Goal: Task Accomplishment & Management: Use online tool/utility

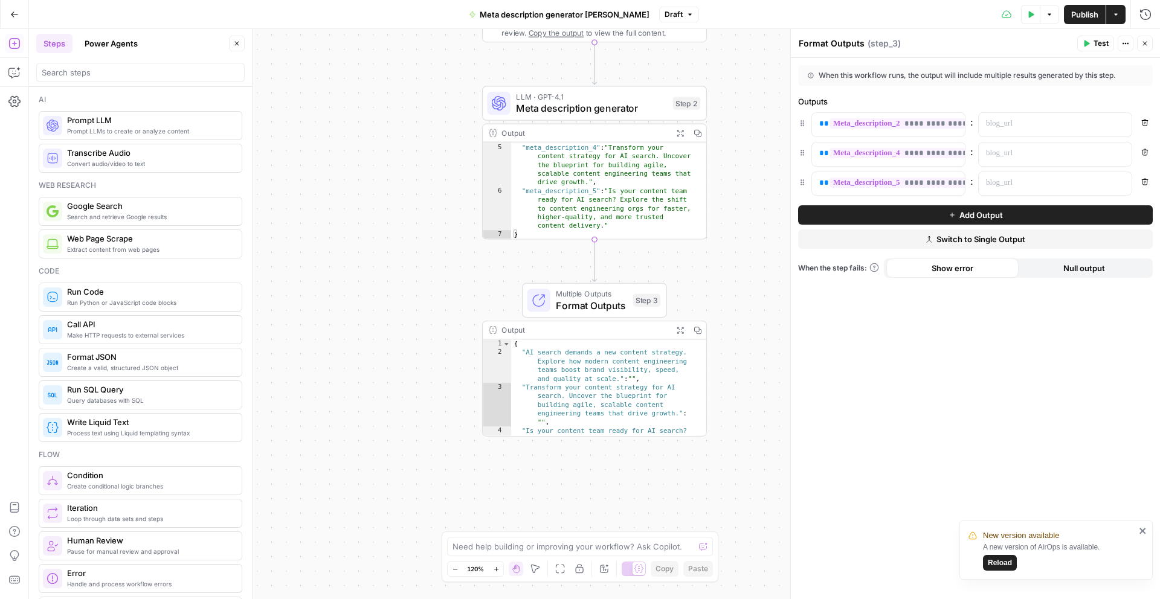
scroll to position [121, 0]
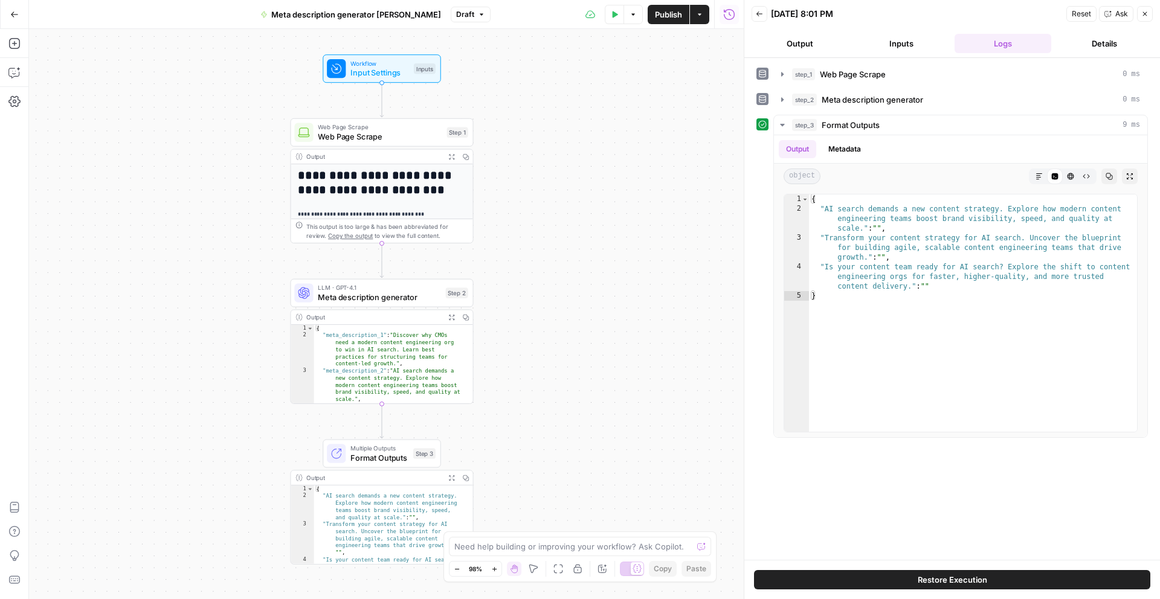
click at [13, 21] on button "Go Back" at bounding box center [15, 15] width 22 height 22
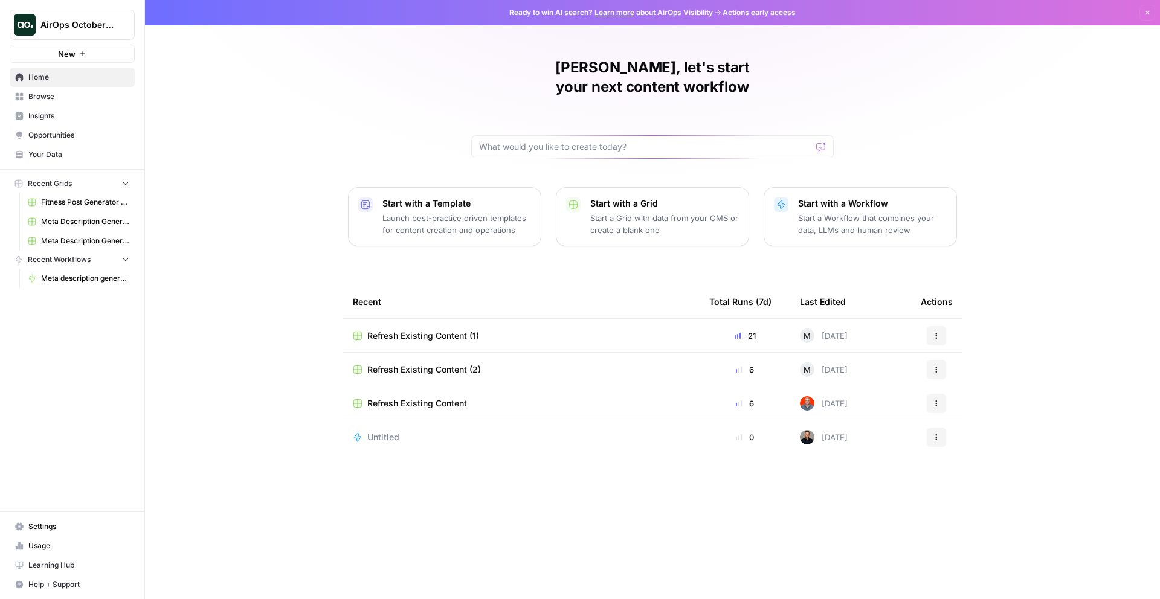
click at [47, 149] on span "Your Data" at bounding box center [78, 154] width 101 height 11
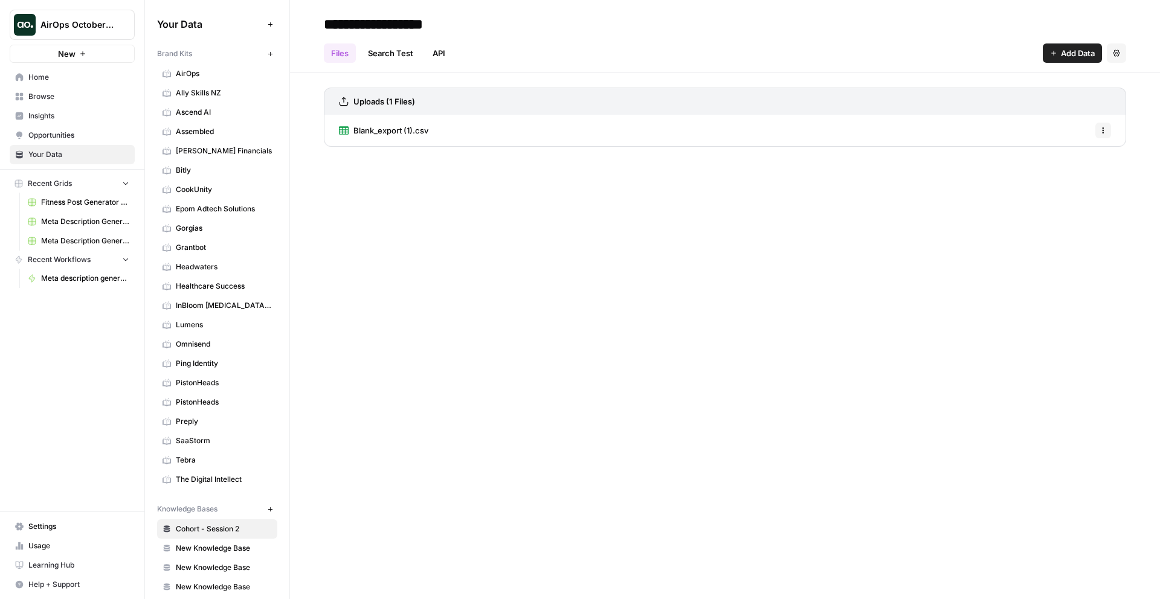
click at [193, 73] on span "AirOps" at bounding box center [224, 73] width 96 height 11
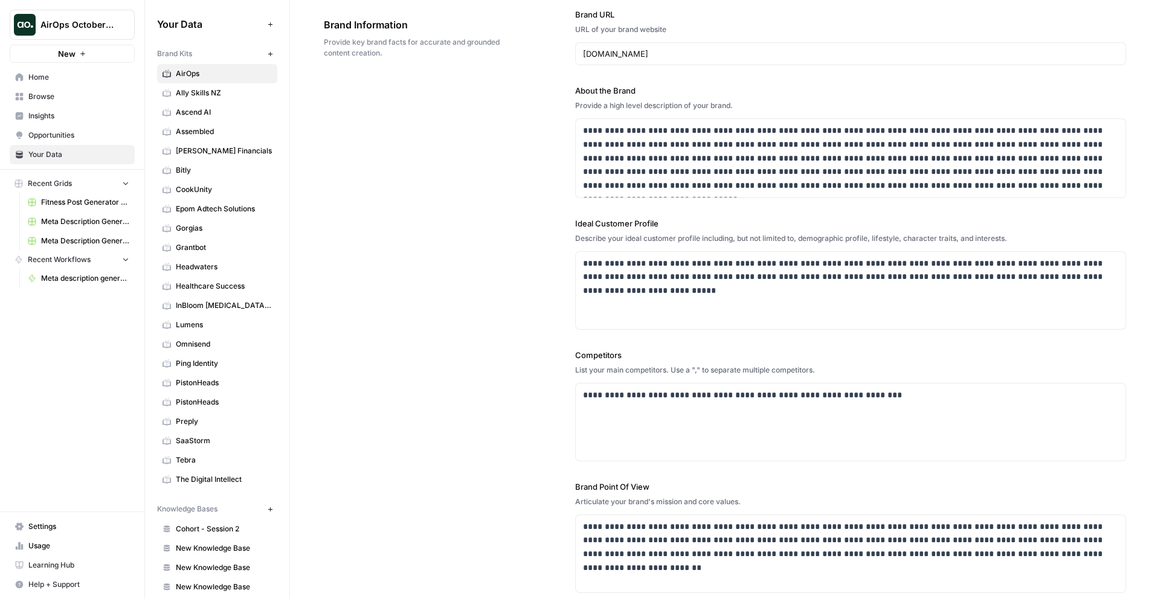
scroll to position [338, 0]
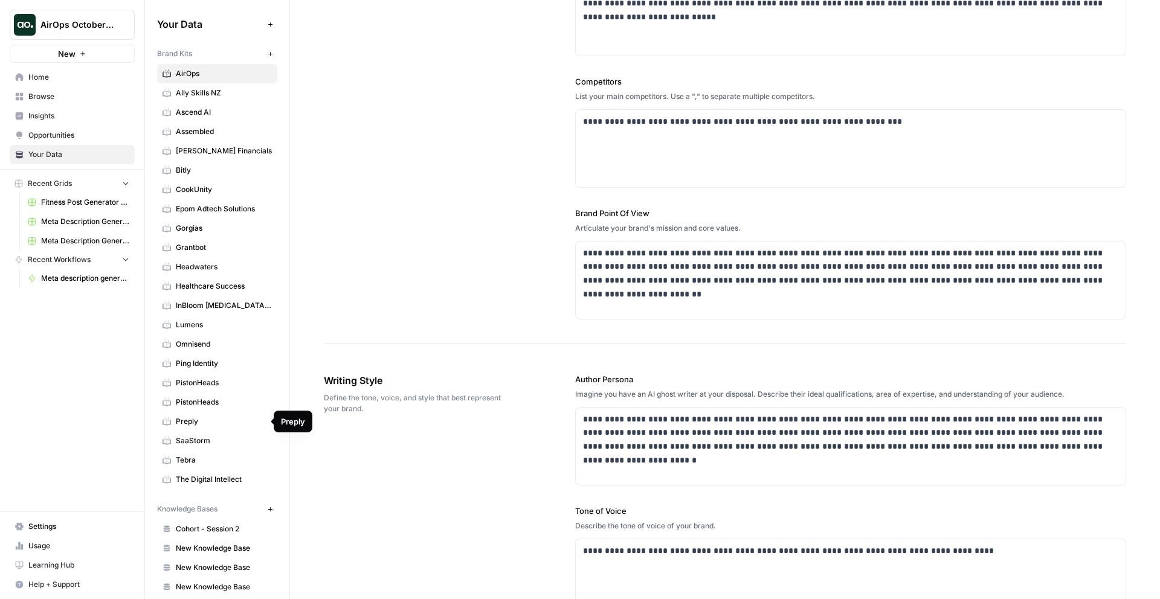
click at [195, 416] on span "Preply" at bounding box center [224, 421] width 96 height 11
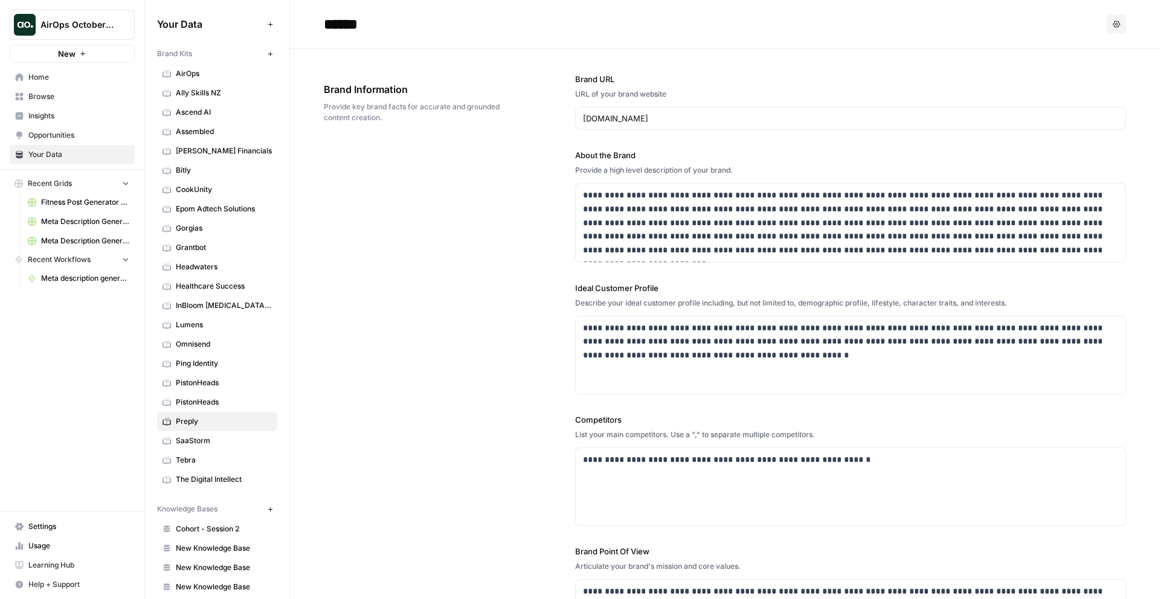
click at [199, 171] on span "Bitly" at bounding box center [224, 170] width 96 height 11
click at [184, 424] on span "Preply" at bounding box center [224, 421] width 96 height 11
click at [267, 54] on icon "button" at bounding box center [270, 54] width 7 height 7
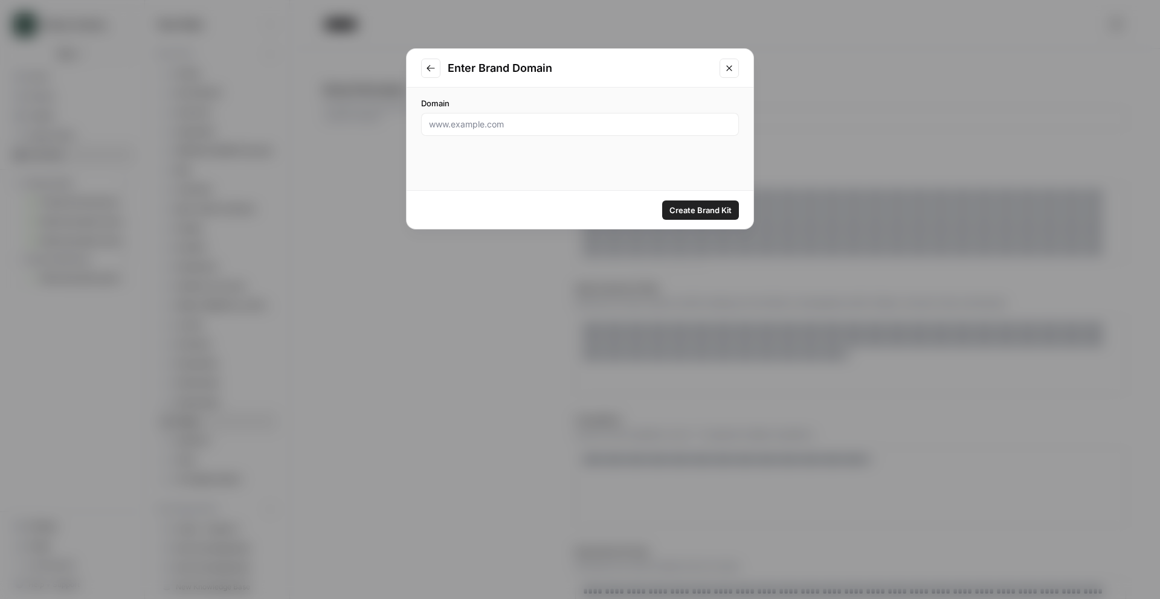
click at [722, 68] on button "Close modal" at bounding box center [729, 68] width 19 height 19
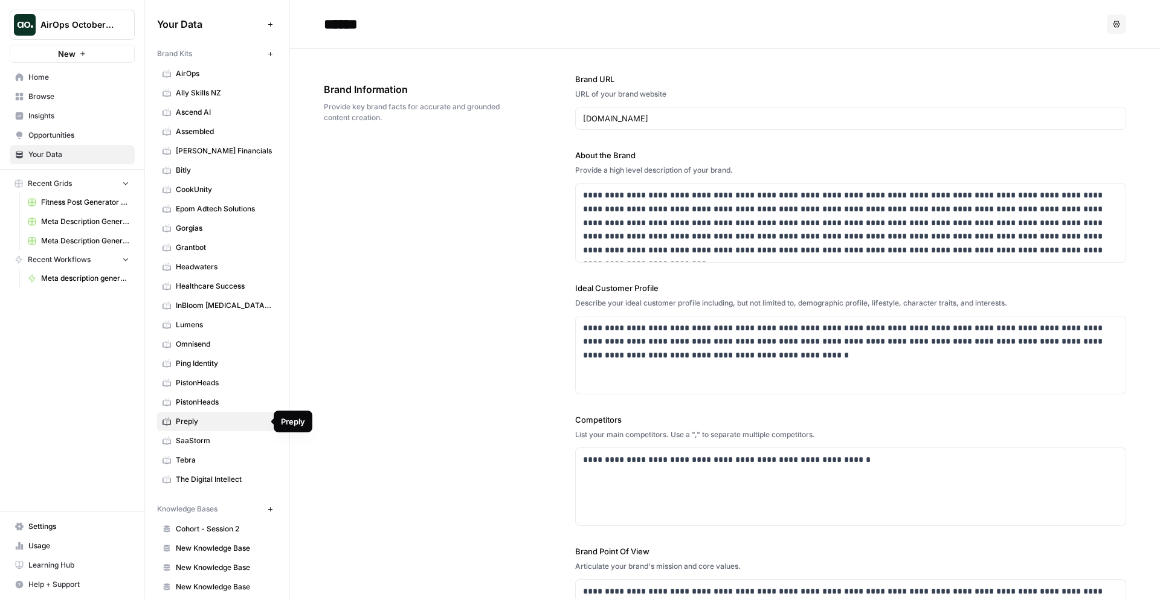
click at [191, 413] on link "Preply" at bounding box center [217, 421] width 120 height 19
click at [201, 412] on link "Preply" at bounding box center [217, 421] width 120 height 19
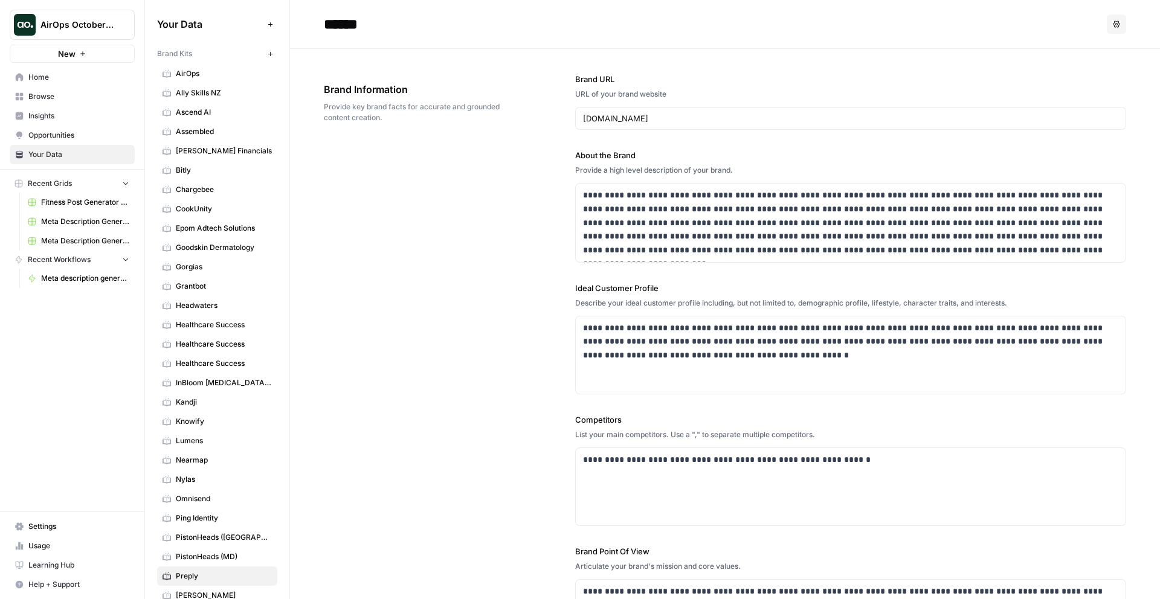
click at [234, 322] on span "Healthcare Success" at bounding box center [224, 325] width 96 height 11
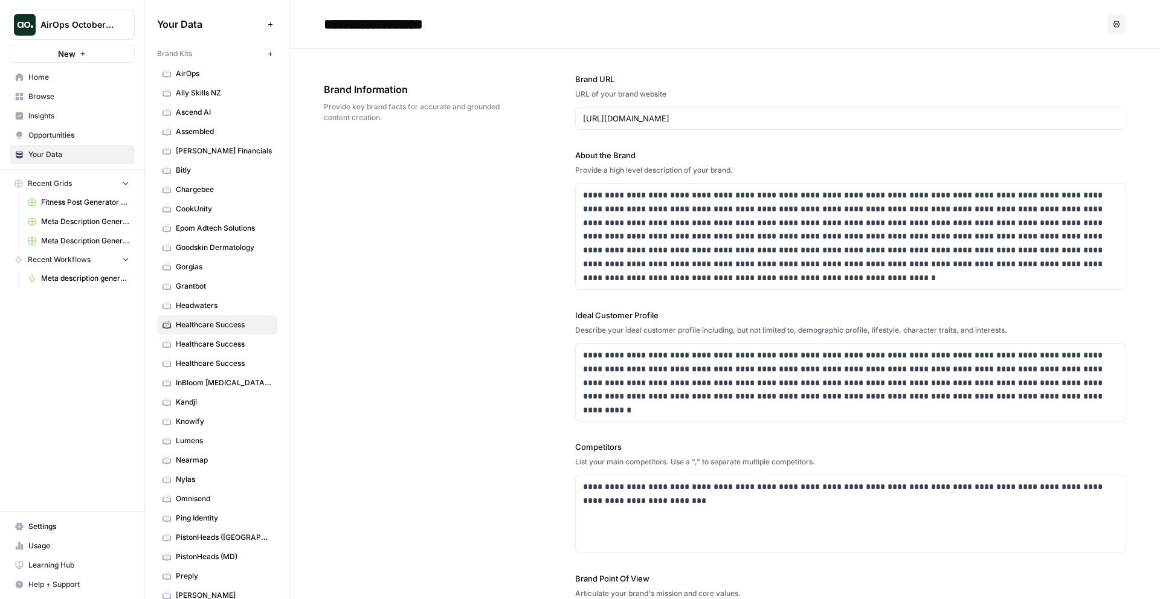
click at [234, 337] on link "Healthcare Success" at bounding box center [217, 344] width 120 height 19
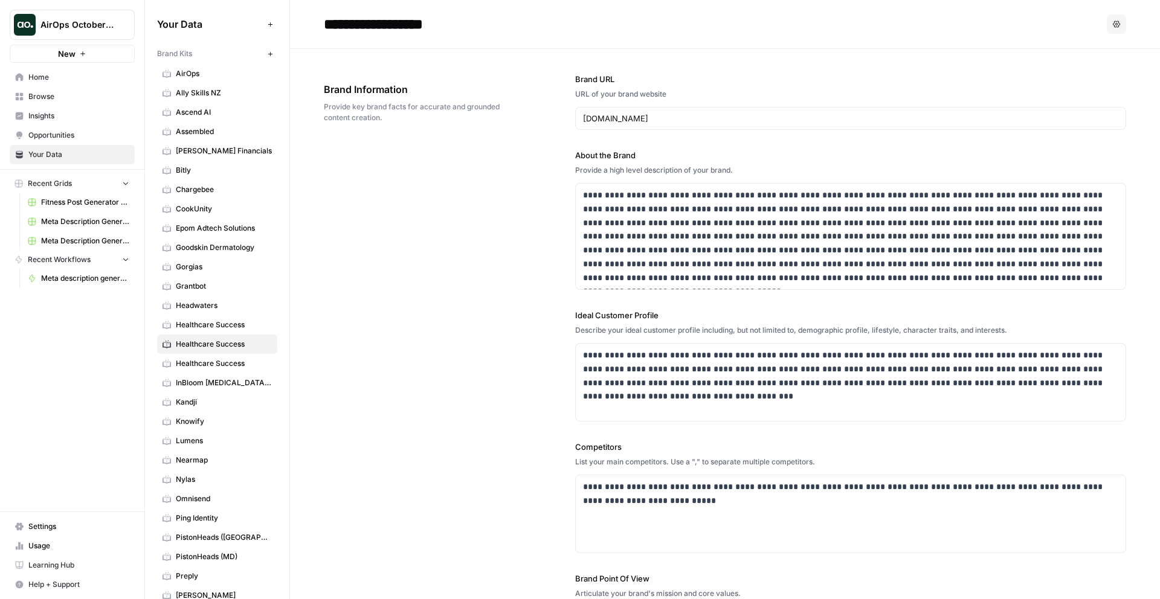
click at [232, 363] on span "Healthcare Success" at bounding box center [224, 363] width 96 height 11
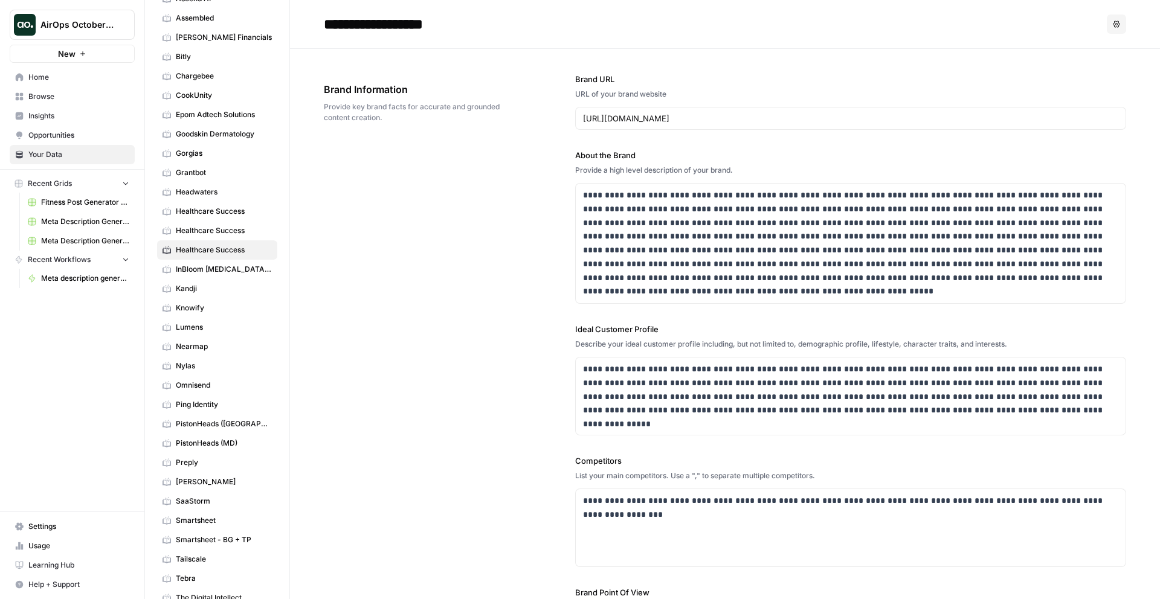
scroll to position [129, 0]
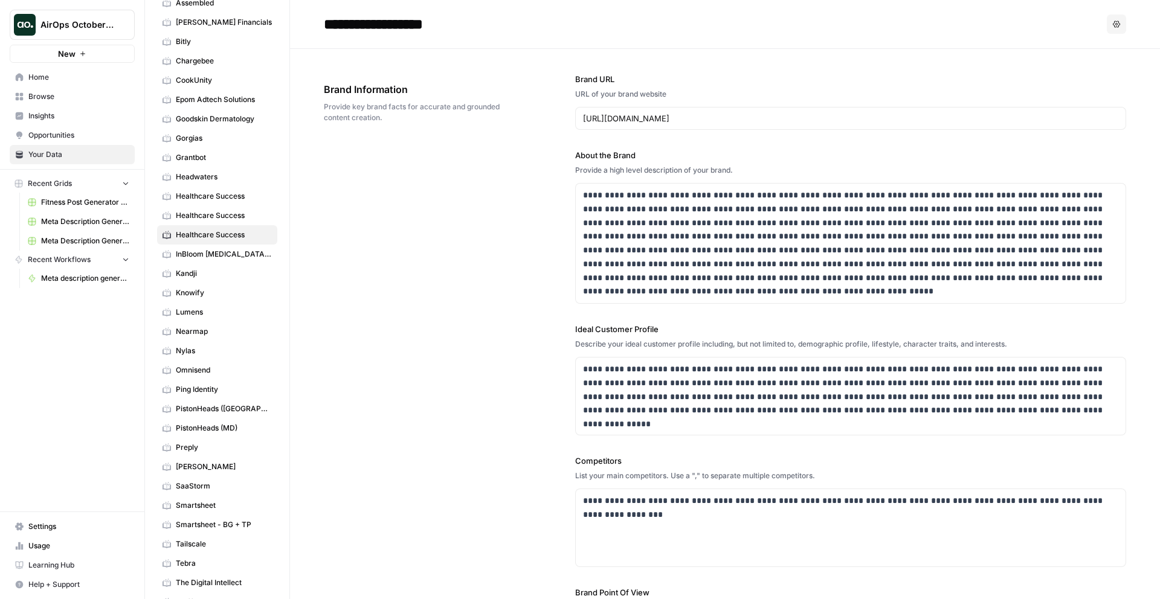
click at [215, 446] on span "Preply" at bounding box center [224, 447] width 96 height 11
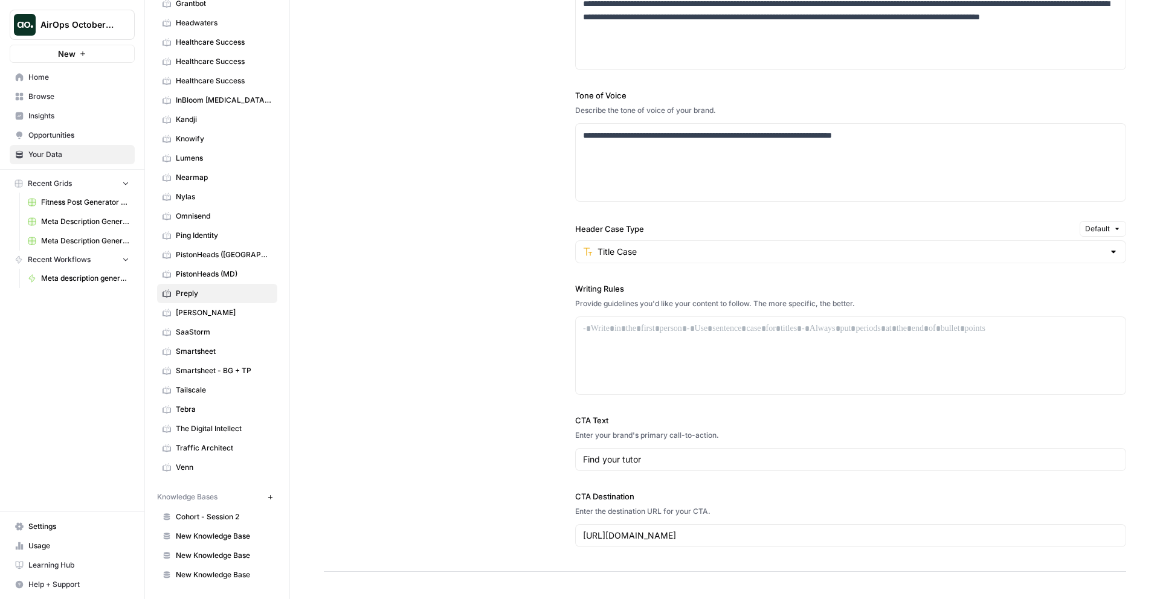
scroll to position [870, 0]
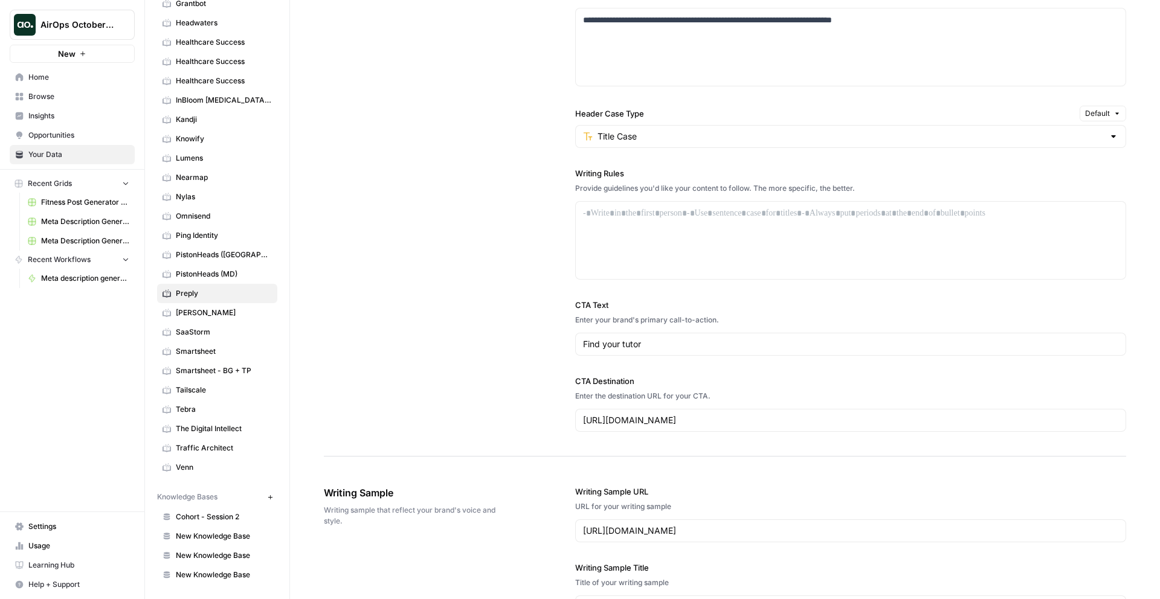
click at [1102, 143] on div "Title Case" at bounding box center [850, 136] width 551 height 23
click at [473, 307] on div "**********" at bounding box center [725, 137] width 803 height 639
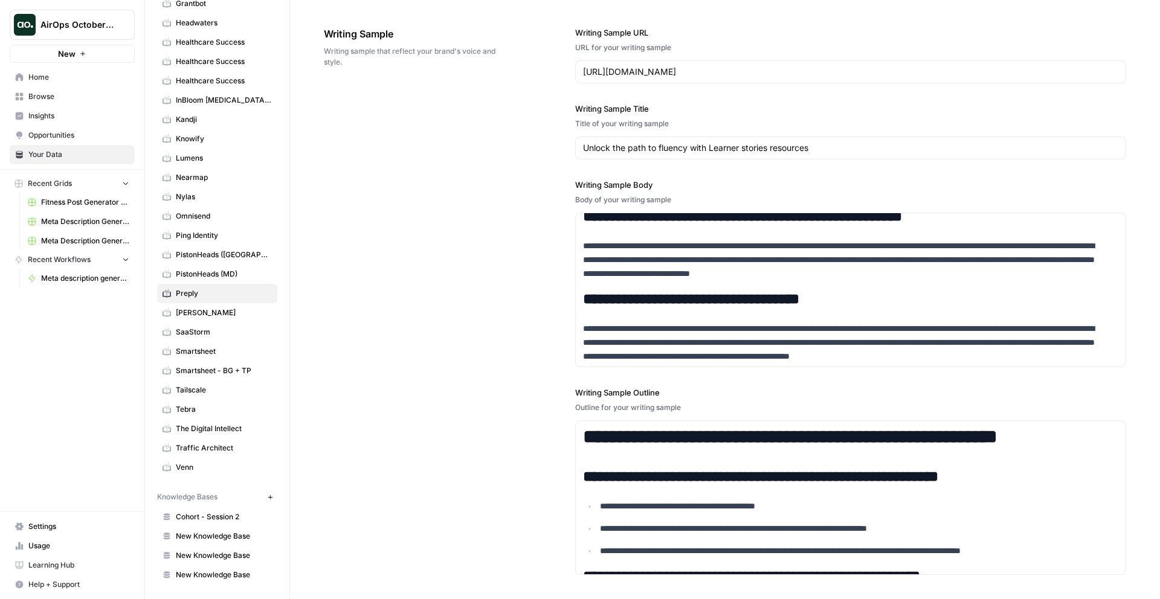
scroll to position [259, 0]
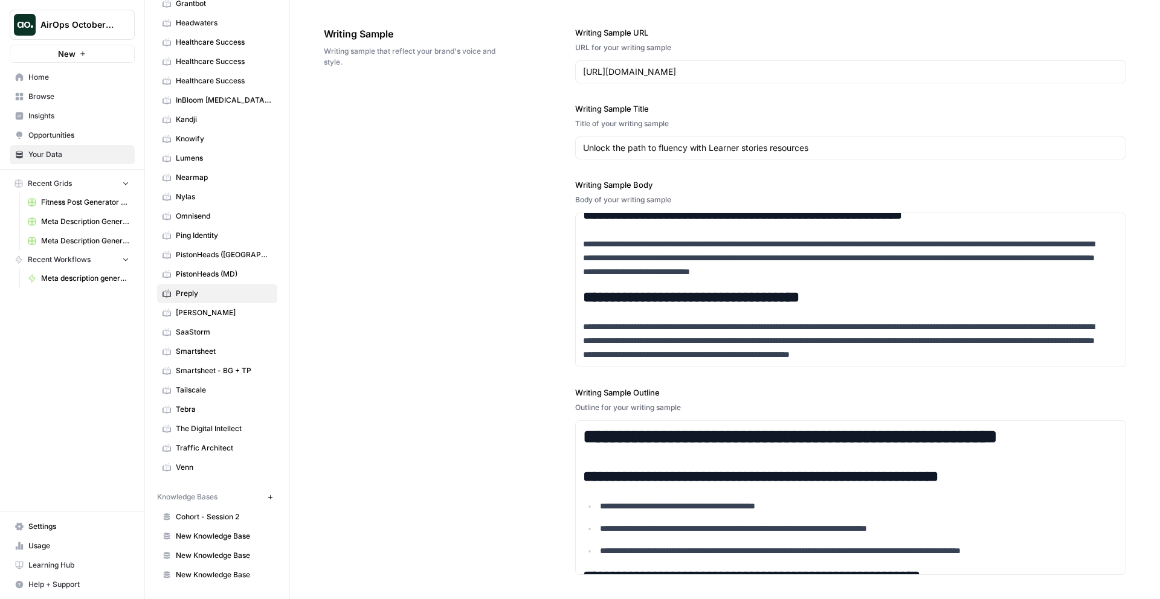
click at [494, 404] on div "**********" at bounding box center [725, 301] width 803 height 598
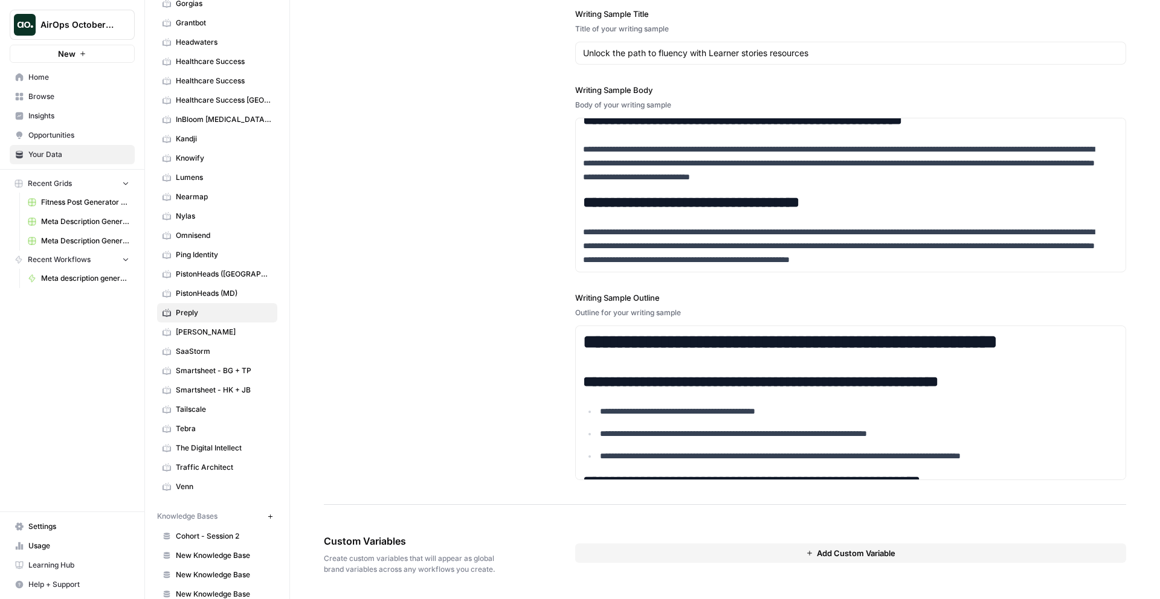
scroll to position [302, 0]
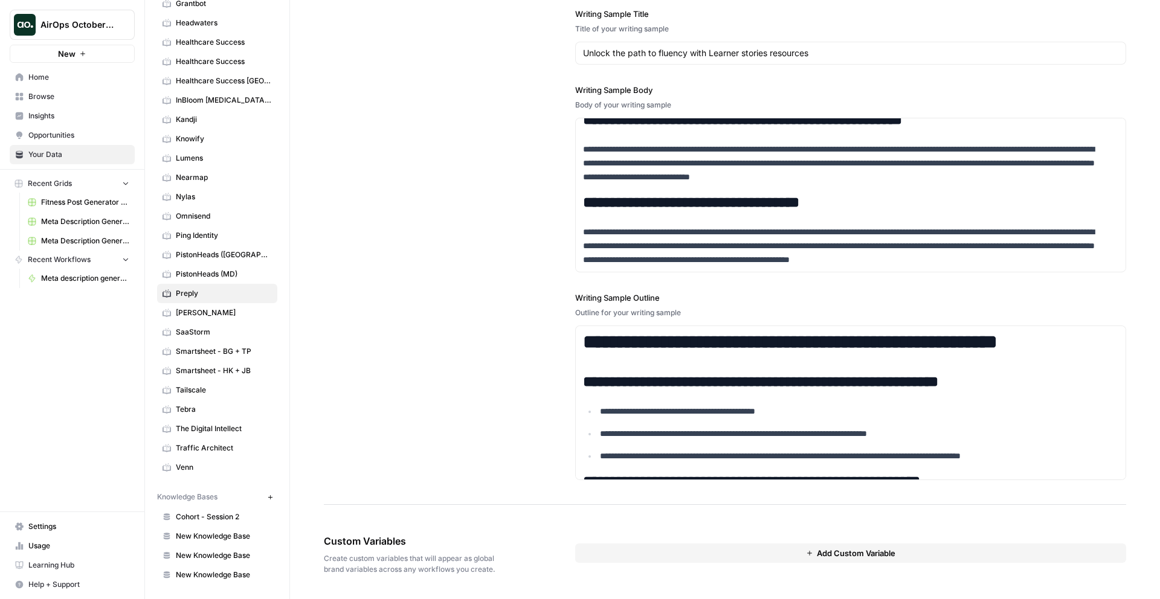
click at [850, 556] on span "Add Custom Variable" at bounding box center [856, 554] width 79 height 12
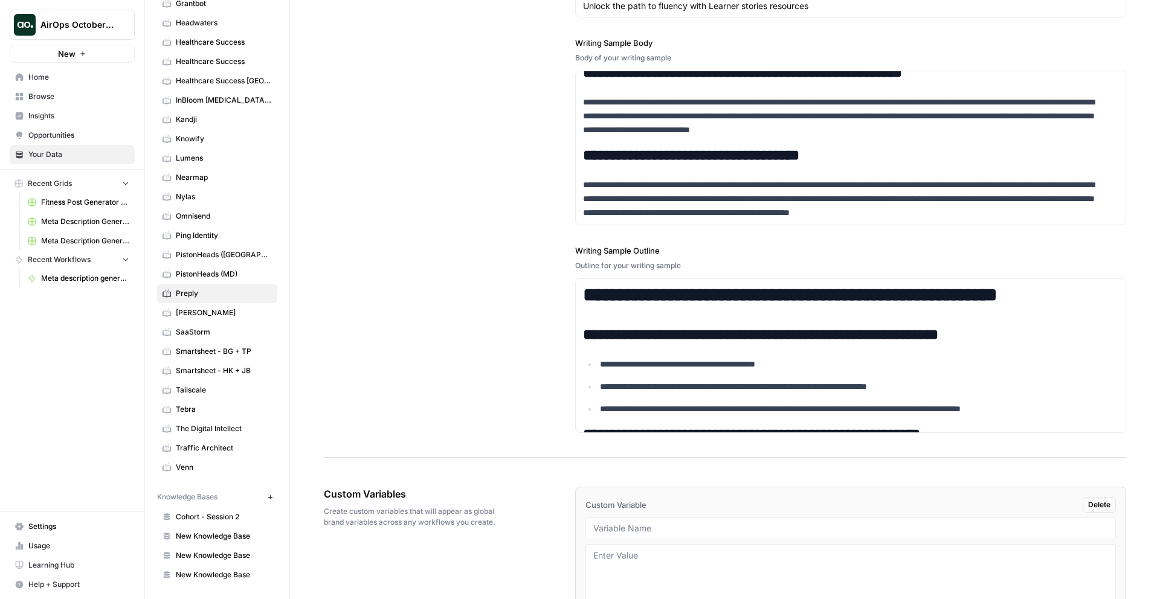
scroll to position [1576, 0]
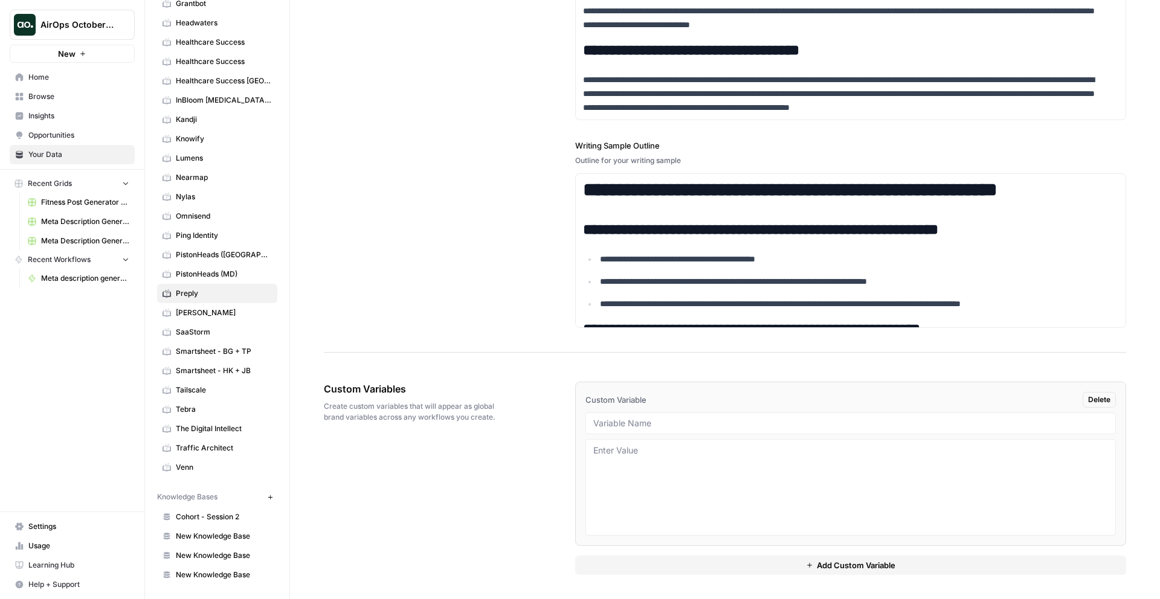
drag, startPoint x: 1160, startPoint y: 483, endPoint x: 1160, endPoint y: 544, distance: 60.4
click at [1160, 544] on div "**********" at bounding box center [725, 299] width 870 height 599
click at [735, 422] on input "text" at bounding box center [850, 423] width 515 height 11
click at [47, 98] on span "Browse" at bounding box center [78, 96] width 101 height 11
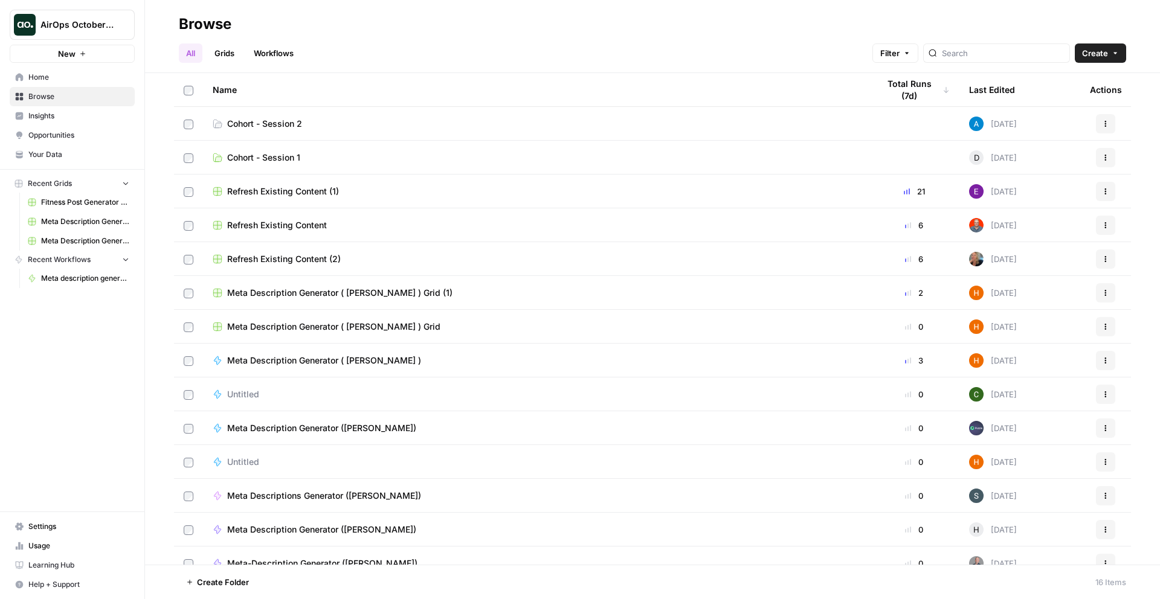
click at [262, 114] on td "Cohort - Session 2" at bounding box center [536, 123] width 666 height 33
click at [288, 126] on span "Cohort - Session 2" at bounding box center [264, 124] width 75 height 12
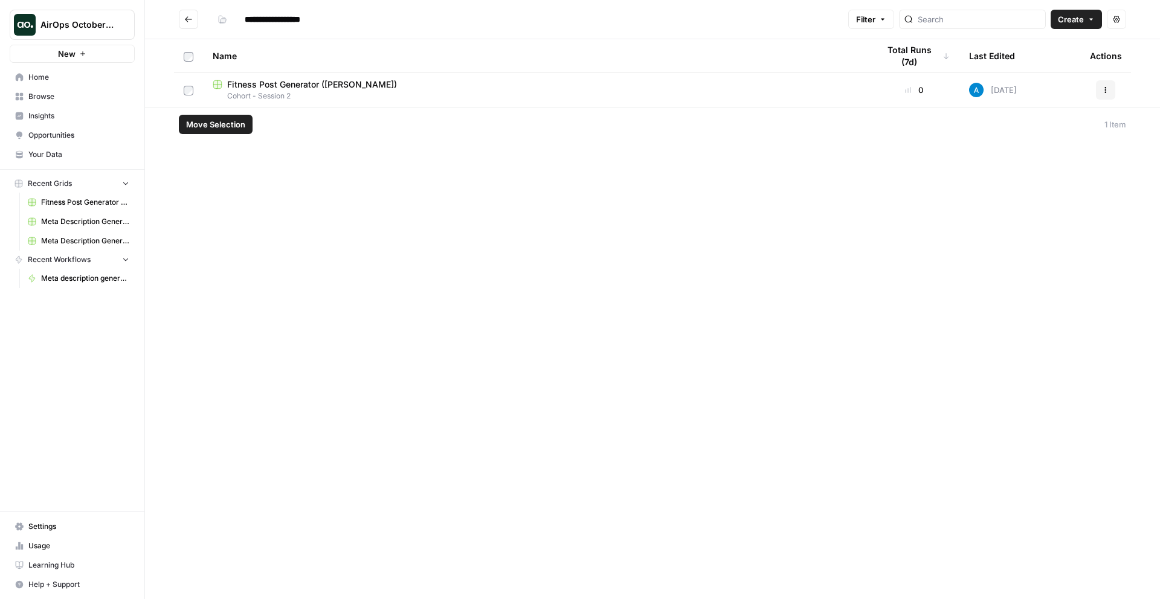
click at [1102, 87] on icon "button" at bounding box center [1105, 89] width 7 height 7
click at [1041, 117] on span "Duplicate" at bounding box center [1052, 118] width 97 height 12
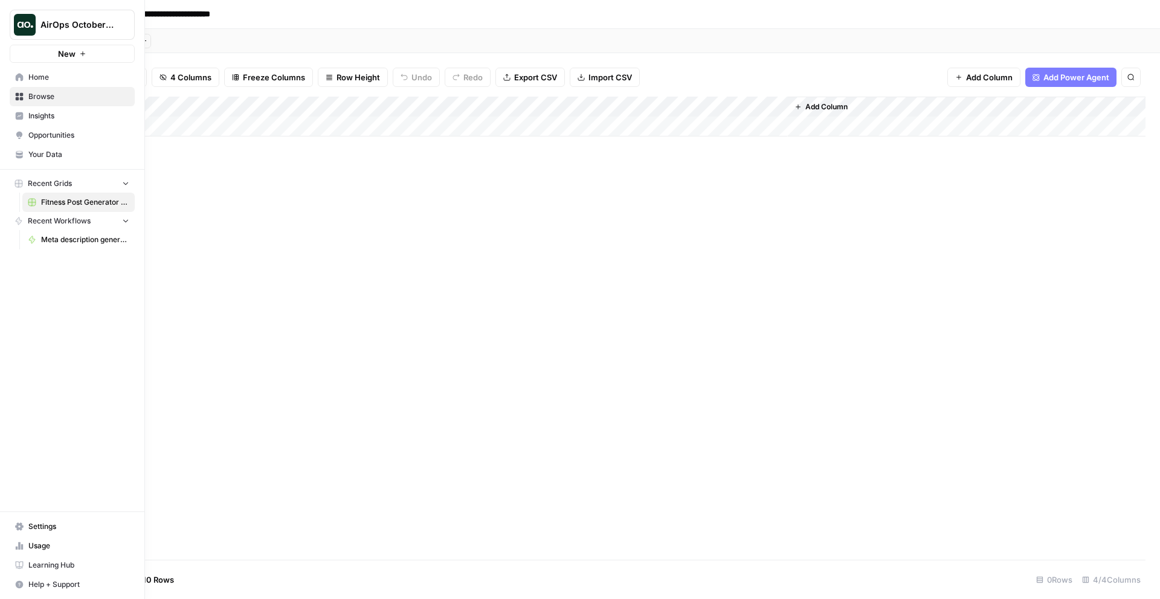
click at [42, 80] on span "Home" at bounding box center [78, 77] width 101 height 11
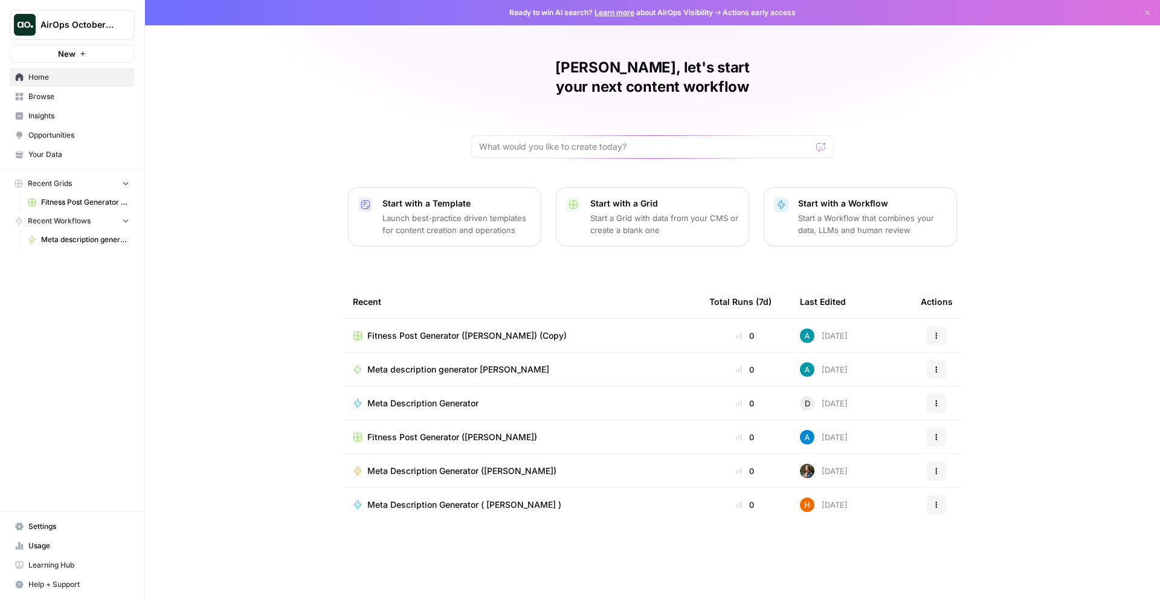
click at [49, 98] on span "Browse" at bounding box center [78, 96] width 101 height 11
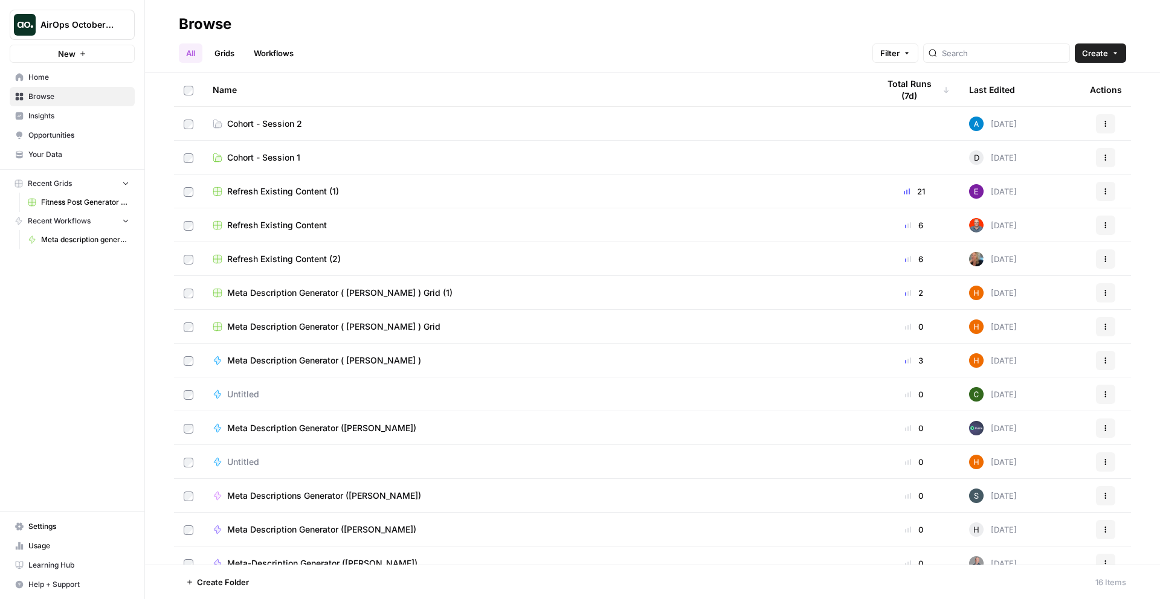
click at [41, 79] on span "Home" at bounding box center [78, 77] width 101 height 11
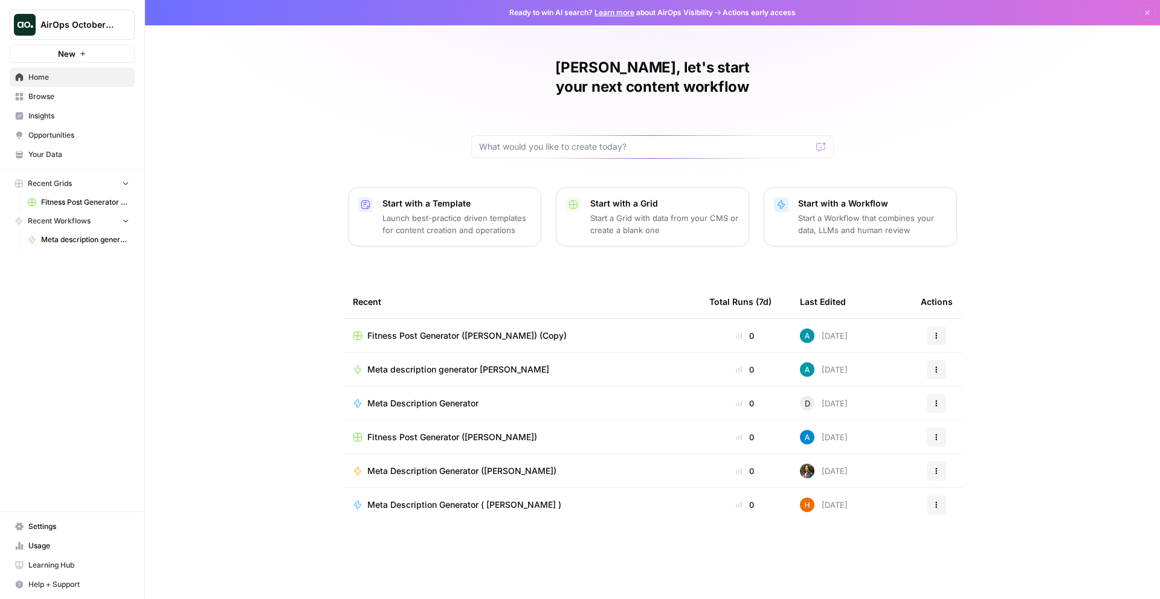
click at [39, 158] on span "Your Data" at bounding box center [78, 154] width 101 height 11
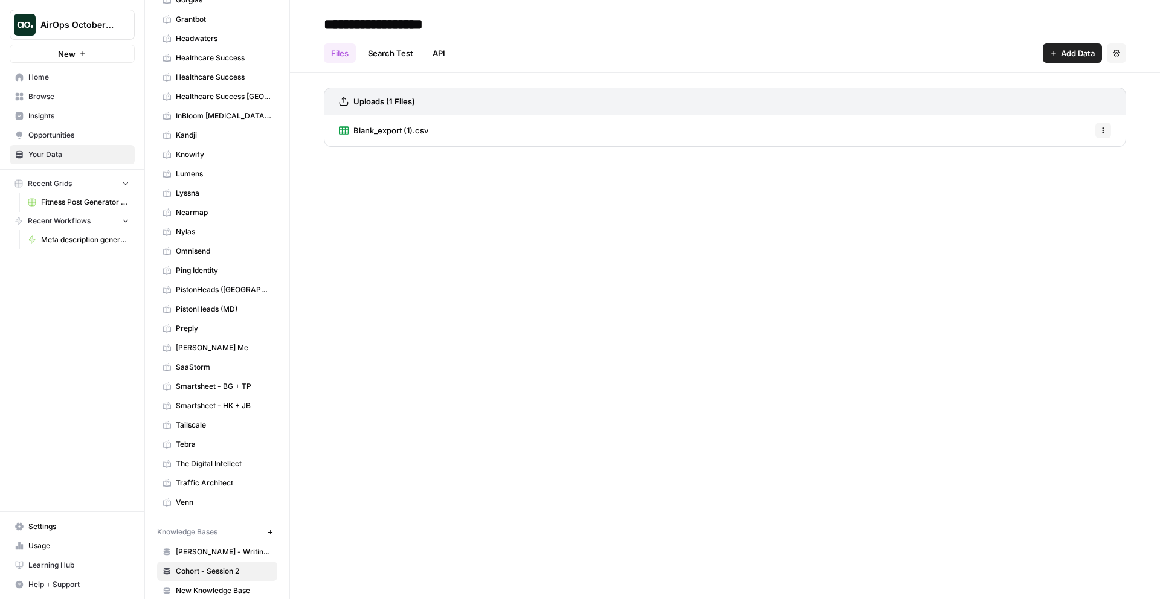
scroll to position [360, 0]
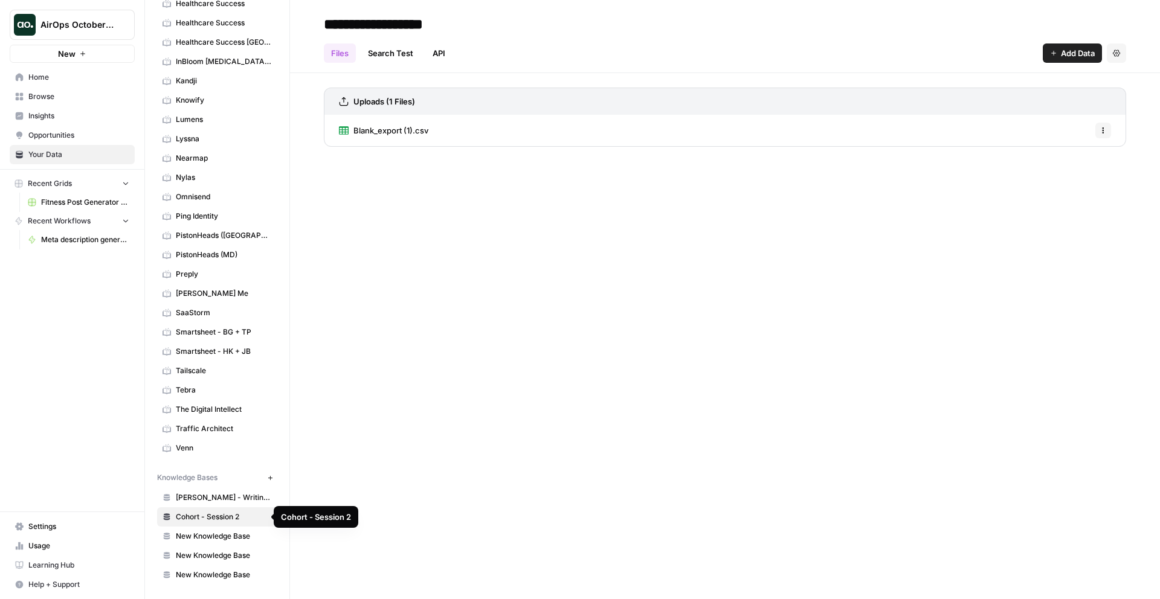
click at [232, 515] on span "Cohort - Session 2" at bounding box center [224, 517] width 96 height 11
click at [407, 227] on div "**********" at bounding box center [725, 299] width 870 height 599
click at [406, 215] on div "**********" at bounding box center [725, 299] width 870 height 599
click at [410, 135] on span "Blank_export (1).csv" at bounding box center [391, 130] width 75 height 12
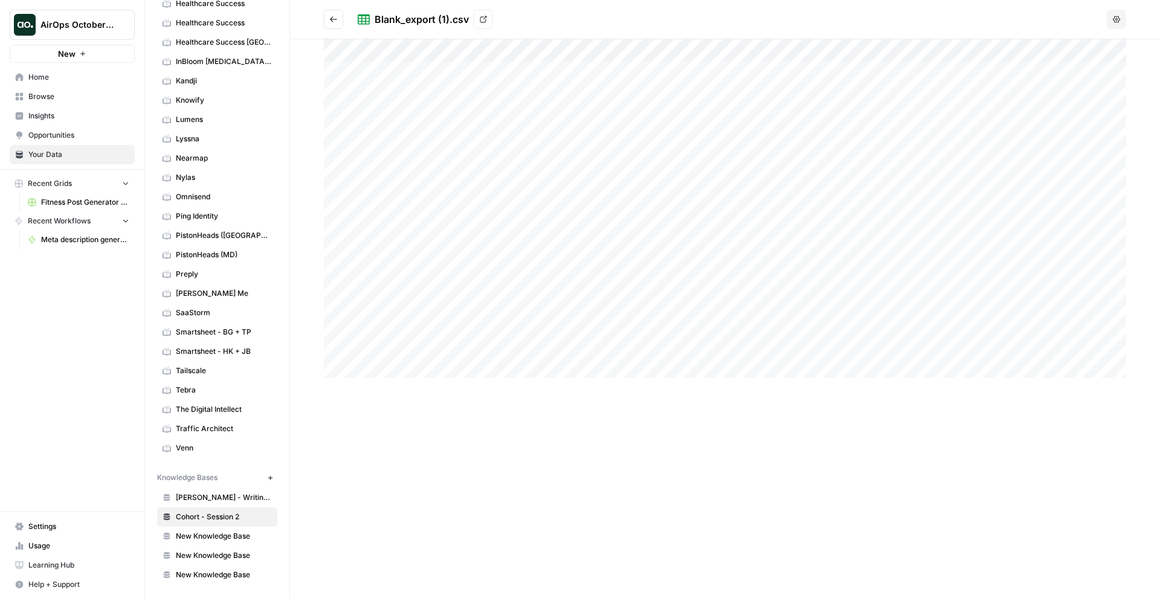
click at [454, 498] on div at bounding box center [725, 319] width 870 height 560
click at [486, 24] on link "View" at bounding box center [483, 19] width 19 height 19
click at [212, 514] on span "Cohort - Session 2" at bounding box center [224, 517] width 96 height 11
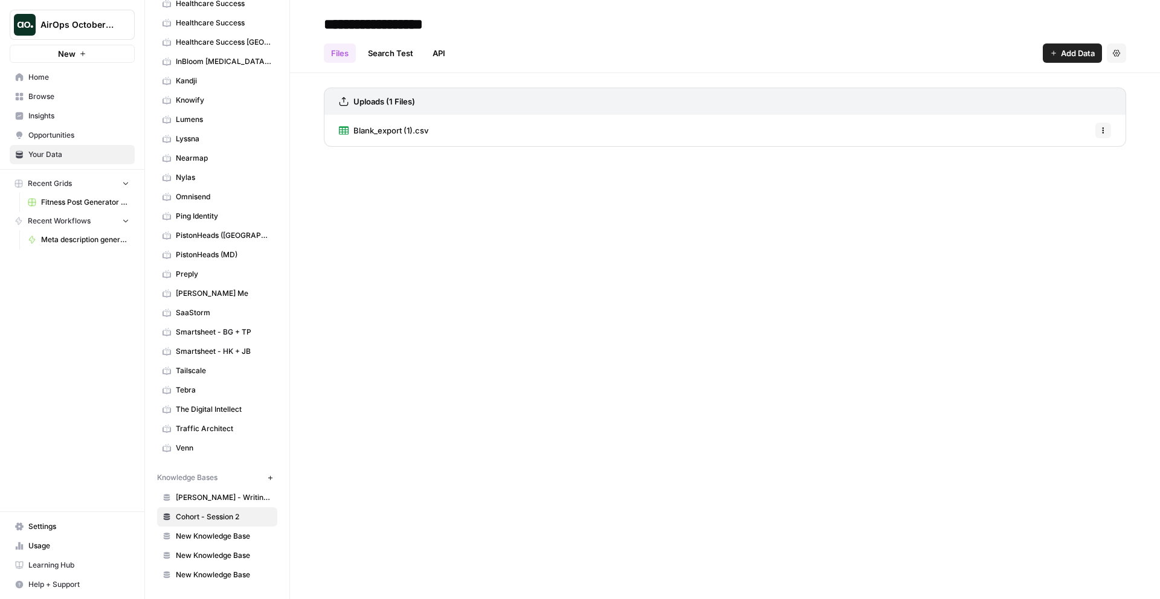
click at [1074, 53] on span "Add Data" at bounding box center [1078, 53] width 34 height 12
click at [711, 257] on div "**********" at bounding box center [725, 299] width 870 height 599
click at [39, 77] on span "Home" at bounding box center [78, 77] width 101 height 11
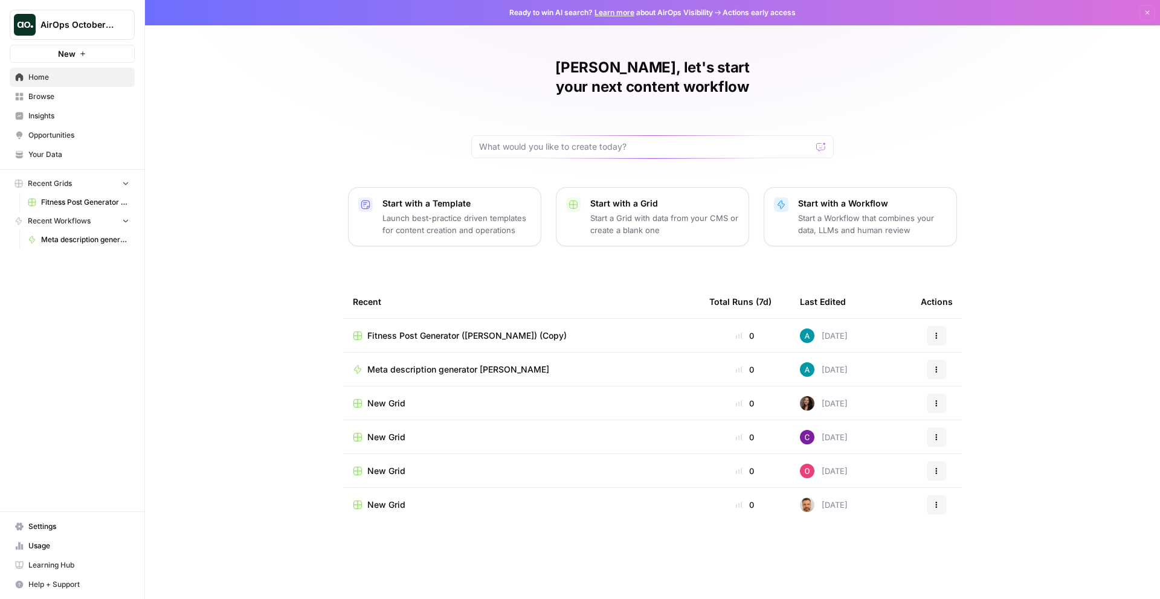
click at [42, 98] on span "Browse" at bounding box center [78, 96] width 101 height 11
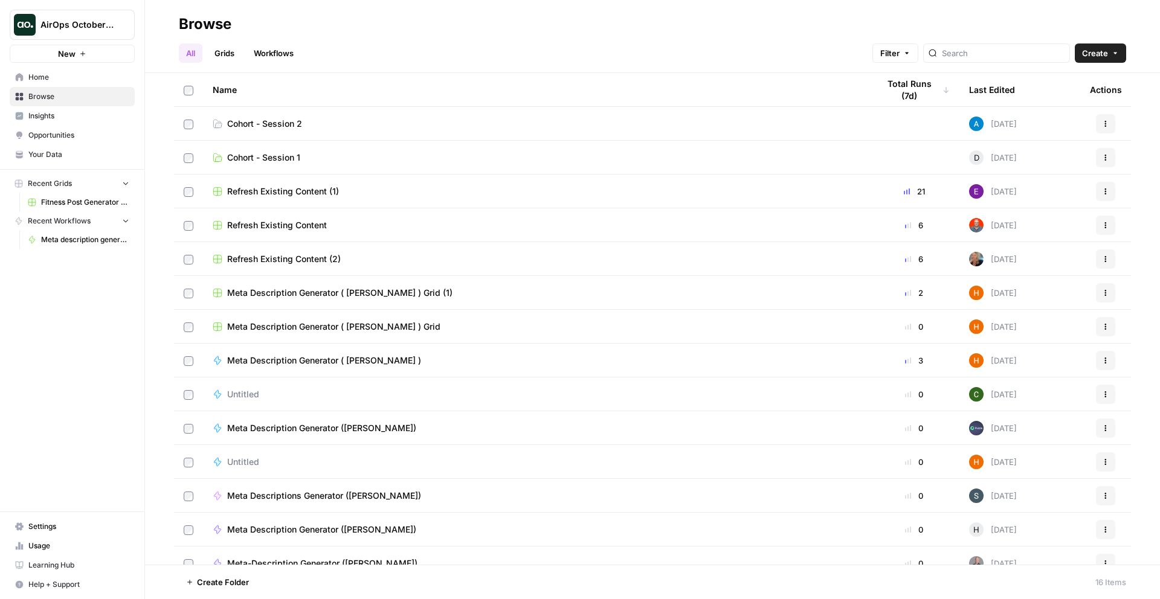
click at [308, 125] on link "Cohort - Session 2" at bounding box center [536, 124] width 647 height 12
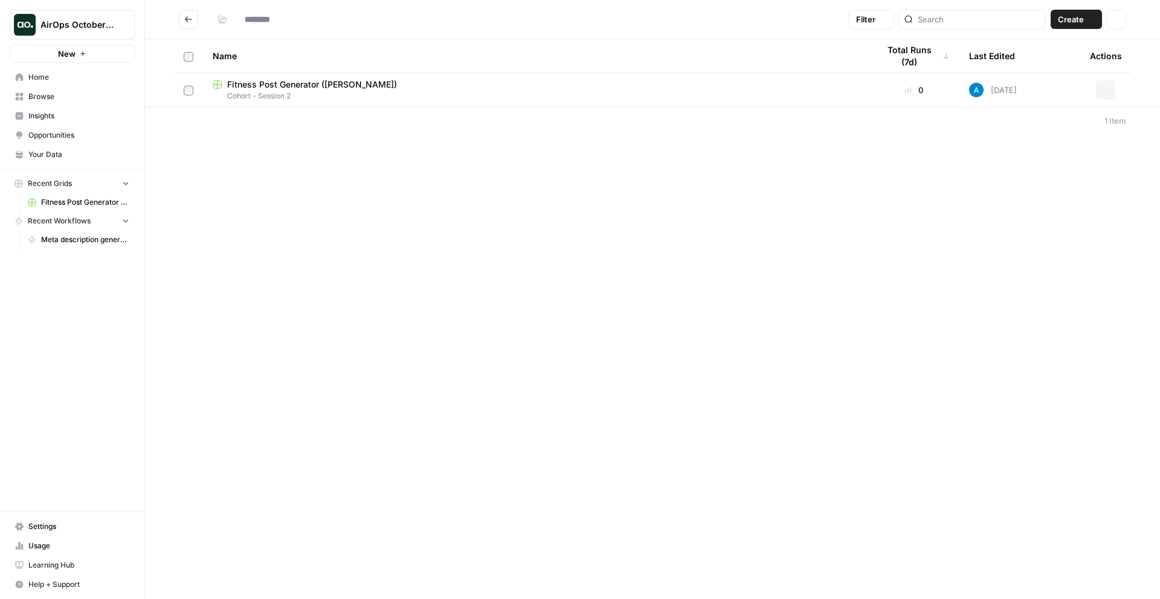
type input "**********"
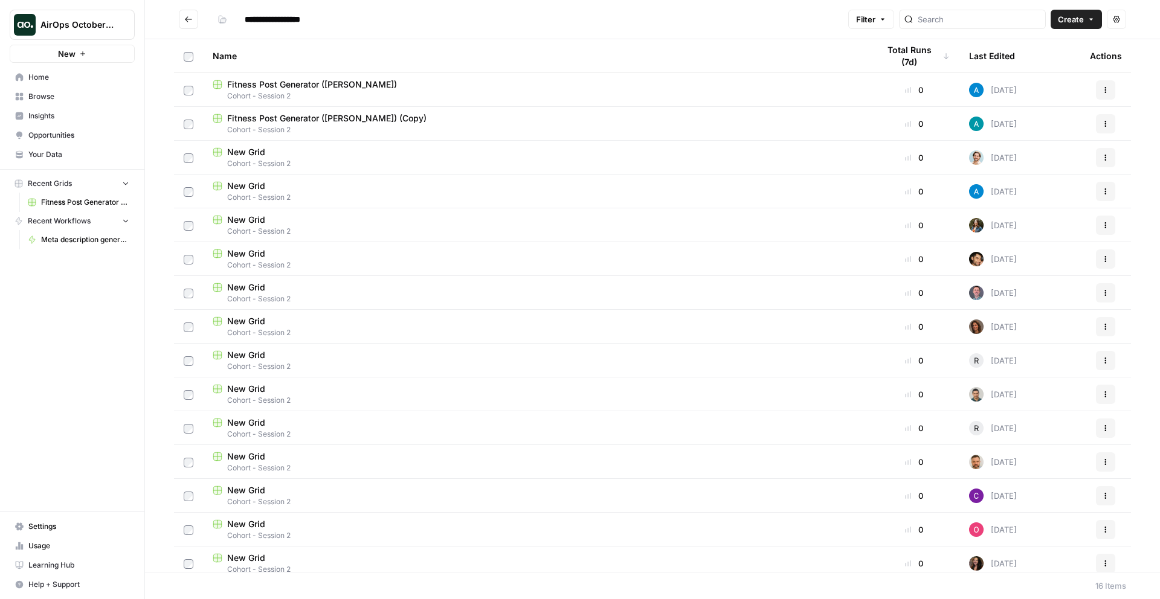
click at [471, 115] on div "Fitness Post Generator (Andrea) (Copy)" at bounding box center [536, 118] width 647 height 12
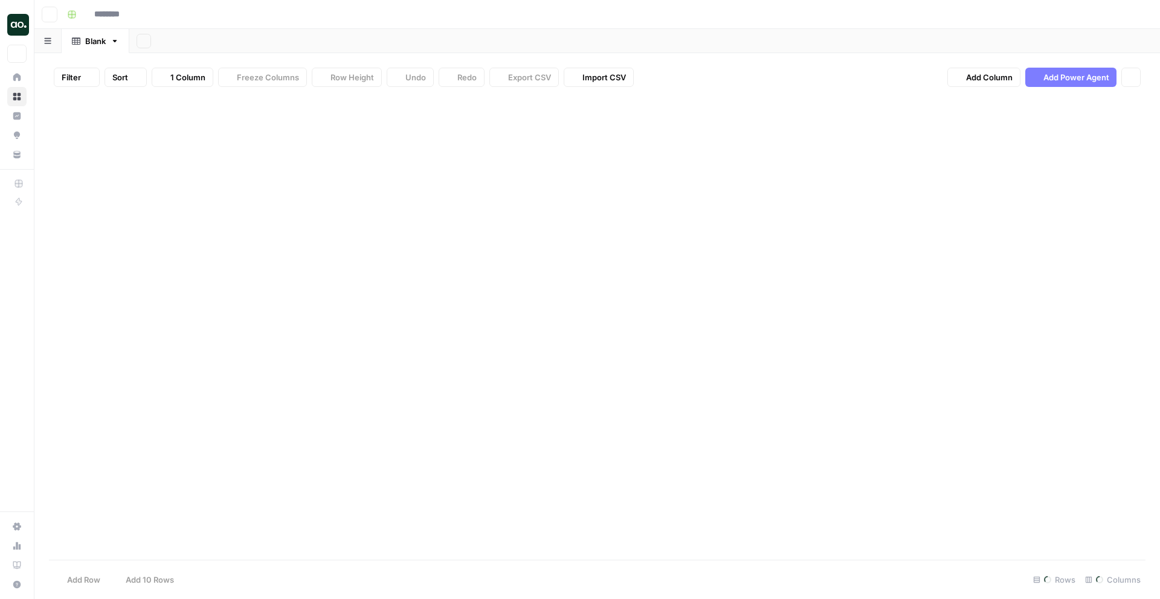
type input "**********"
click at [578, 74] on icon "button" at bounding box center [581, 77] width 7 height 7
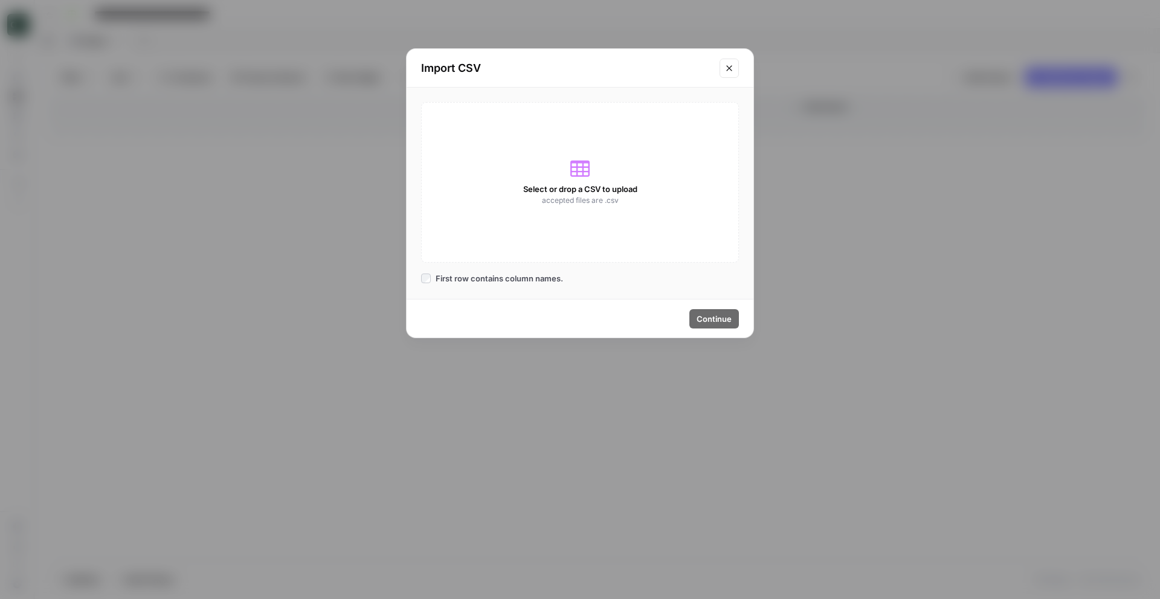
click at [721, 68] on button "Close modal" at bounding box center [729, 68] width 19 height 19
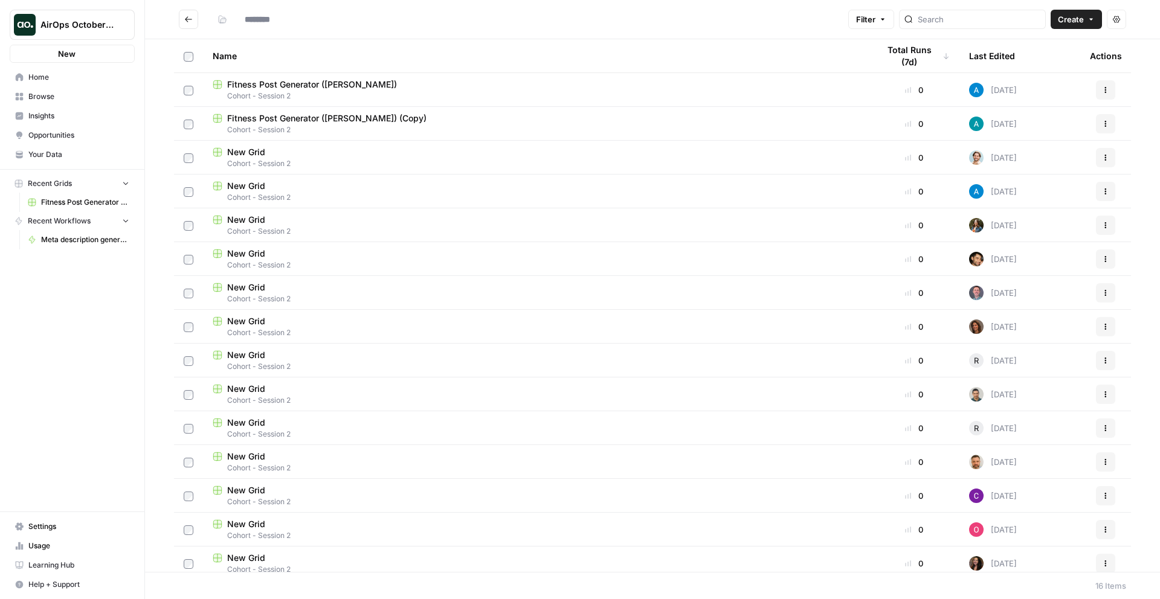
type input "**********"
click at [45, 93] on span "Browse" at bounding box center [78, 96] width 101 height 11
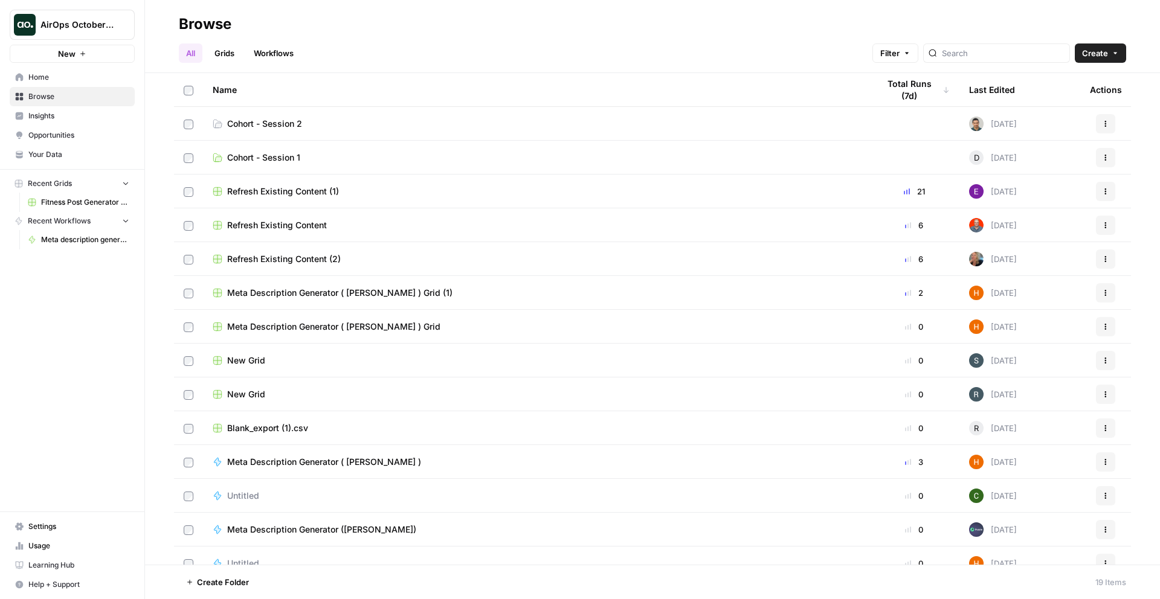
click at [308, 123] on link "Cohort - Session 2" at bounding box center [536, 124] width 647 height 12
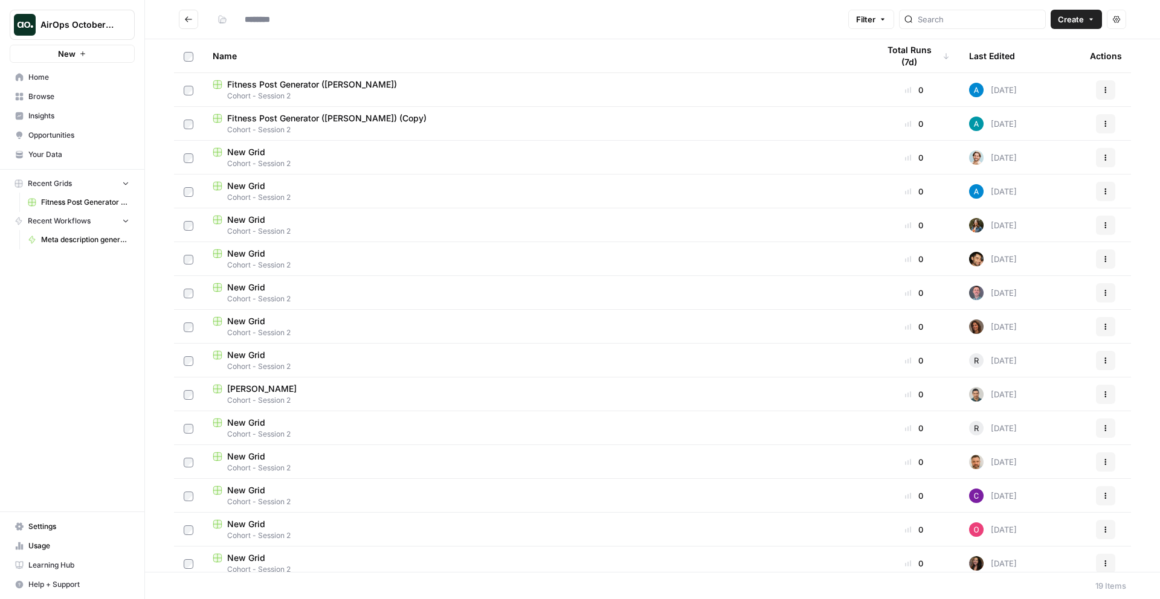
type input "**********"
click at [1094, 16] on icon "button" at bounding box center [1091, 19] width 7 height 7
click at [1042, 42] on span "Grid" at bounding box center [1054, 48] width 68 height 12
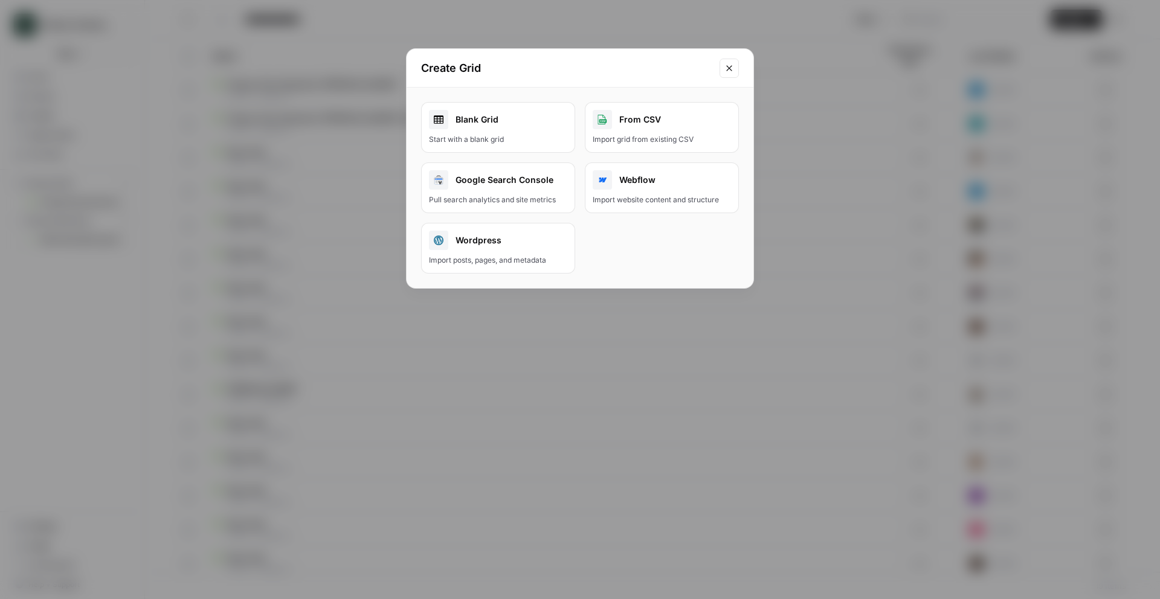
click at [642, 135] on div "Import grid from existing CSV" at bounding box center [662, 139] width 138 height 11
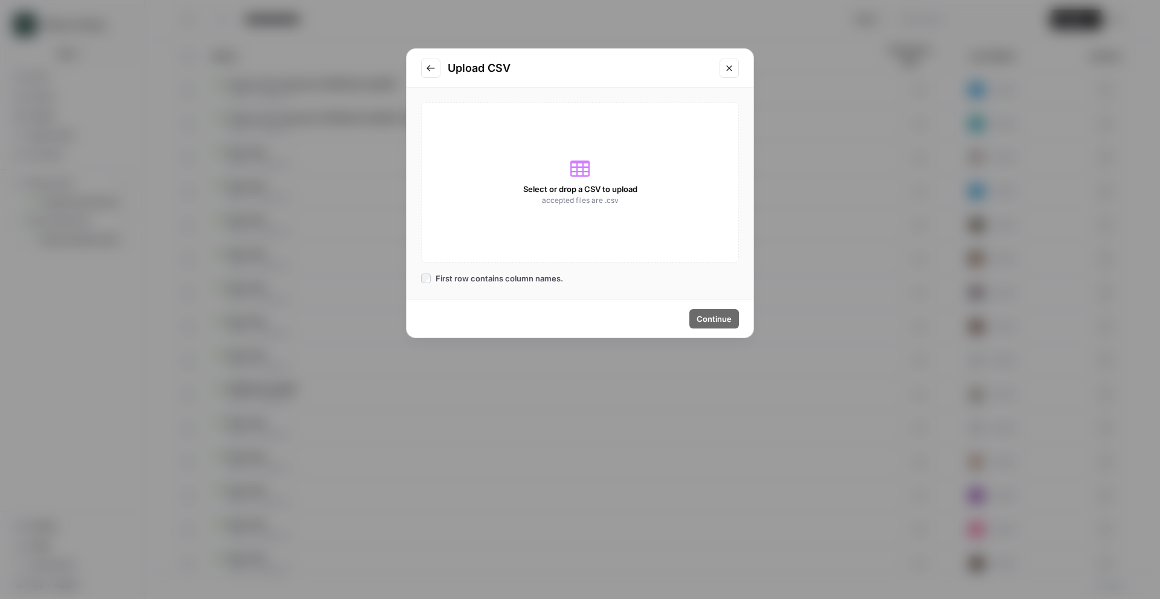
click at [579, 198] on span "accepted files are .csv" at bounding box center [580, 200] width 77 height 11
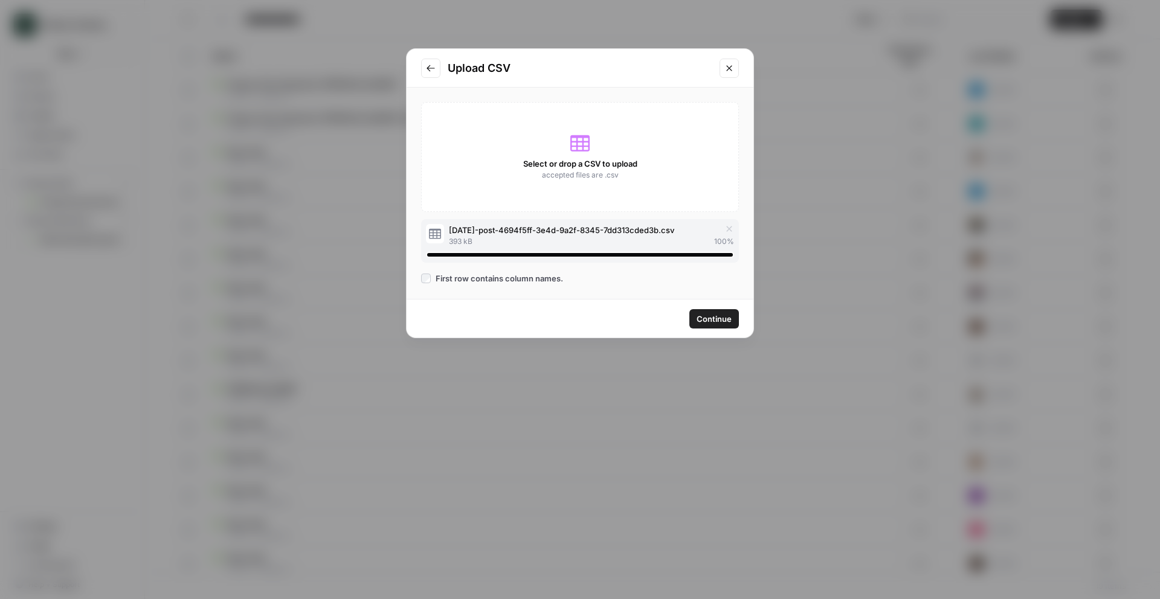
click at [729, 71] on icon "Close modal" at bounding box center [730, 68] width 10 height 10
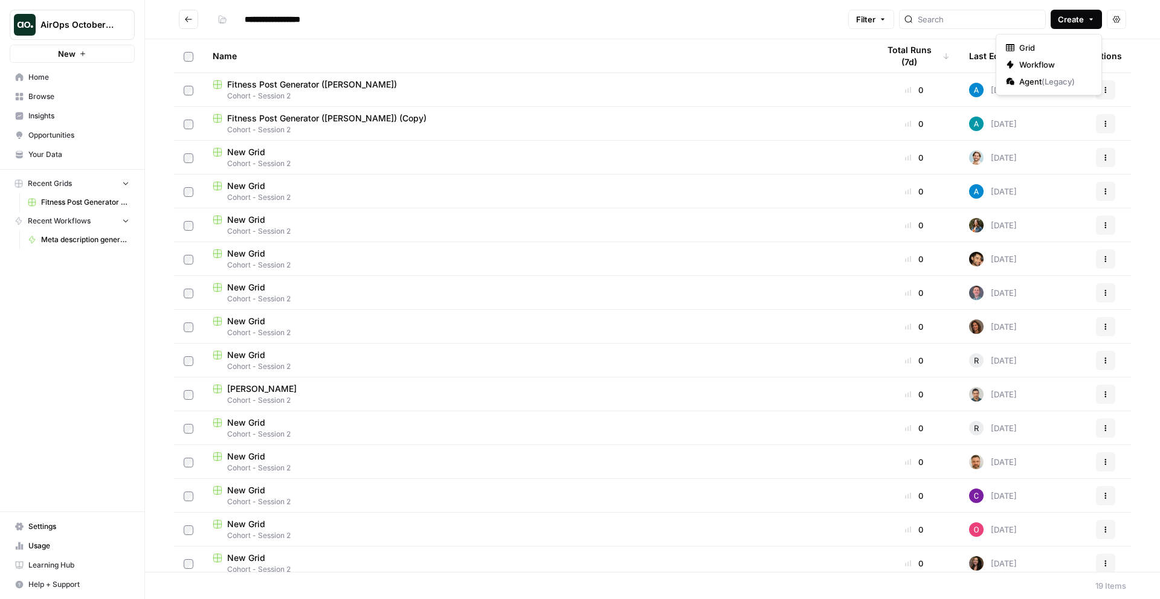
click at [1090, 18] on icon "button" at bounding box center [1091, 19] width 7 height 7
click at [1029, 47] on span "Grid" at bounding box center [1054, 48] width 68 height 12
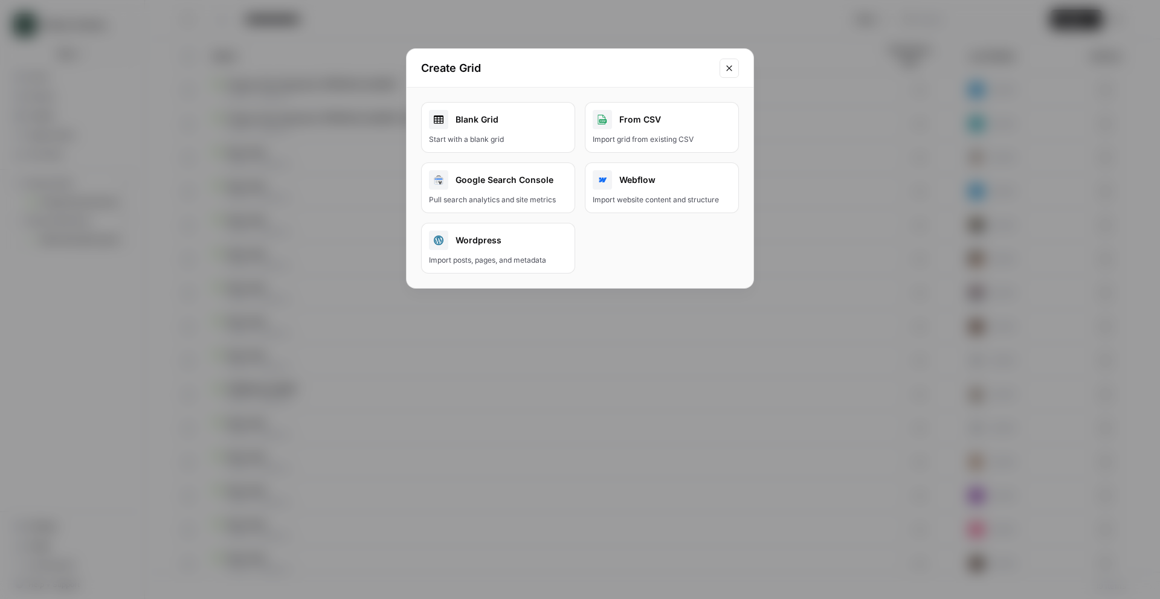
click at [630, 128] on div "From CSV" at bounding box center [662, 119] width 138 height 19
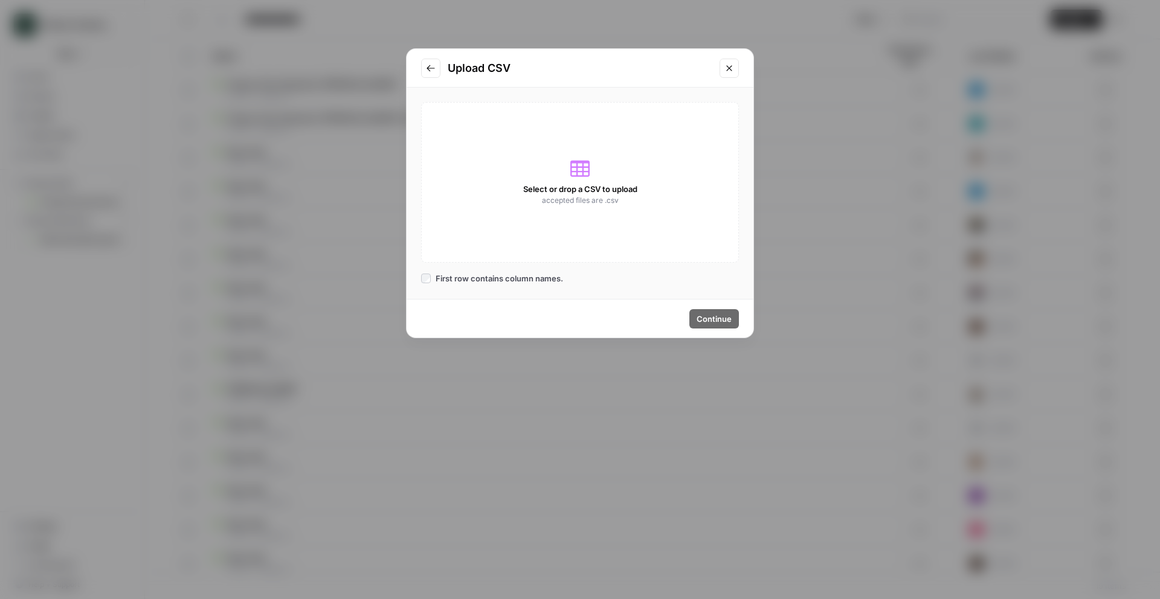
click at [609, 164] on div "Select or drop a CSV to upload accepted files are .csv" at bounding box center [580, 182] width 318 height 161
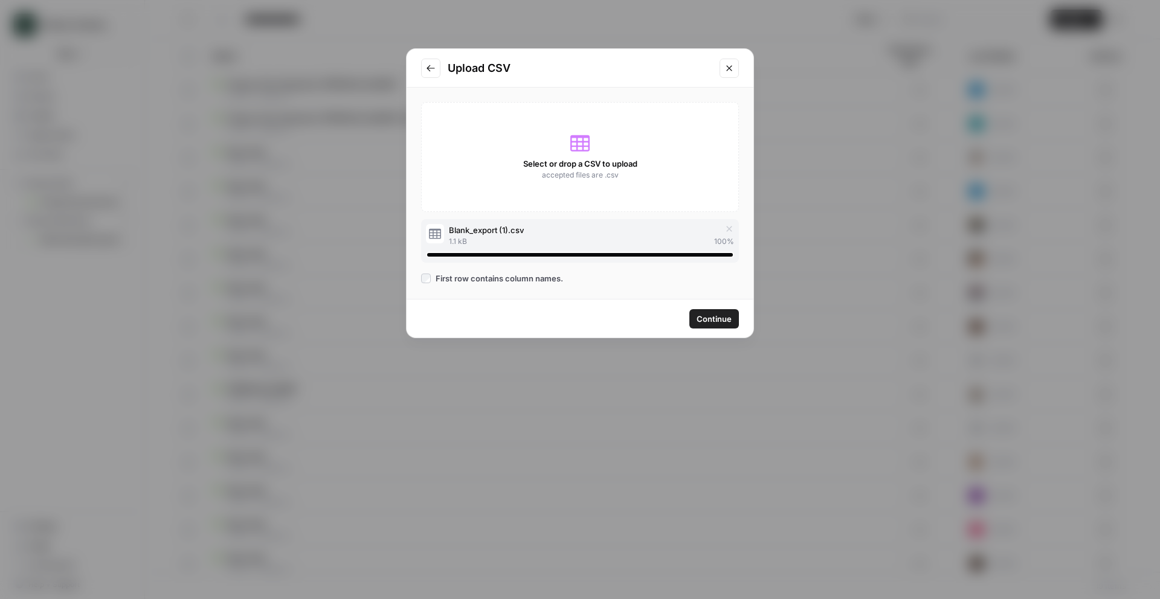
click at [717, 321] on span "Continue" at bounding box center [714, 319] width 35 height 12
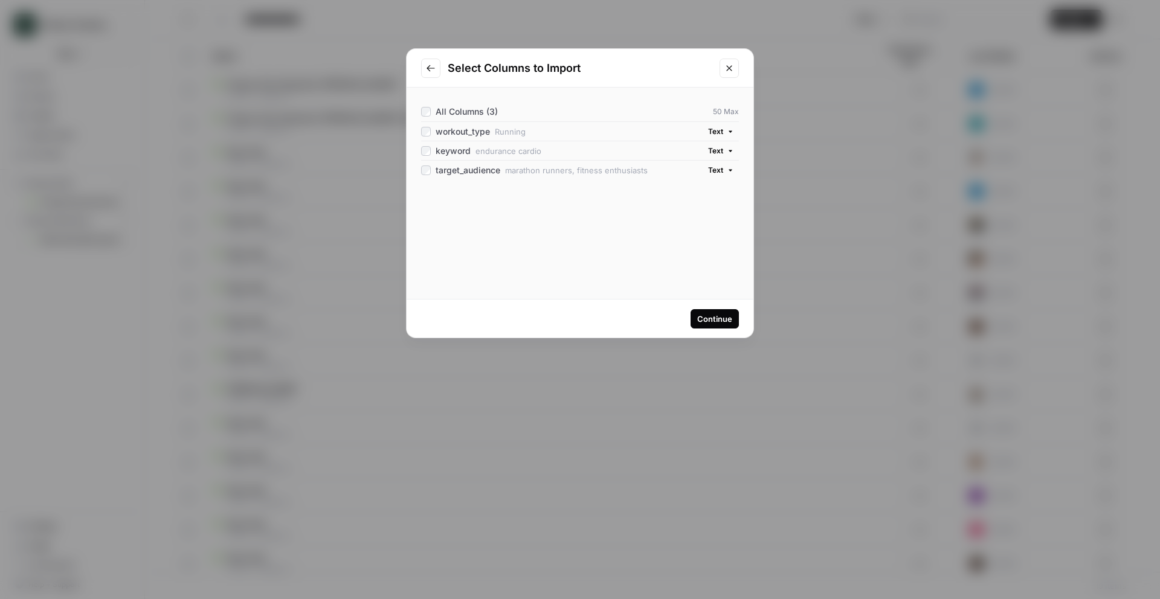
click at [700, 315] on div "Continue" at bounding box center [714, 319] width 35 height 12
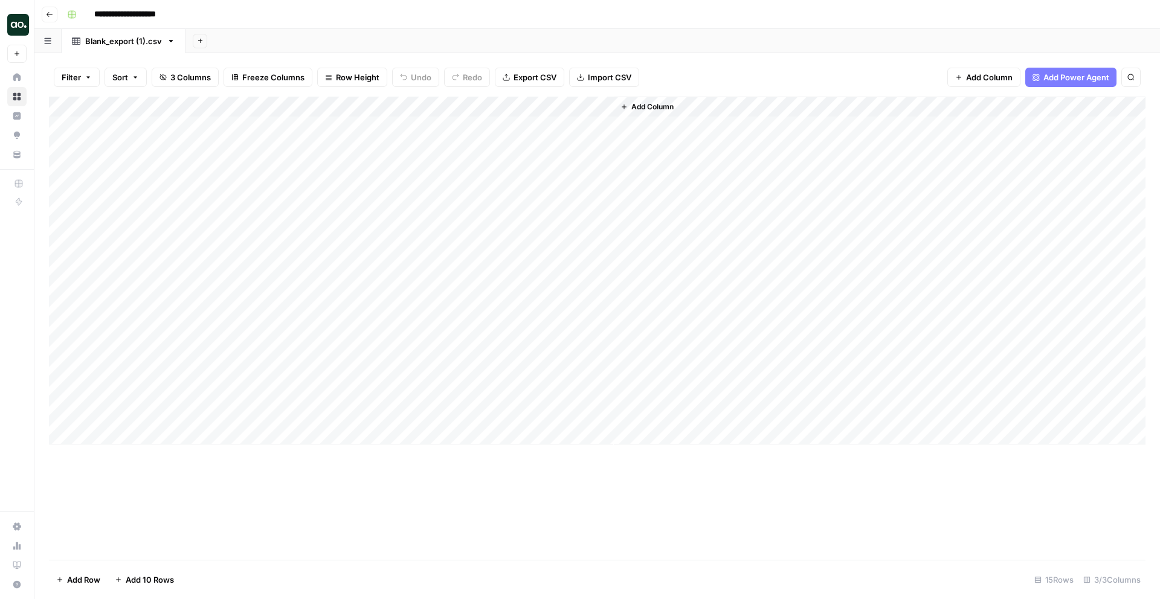
click at [642, 110] on span "Add Column" at bounding box center [653, 107] width 42 height 11
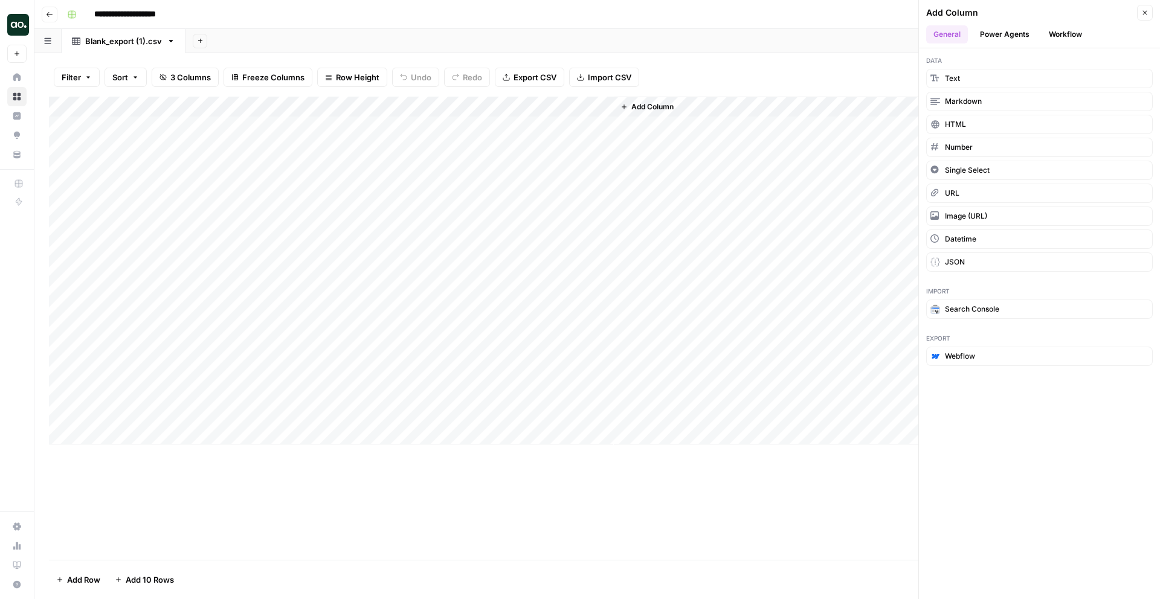
click at [1061, 36] on button "Workflow" at bounding box center [1066, 34] width 48 height 18
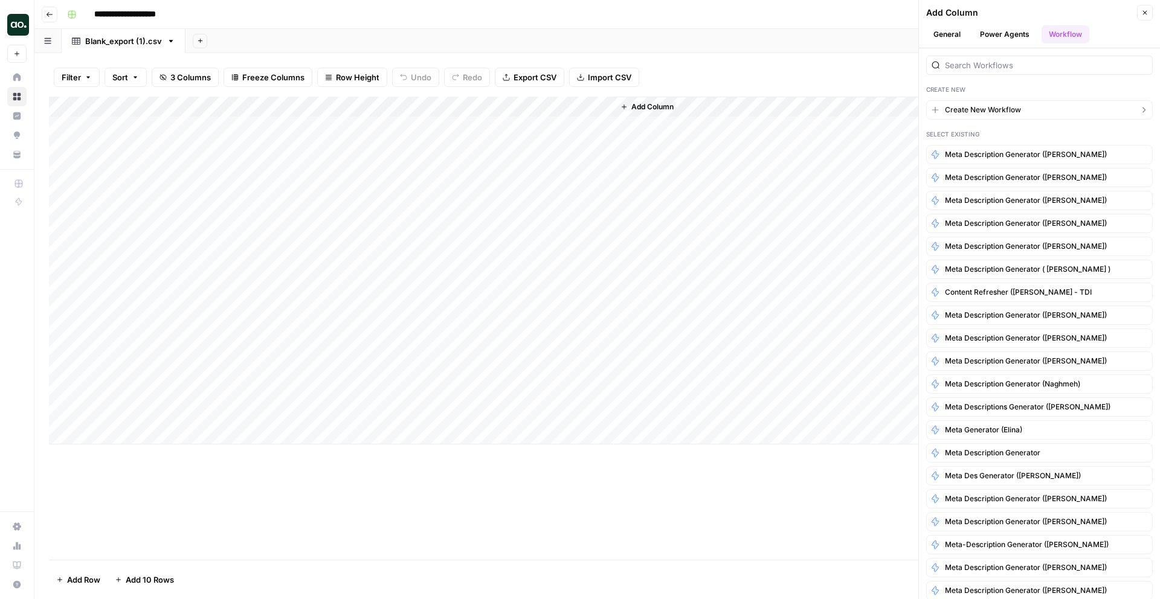
click at [1003, 109] on span "Create New Workflow" at bounding box center [983, 110] width 76 height 11
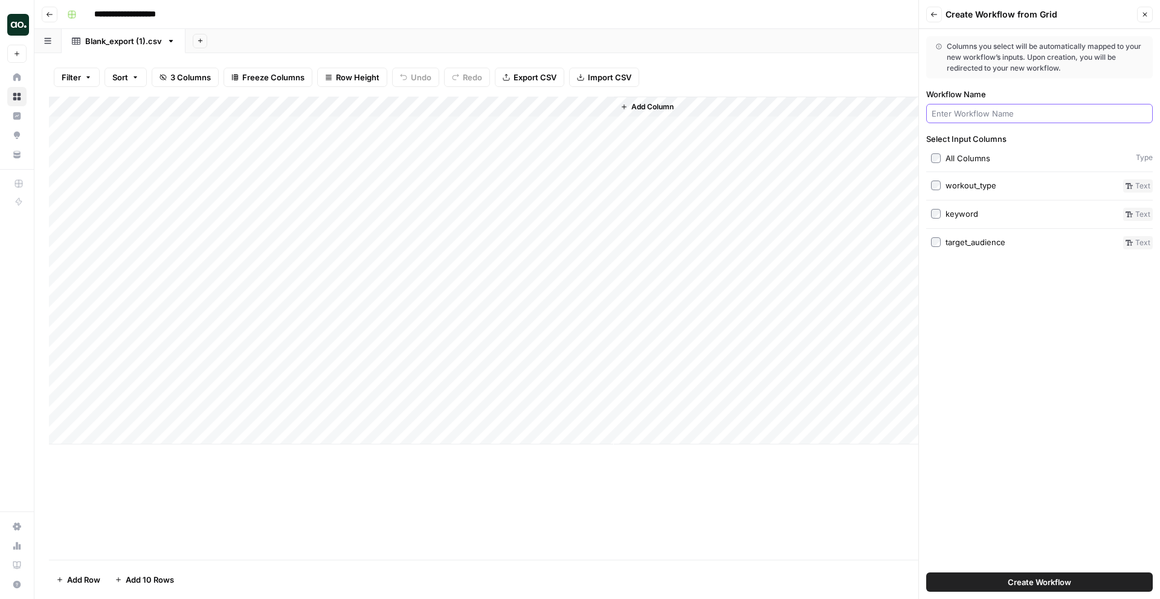
click at [1003, 109] on input "Workflow Name" at bounding box center [1040, 114] width 216 height 12
type input "Fitness post generator"
click at [1033, 580] on span "Create Workflow" at bounding box center [1039, 583] width 63 height 12
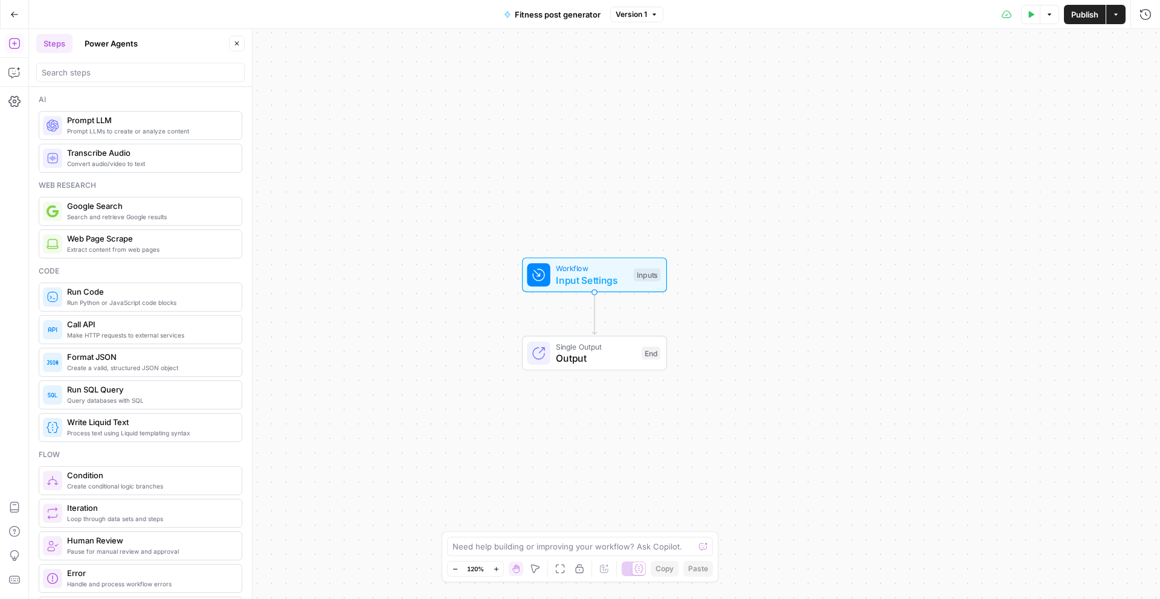
click at [605, 363] on span "Output" at bounding box center [596, 358] width 80 height 15
click at [604, 267] on span "Workflow" at bounding box center [592, 268] width 72 height 11
type textarea "Inputs"
click at [986, 230] on icon "button" at bounding box center [984, 231] width 7 height 7
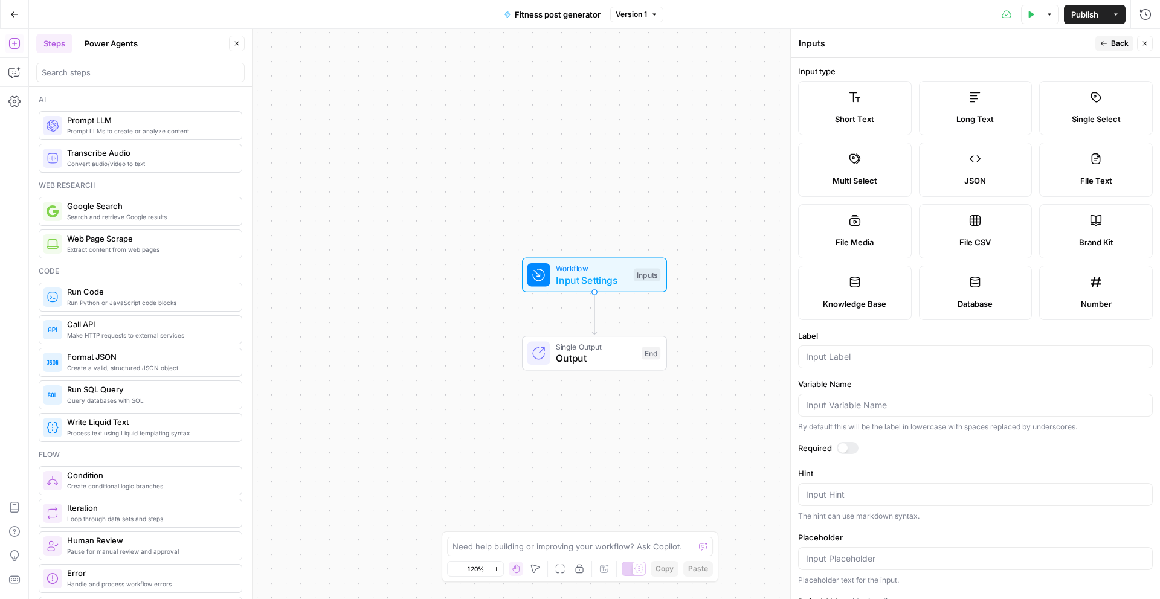
click at [1078, 219] on label "Brand Kit" at bounding box center [1096, 231] width 114 height 54
type input "Brand Kit"
type input "brand_kit"
click at [841, 446] on div at bounding box center [843, 449] width 10 height 10
click at [1117, 44] on span "Back" at bounding box center [1120, 43] width 18 height 11
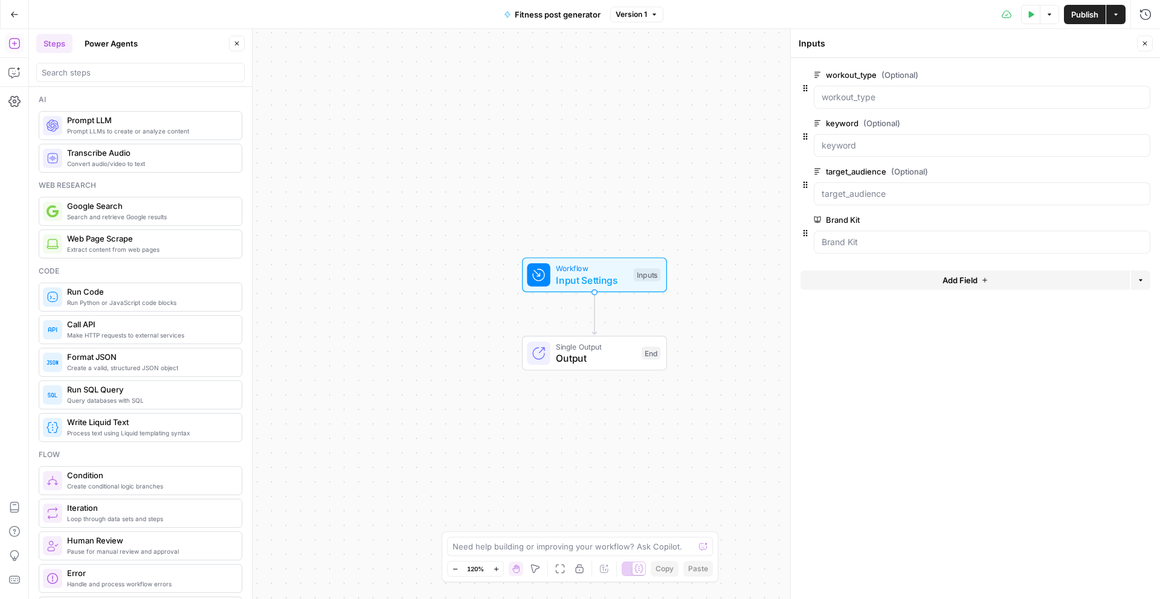
click at [138, 128] on span "Prompt LLMs to create or analyze content" at bounding box center [149, 131] width 165 height 10
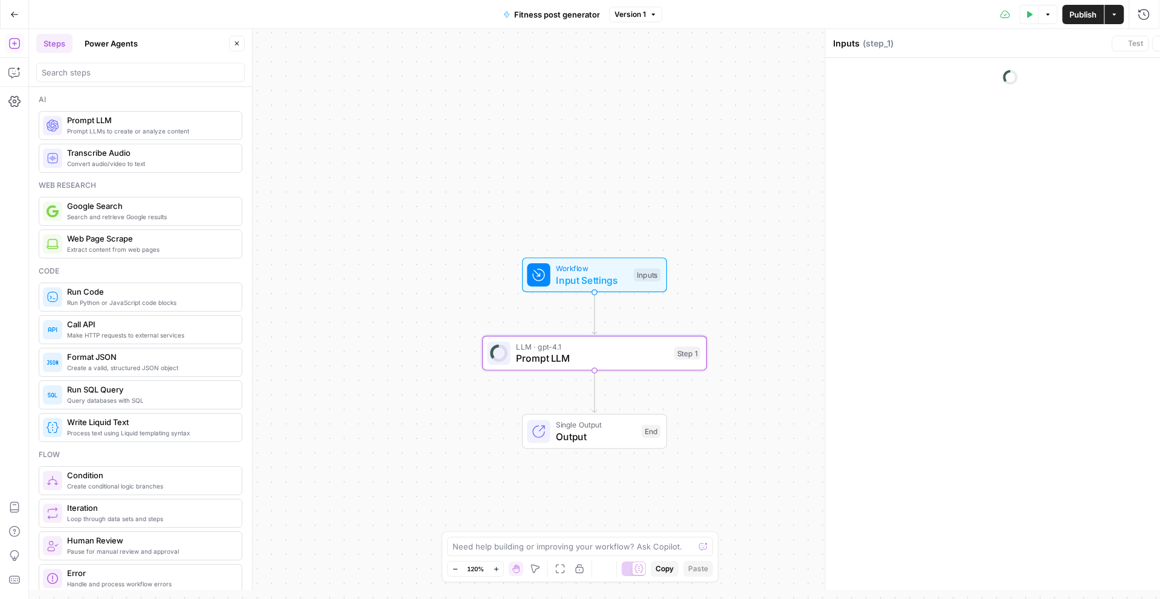
type textarea "Prompt LLM"
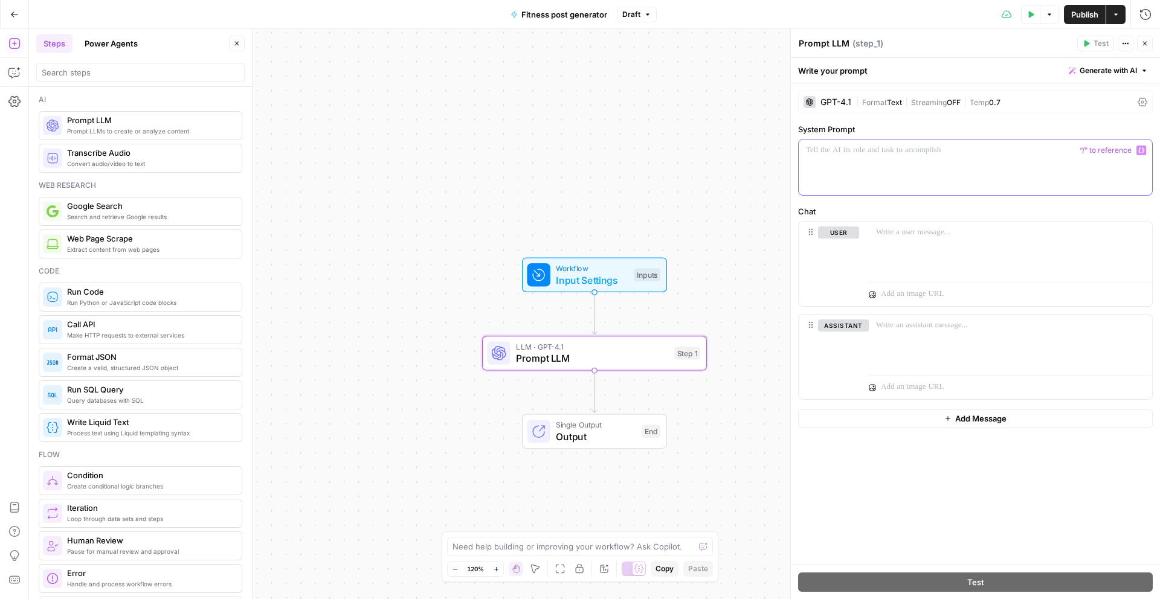
click at [848, 166] on div at bounding box center [976, 168] width 354 height 56
click at [1146, 63] on button "Generate with AI" at bounding box center [1108, 71] width 89 height 16
click at [1080, 111] on div "Use AI to build your prompt" at bounding box center [1094, 108] width 93 height 11
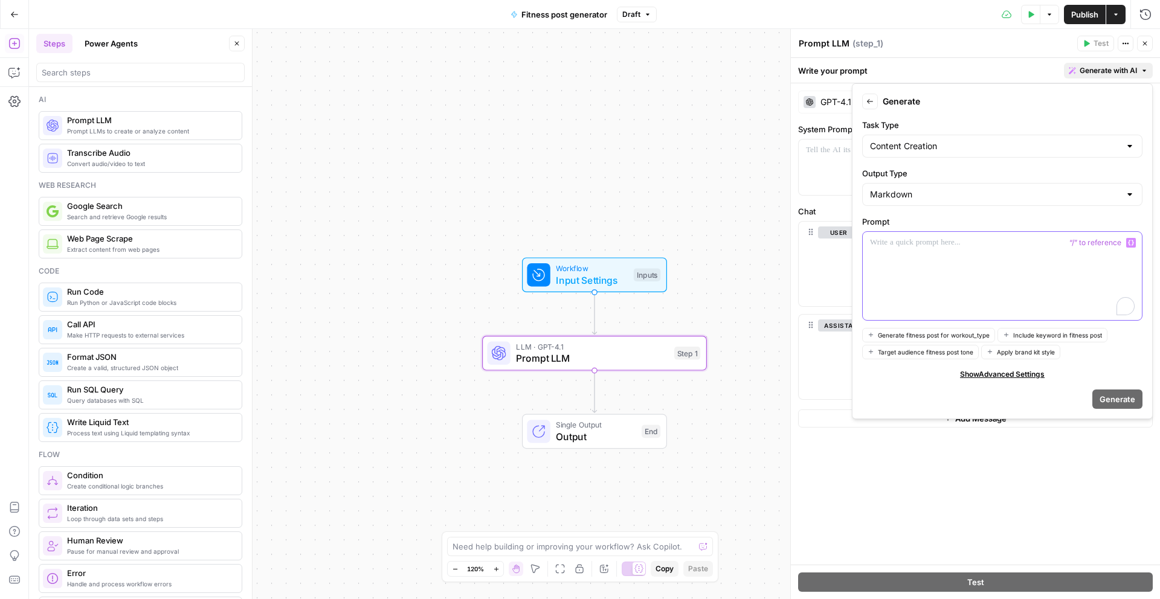
click at [896, 245] on p "To enrich screen reader interactions, please activate Accessibility in Grammarl…" at bounding box center [1002, 243] width 265 height 12
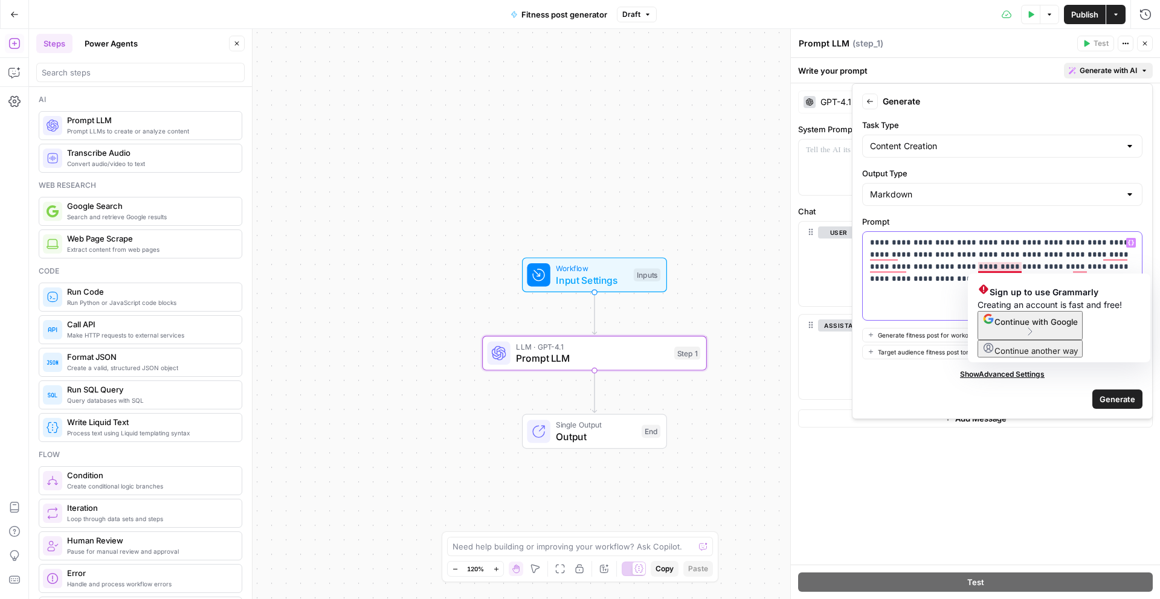
drag, startPoint x: 1017, startPoint y: 271, endPoint x: 1028, endPoint y: 300, distance: 31.0
click at [1017, 271] on p "**********" at bounding box center [1002, 261] width 265 height 48
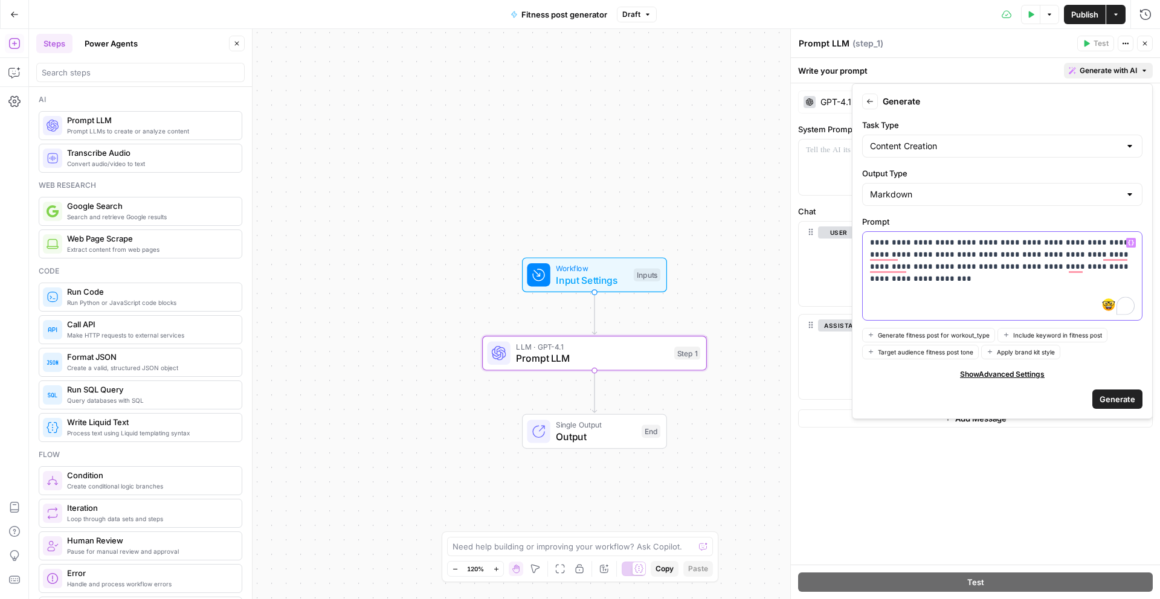
click at [1136, 270] on div "**********" at bounding box center [1002, 276] width 279 height 88
click at [992, 280] on p "**********" at bounding box center [1002, 267] width 265 height 60
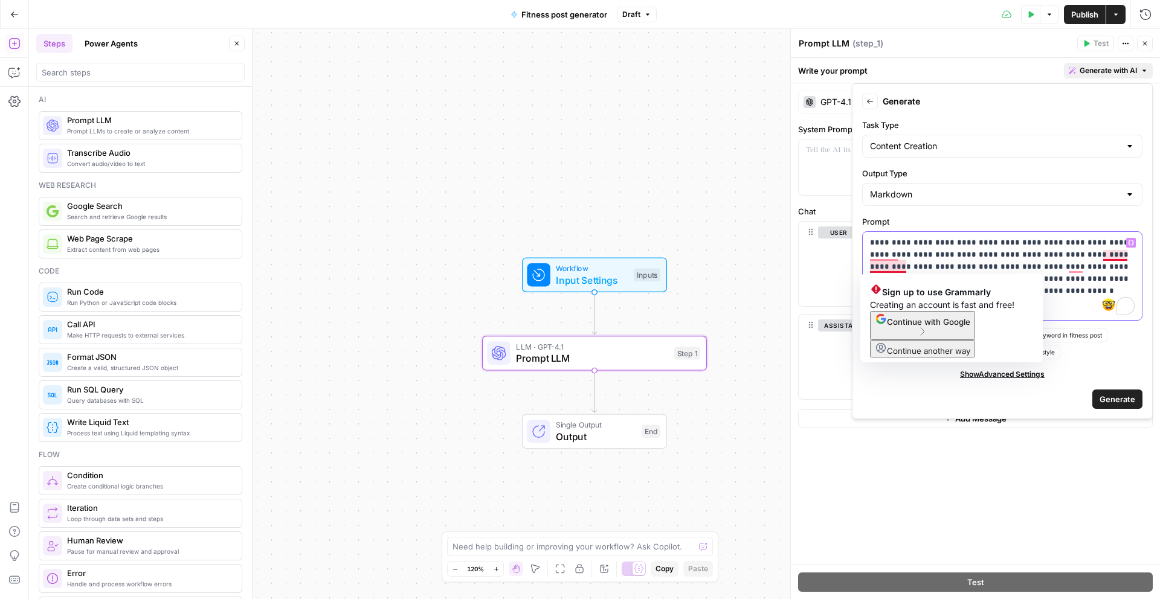
click at [887, 265] on p "**********" at bounding box center [1002, 267] width 265 height 60
click at [879, 253] on p "**********" at bounding box center [1002, 267] width 265 height 60
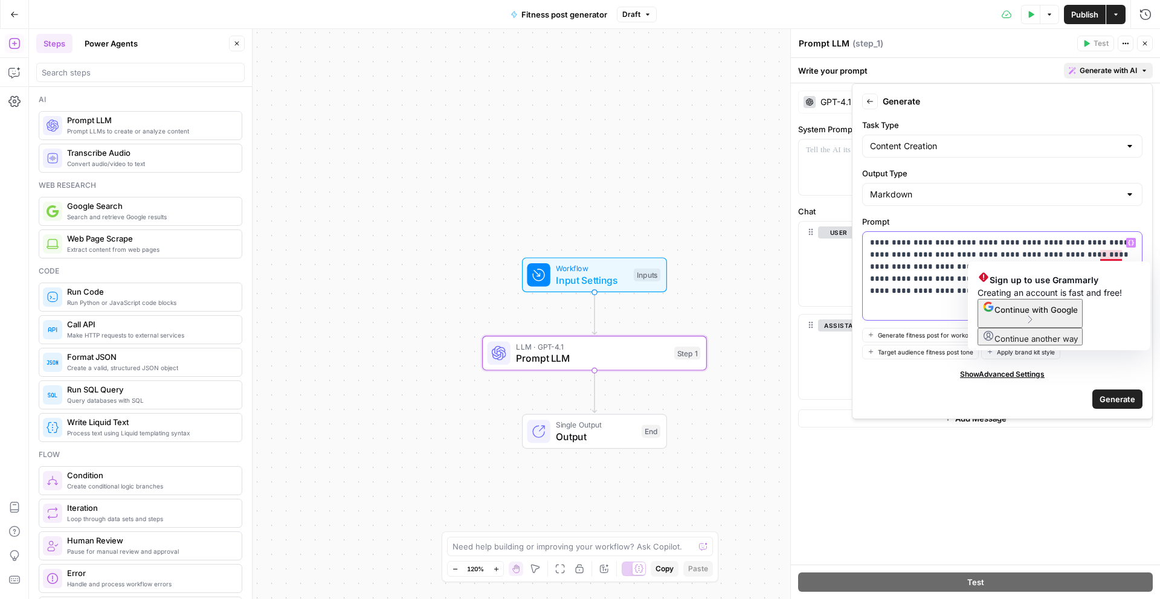
click at [1113, 253] on p "**********" at bounding box center [1002, 267] width 265 height 60
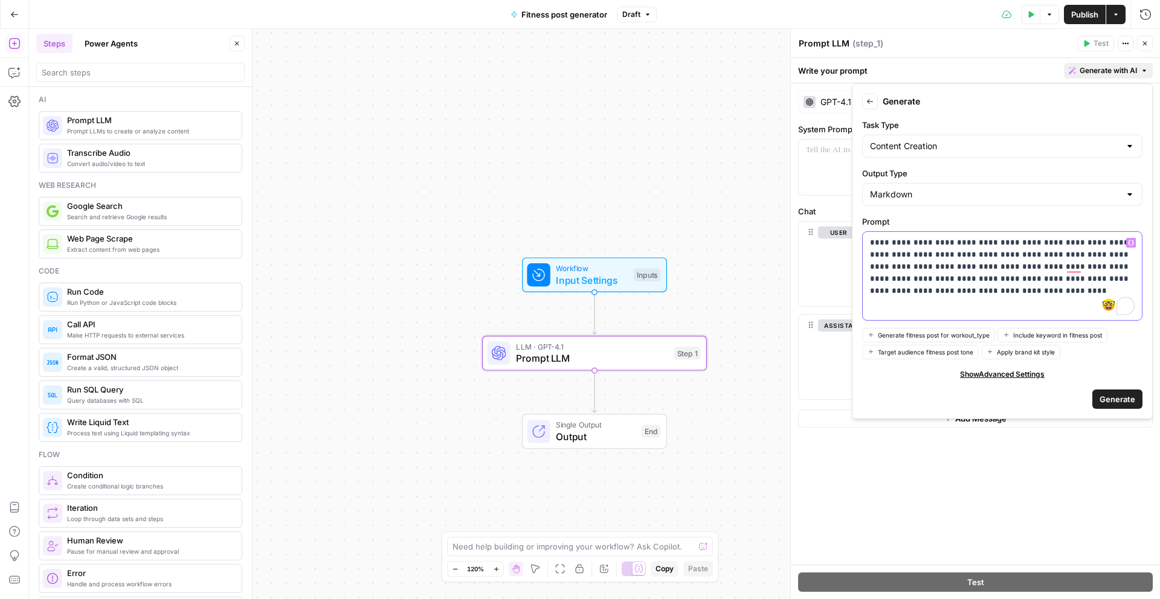
click at [1011, 296] on p "**********" at bounding box center [1002, 267] width 265 height 60
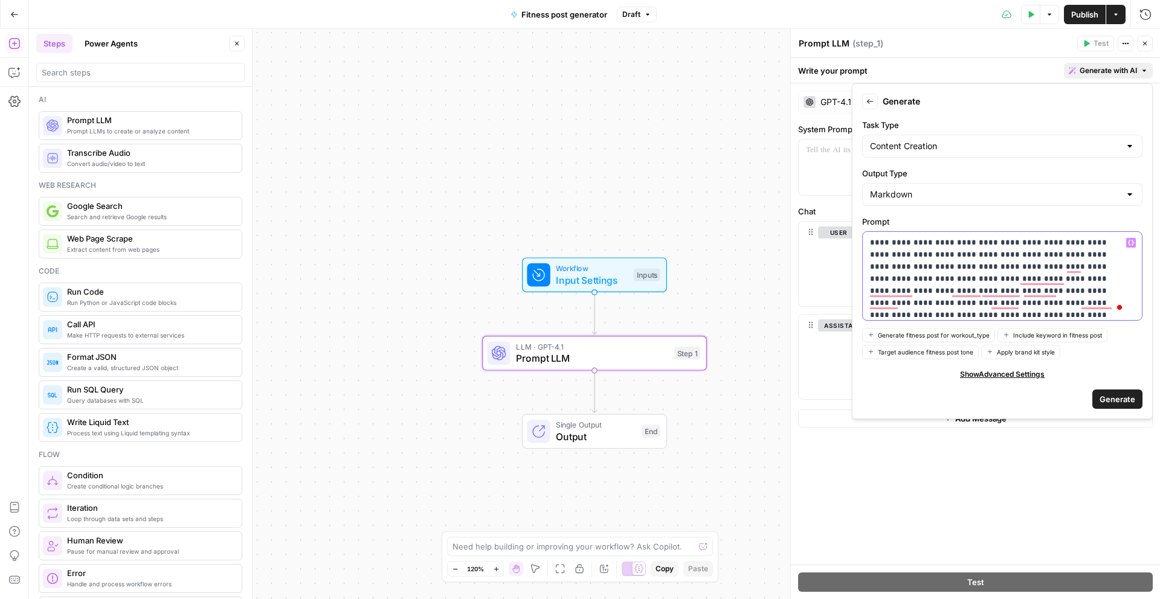
click at [894, 282] on p "**********" at bounding box center [998, 291] width 256 height 109
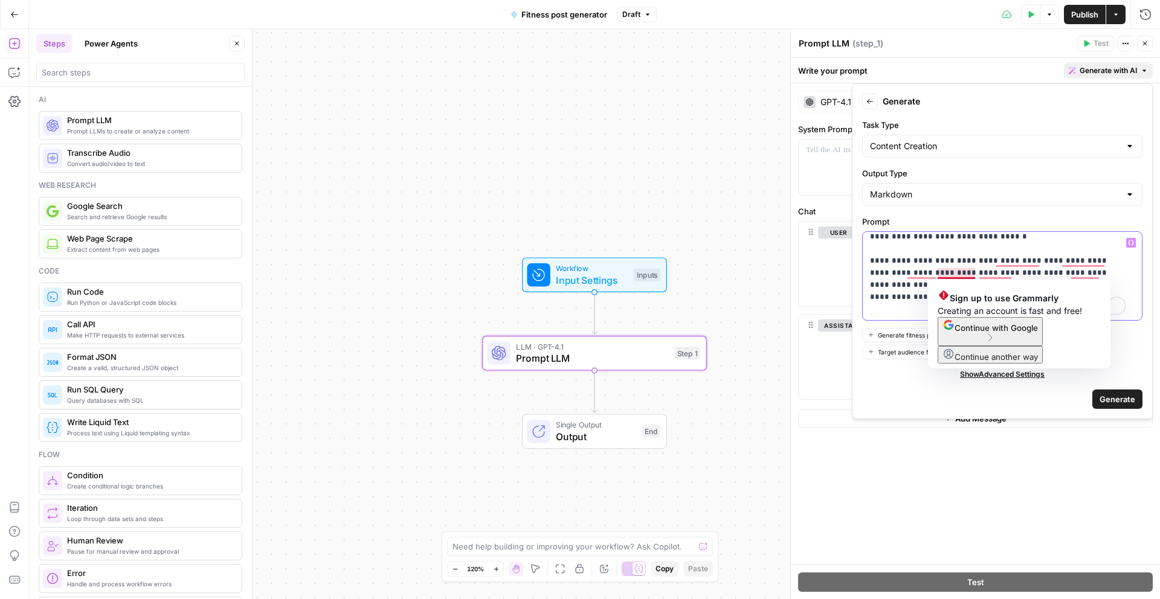
click at [951, 274] on p "**********" at bounding box center [998, 255] width 256 height 121
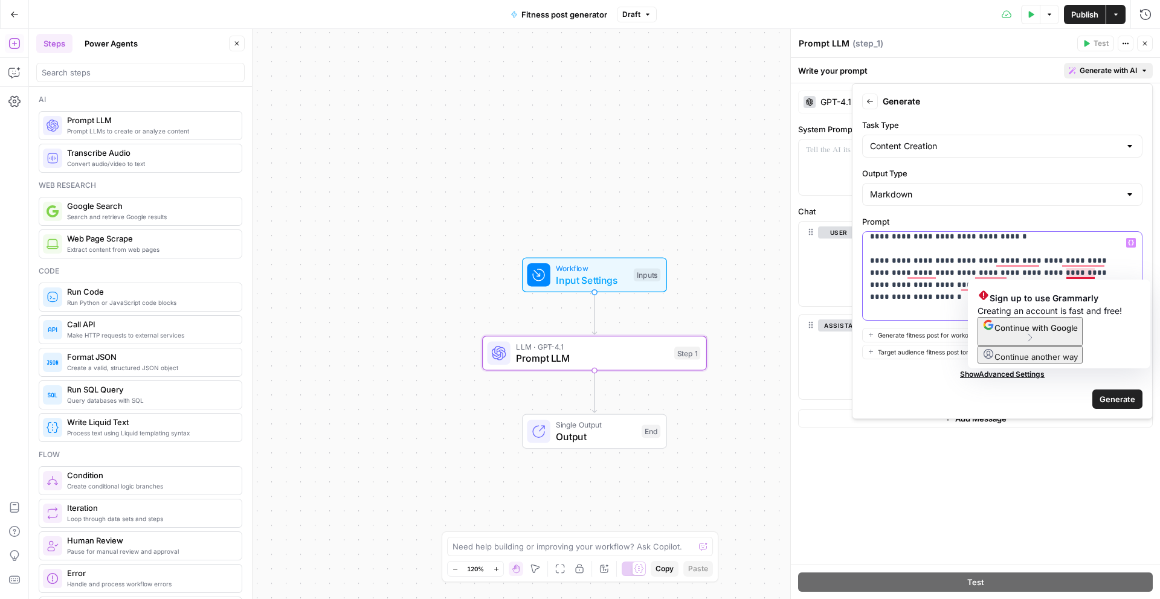
click at [1070, 273] on p "**********" at bounding box center [998, 255] width 256 height 121
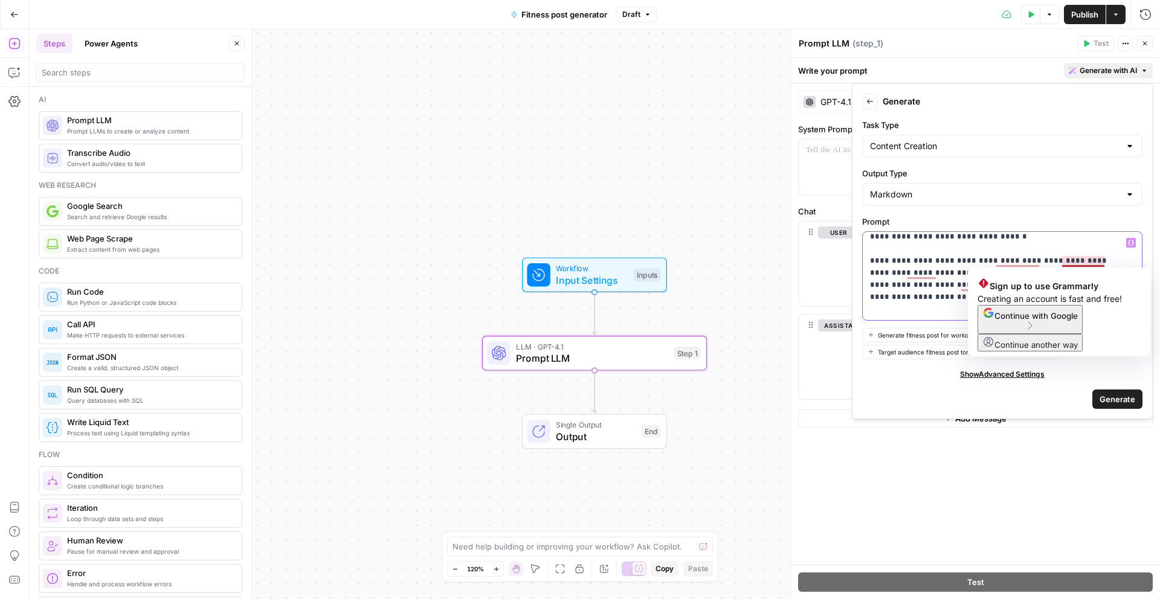
click at [1075, 259] on p "**********" at bounding box center [998, 255] width 256 height 121
click at [1015, 258] on p "**********" at bounding box center [998, 255] width 256 height 121
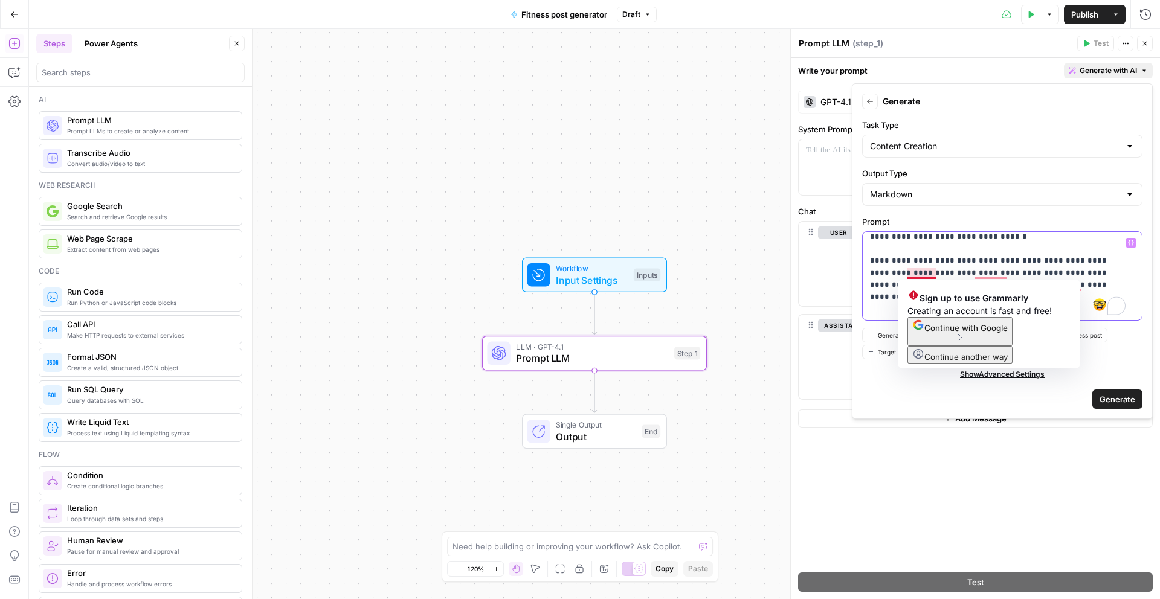
click at [1123, 284] on p "**********" at bounding box center [998, 255] width 256 height 121
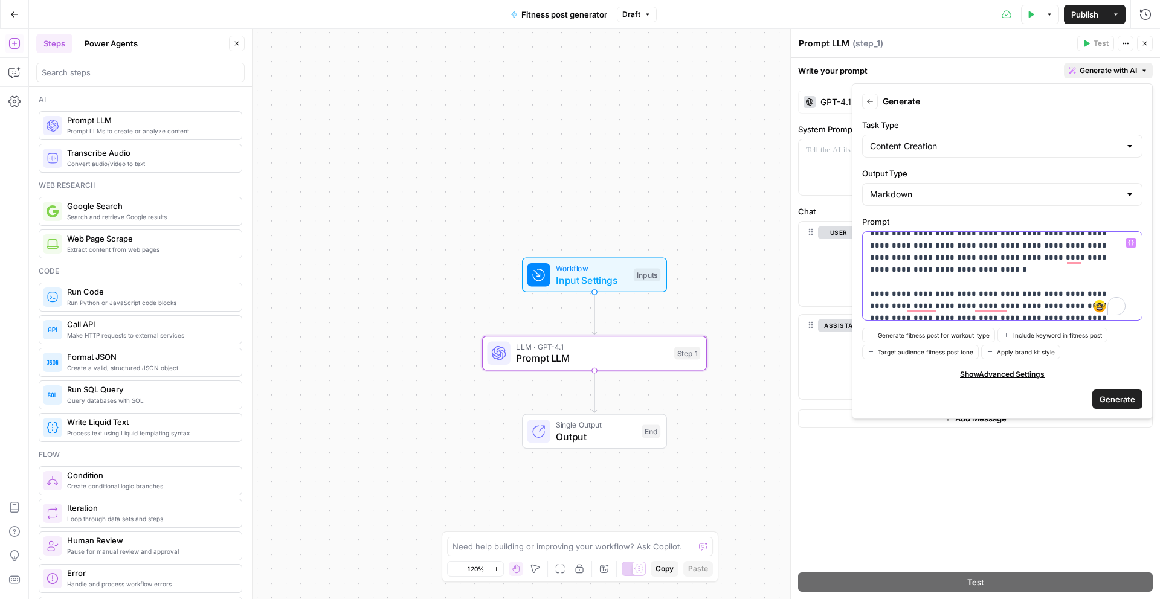
scroll to position [0, 0]
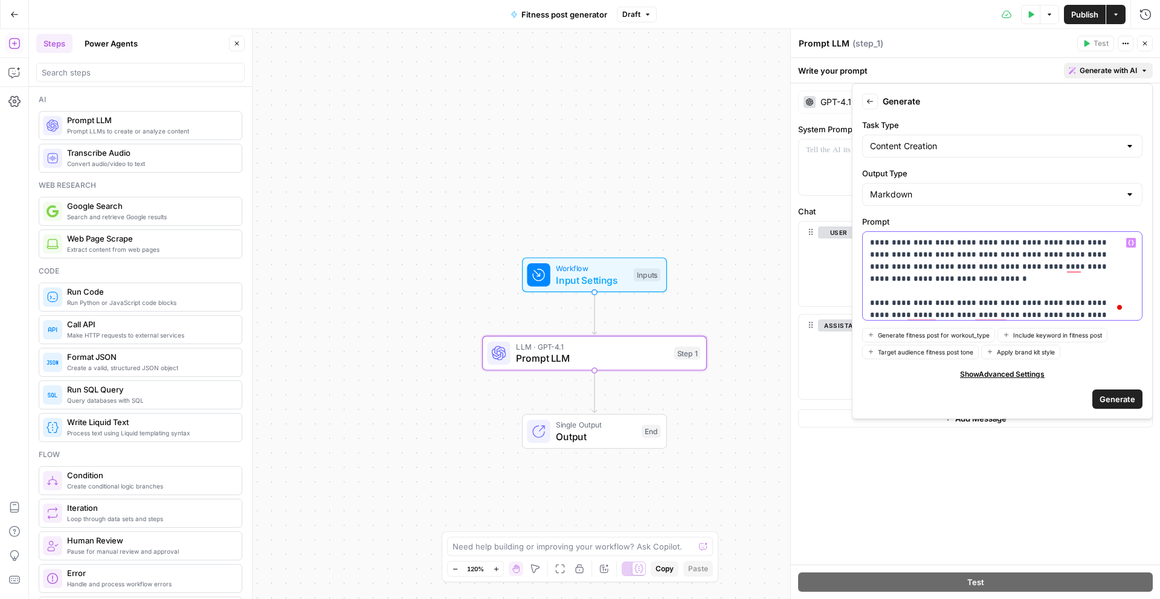
click at [968, 243] on p "**********" at bounding box center [998, 309] width 256 height 145
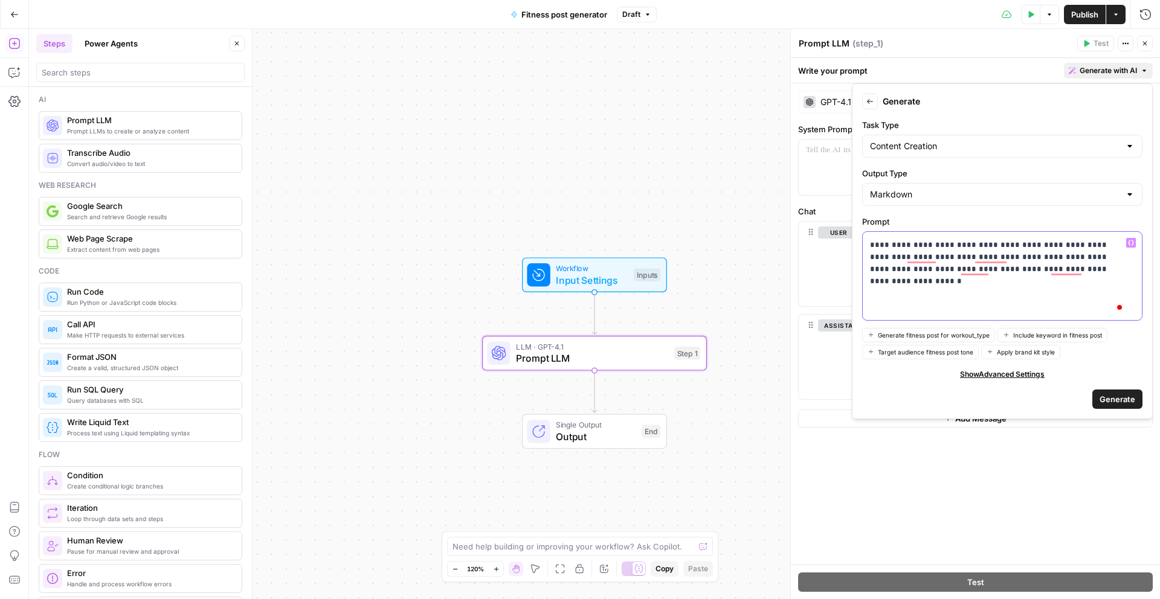
scroll to position [66, 0]
click at [927, 293] on p "**********" at bounding box center [998, 242] width 256 height 145
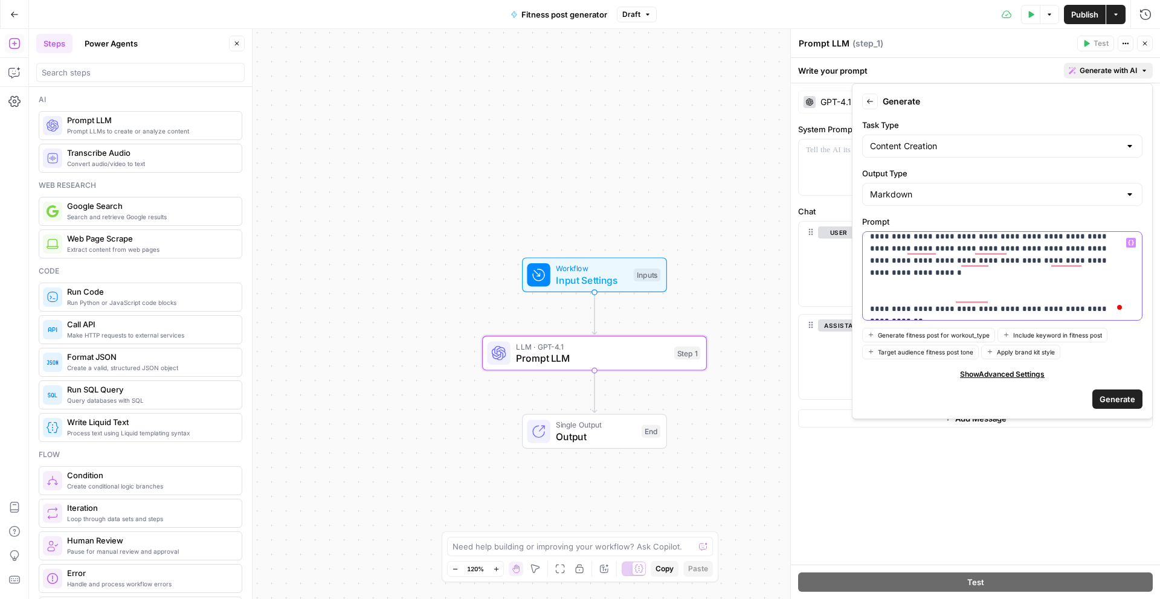
click at [1083, 261] on p "**********" at bounding box center [998, 242] width 256 height 145
click at [1062, 263] on p "**********" at bounding box center [998, 242] width 256 height 145
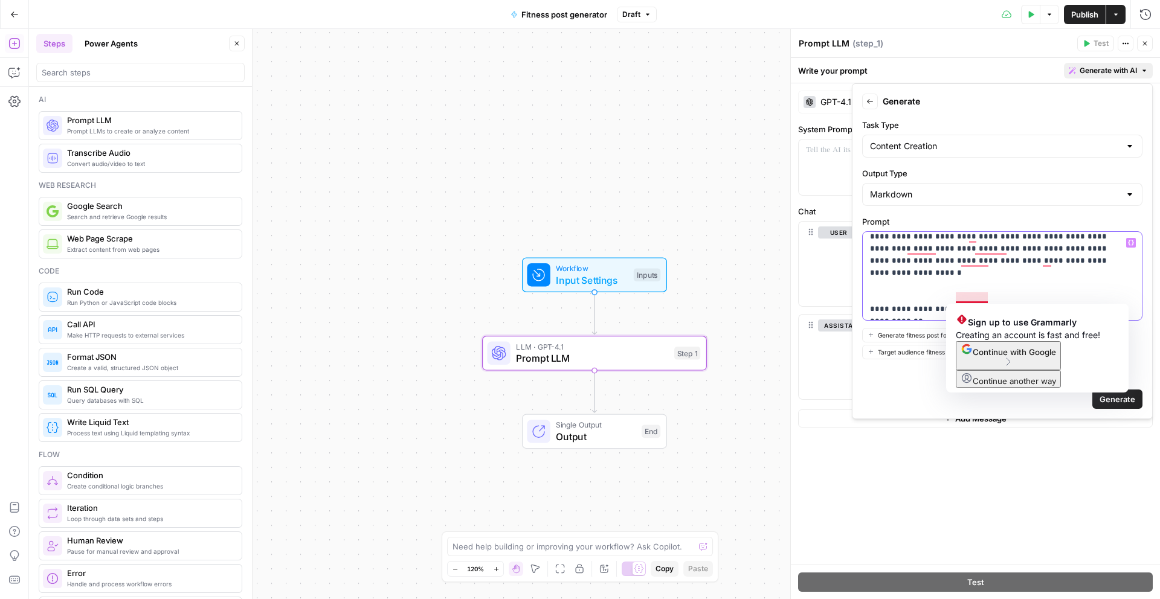
click at [960, 296] on p "**********" at bounding box center [998, 242] width 256 height 145
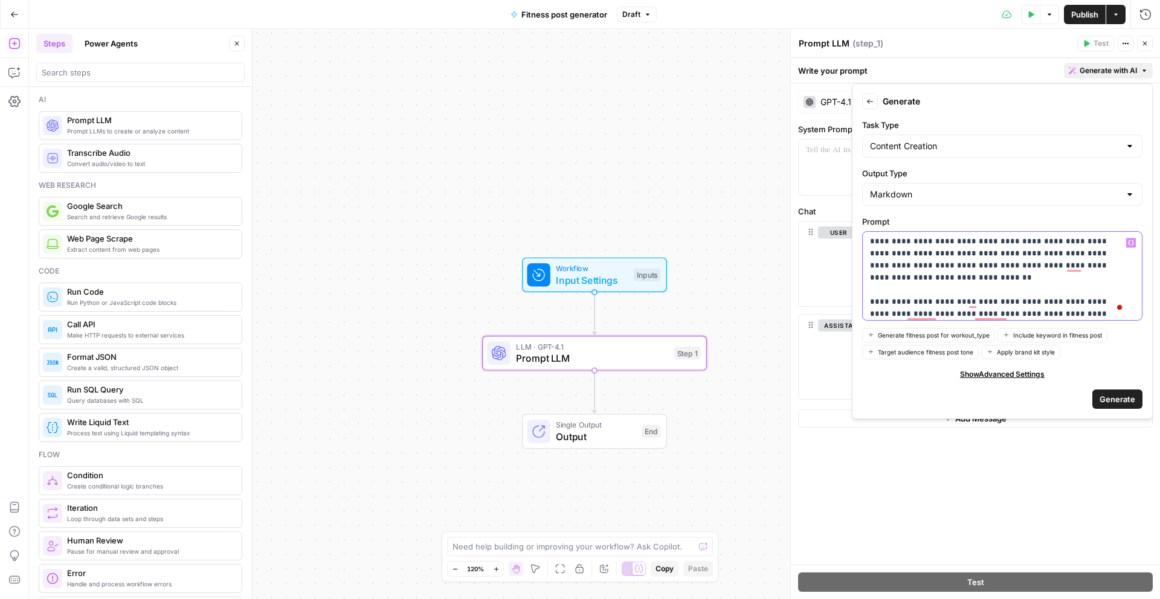
scroll to position [0, 0]
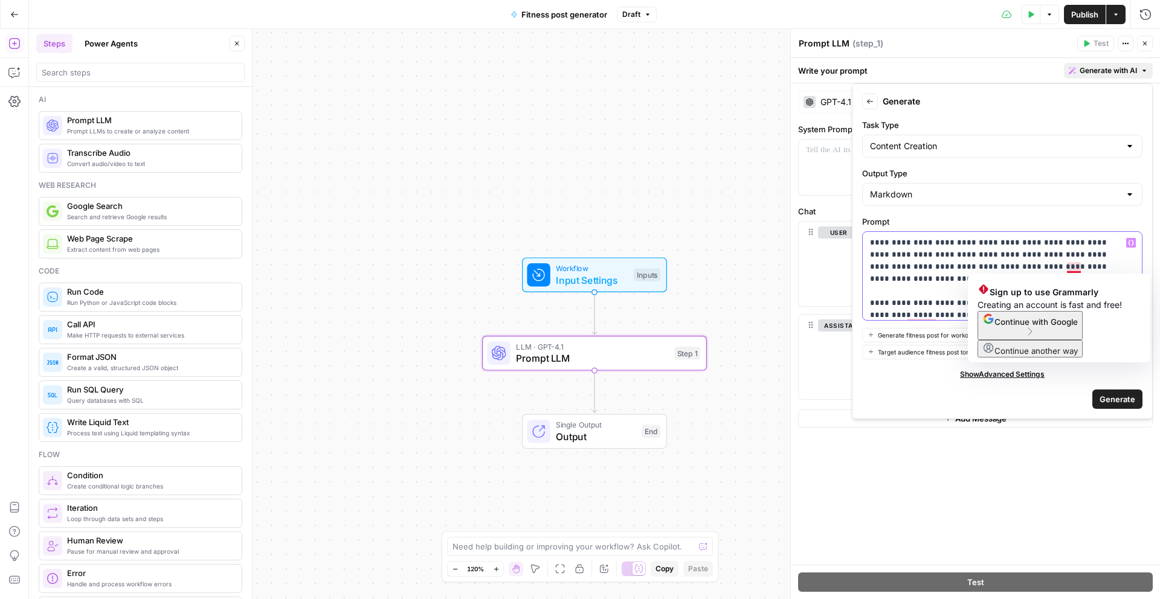
click at [1065, 266] on p "**********" at bounding box center [998, 309] width 256 height 145
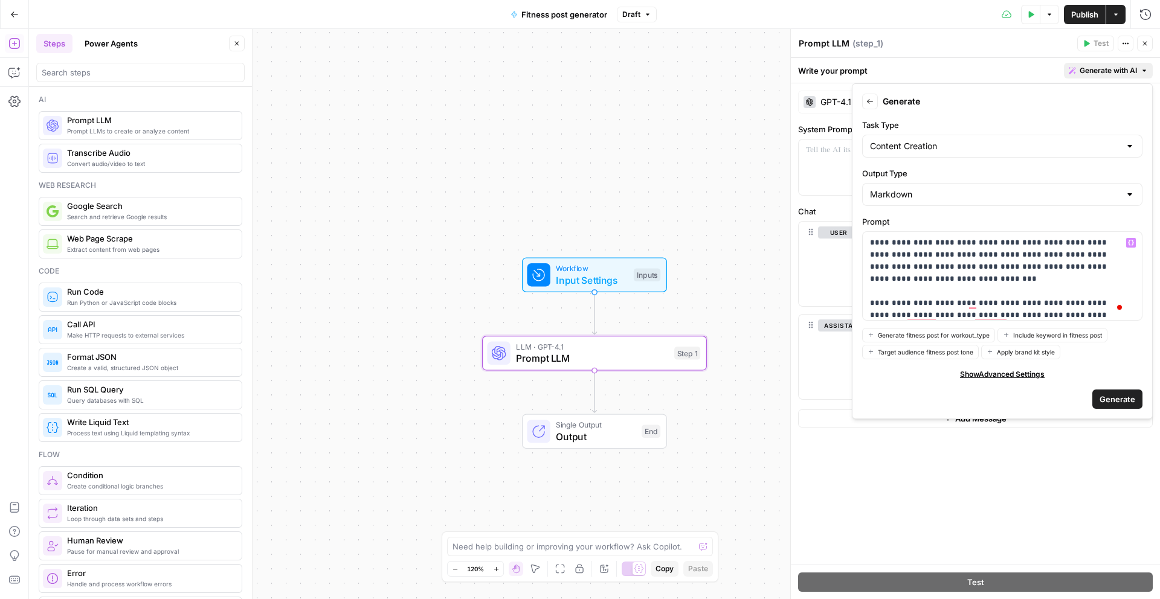
click at [1121, 395] on span "Generate" at bounding box center [1118, 399] width 36 height 12
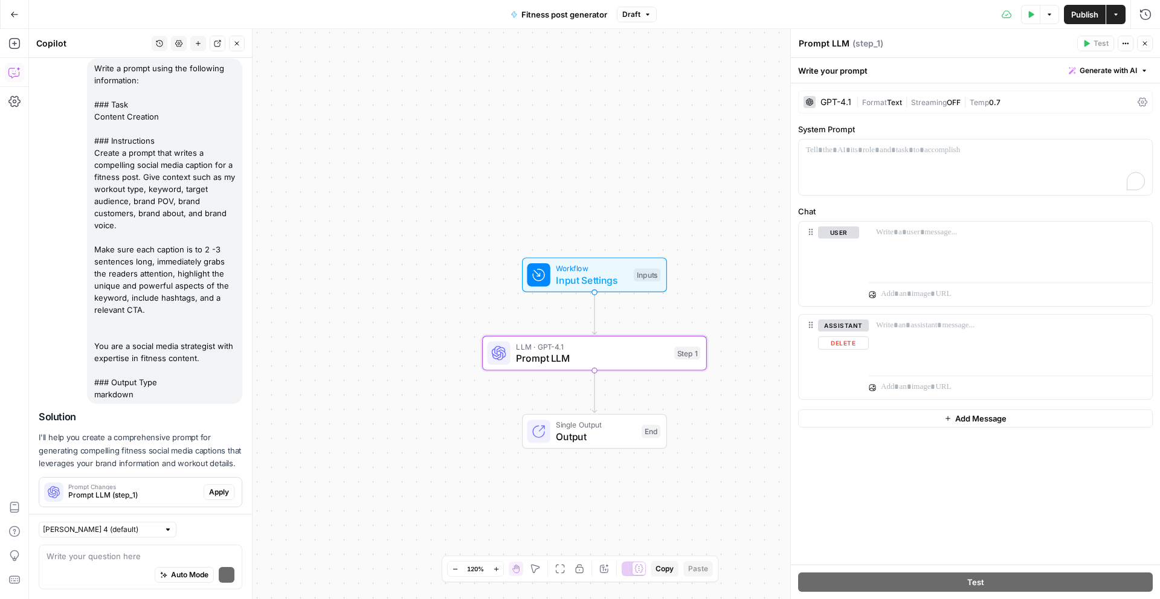
scroll to position [131, 0]
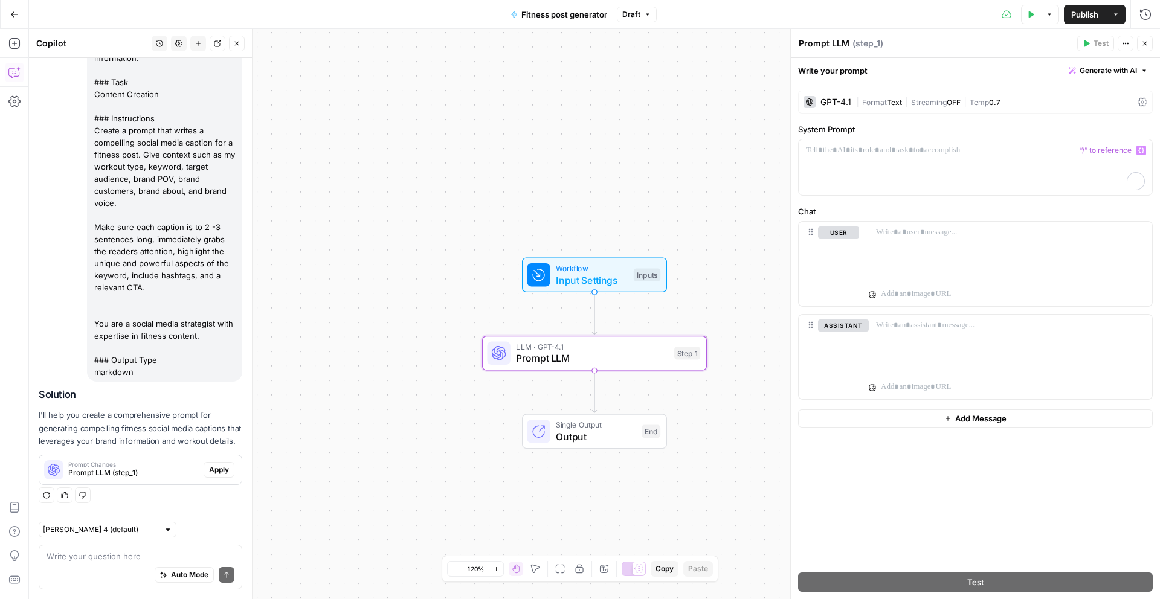
click at [1109, 149] on span "“/” to reference" at bounding box center [1106, 151] width 62 height 10
click at [1005, 172] on div "To enrich screen reader interactions, please activate Accessibility in Grammarl…" at bounding box center [976, 168] width 354 height 56
click at [1139, 147] on icon "button" at bounding box center [1142, 150] width 6 height 6
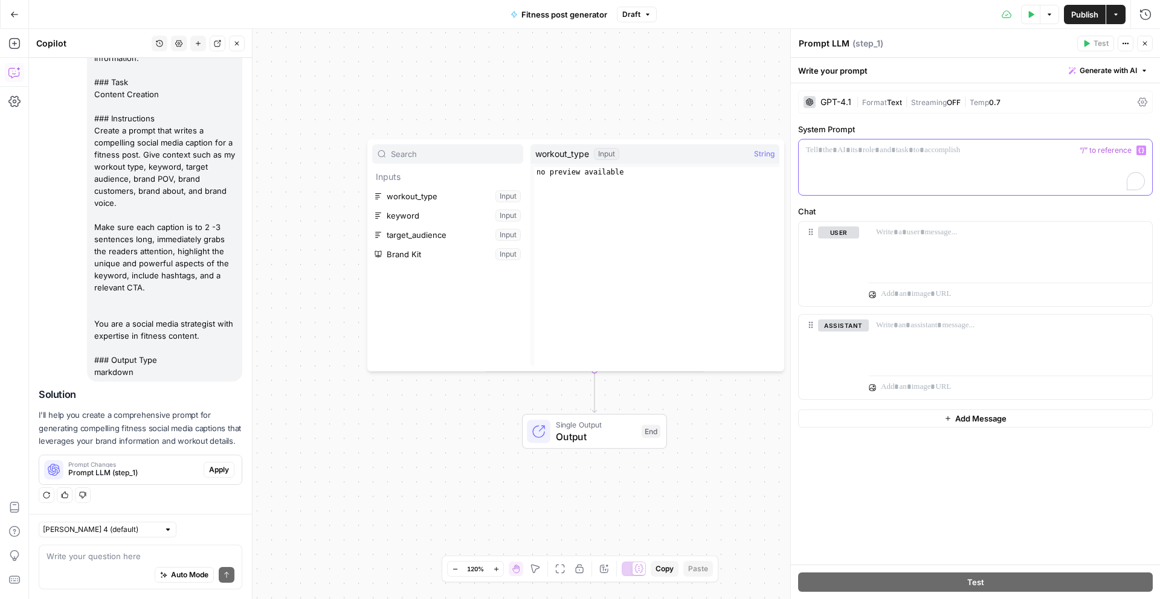
click at [974, 160] on div "To enrich screen reader interactions, please activate Accessibility in Grammarl…" at bounding box center [976, 168] width 354 height 56
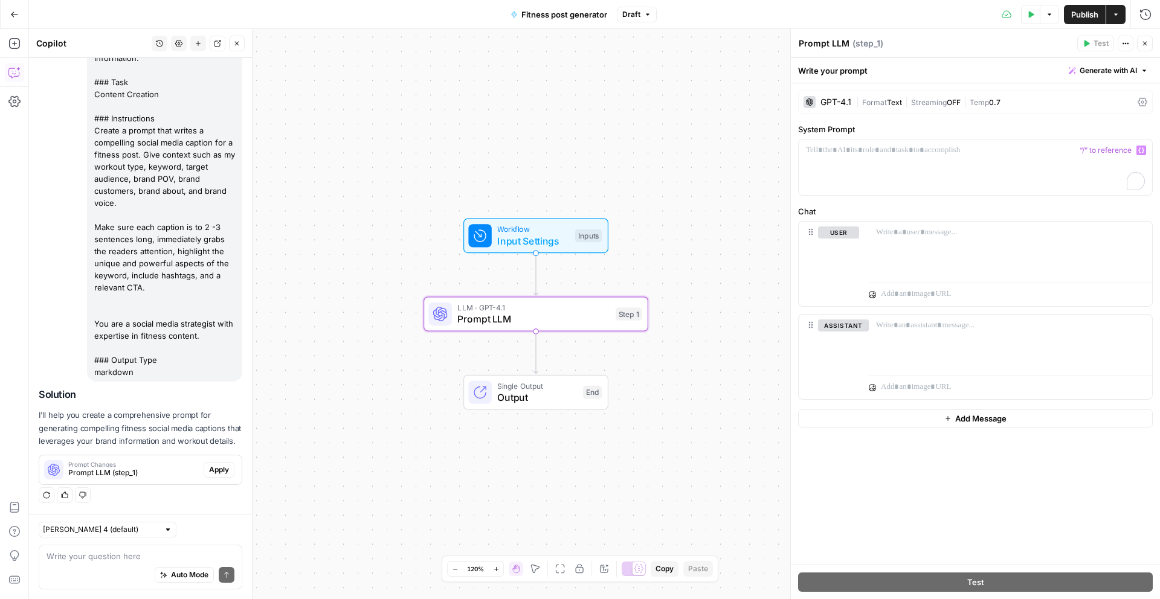
click at [209, 468] on span "Apply" at bounding box center [219, 470] width 20 height 11
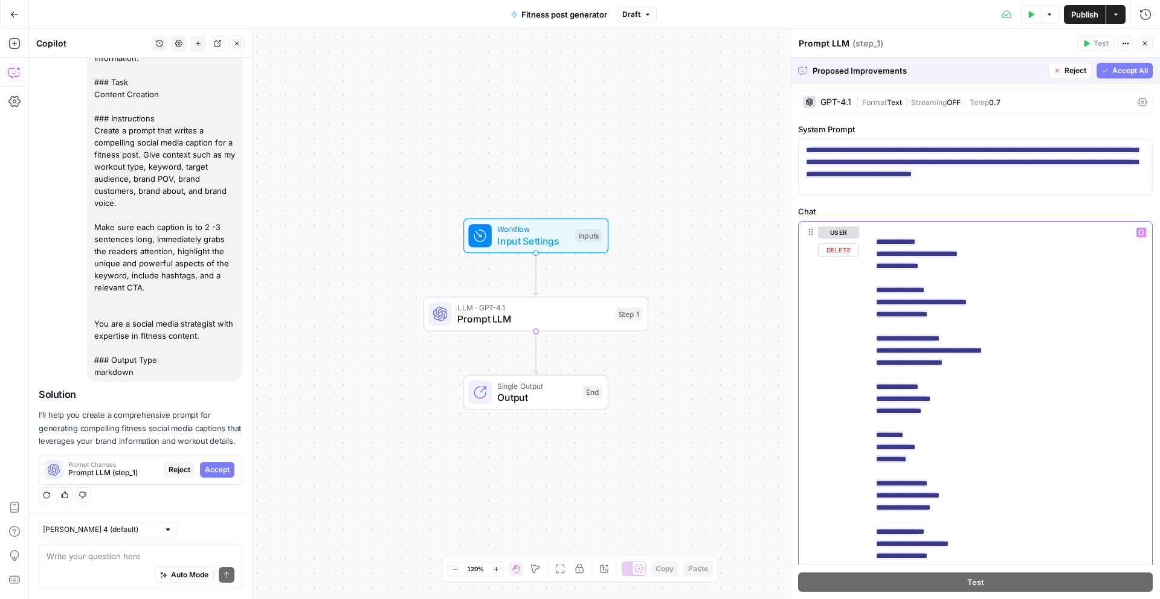
scroll to position [166, 0]
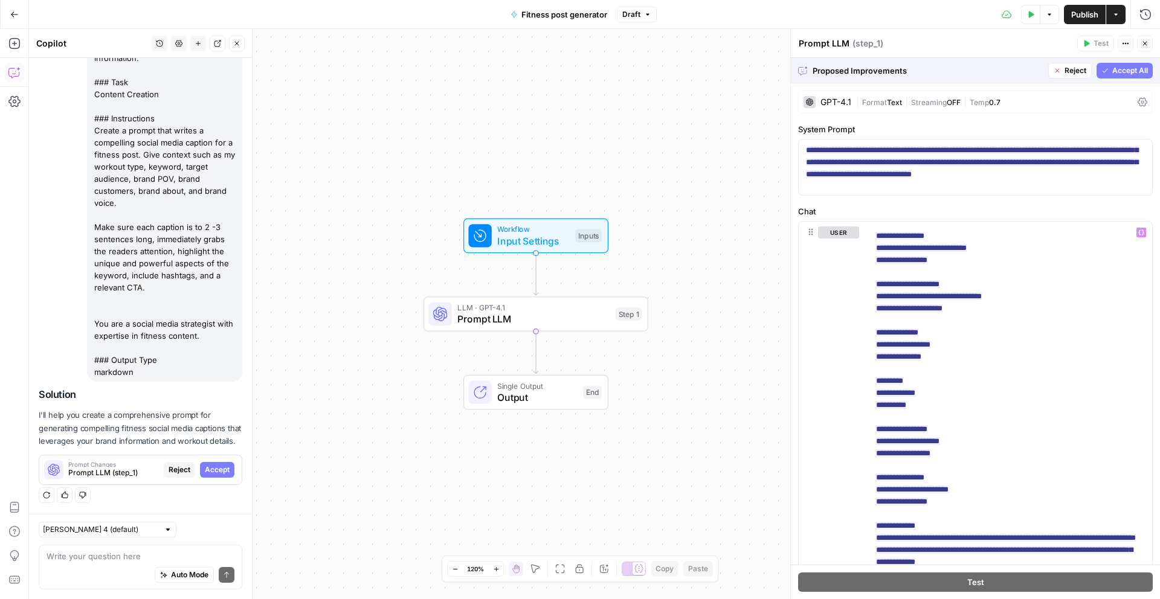
click at [1113, 65] on span "Accept All" at bounding box center [1131, 70] width 36 height 11
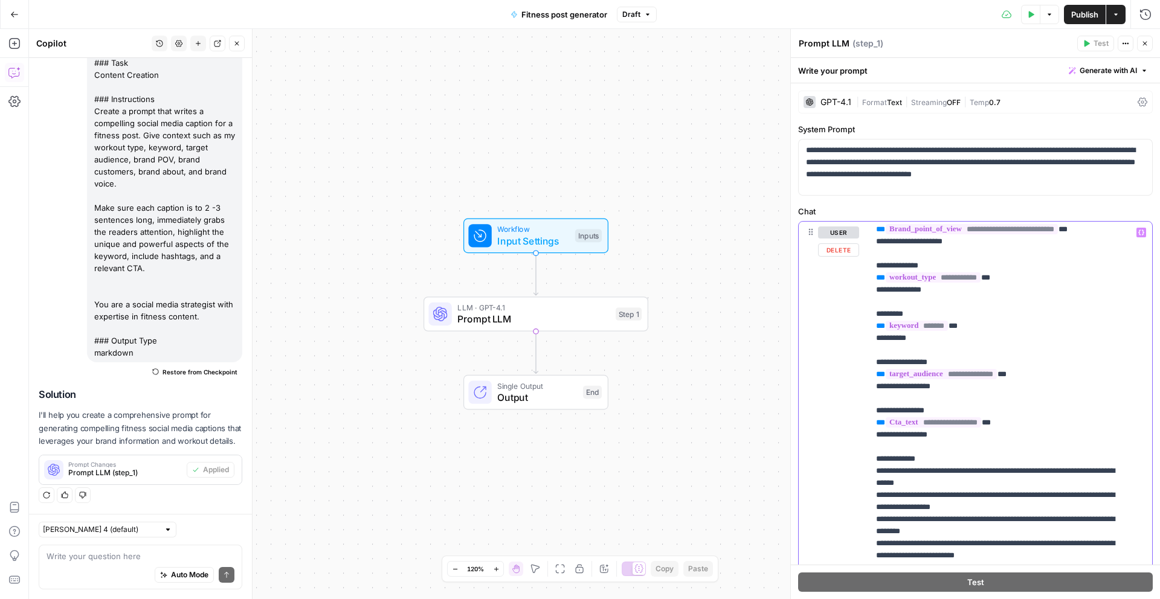
scroll to position [0, 0]
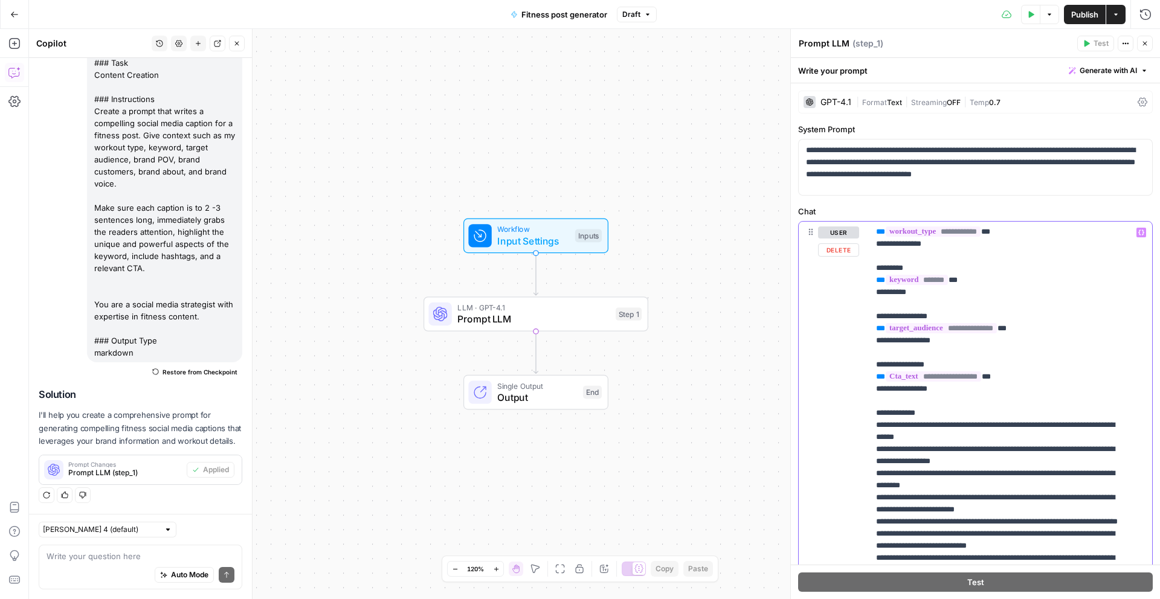
click at [1115, 507] on p "**********" at bounding box center [1001, 328] width 251 height 761
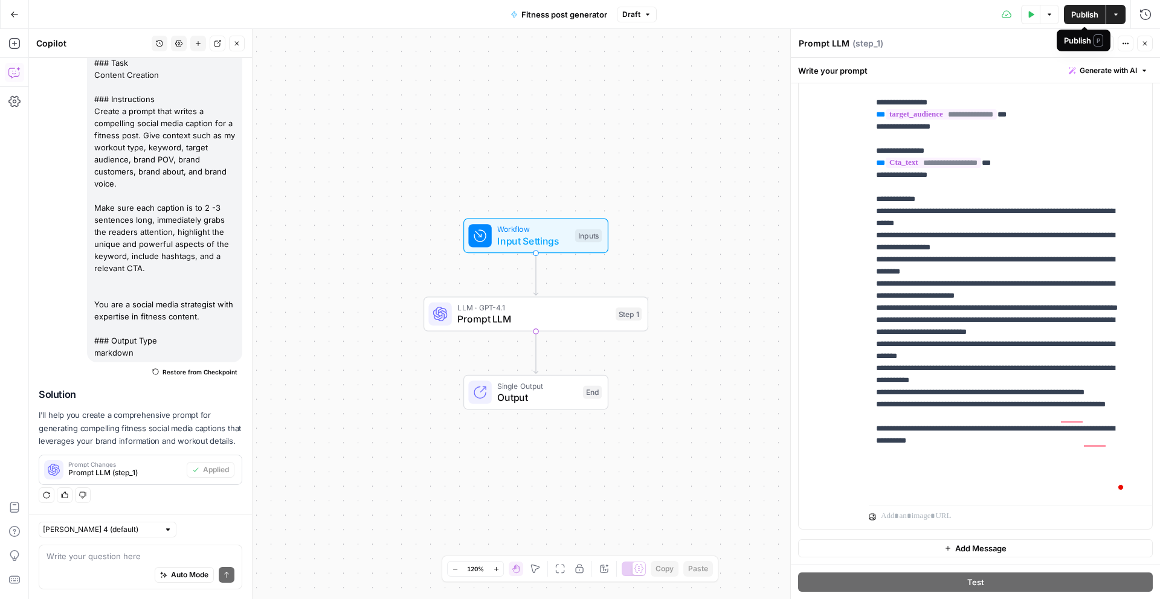
click at [1085, 15] on span "Publish" at bounding box center [1084, 14] width 27 height 12
click at [241, 44] on button "Close" at bounding box center [237, 44] width 16 height 16
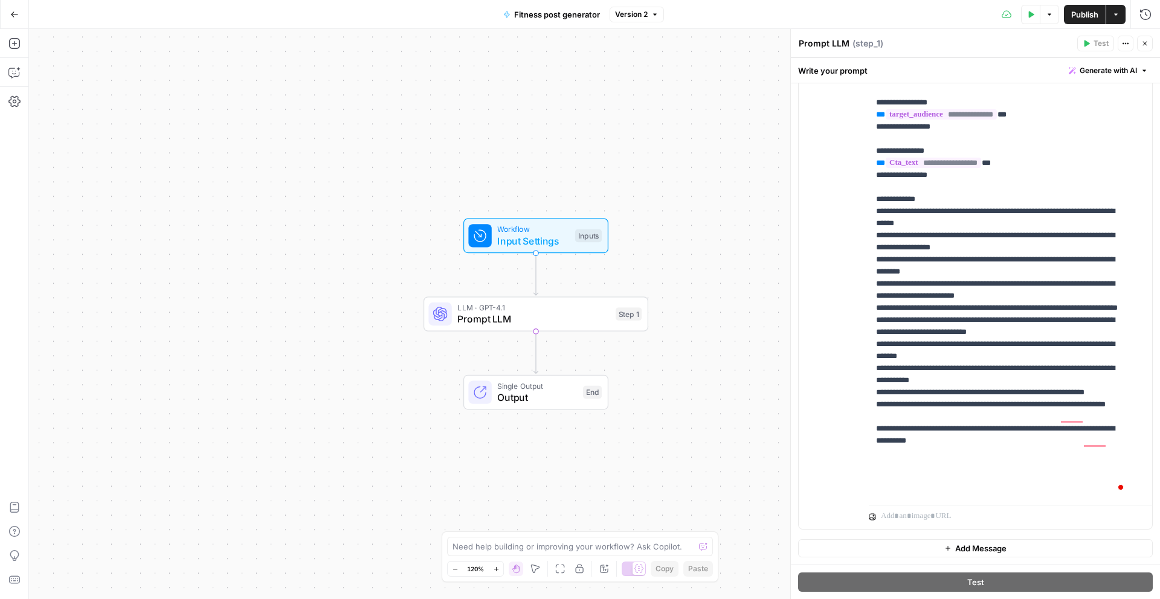
click at [1048, 15] on icon "button" at bounding box center [1049, 14] width 7 height 7
click at [1032, 13] on icon "button" at bounding box center [1031, 14] width 5 height 7
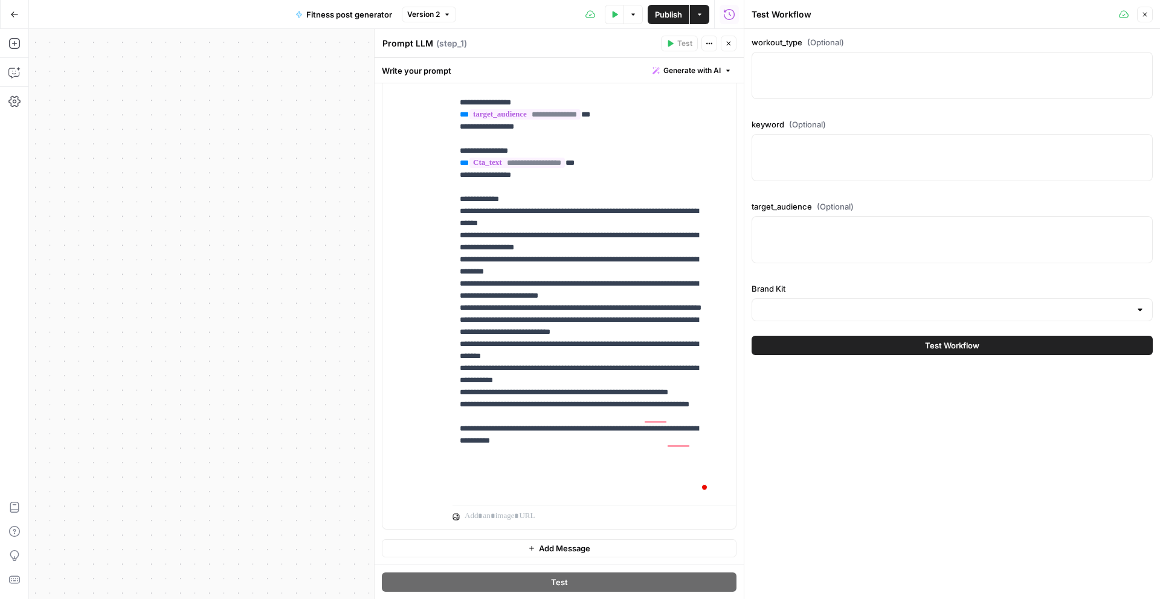
drag, startPoint x: 311, startPoint y: 274, endPoint x: 265, endPoint y: 279, distance: 46.3
click at [265, 279] on div "Workflow Input Settings Inputs LLM · GPT-4.1 Prompt LLM Step 1 Single Output Ou…" at bounding box center [386, 314] width 715 height 570
click at [796, 69] on textarea "workout_type (Optional)" at bounding box center [953, 63] width 386 height 12
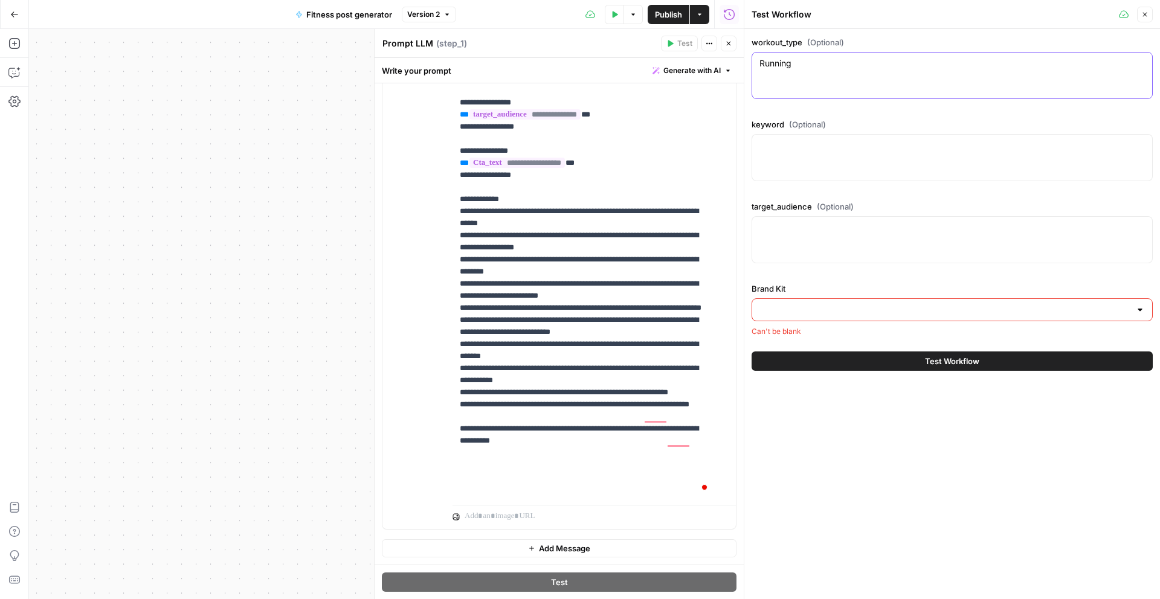
type textarea "Running"
click at [810, 156] on div at bounding box center [952, 157] width 401 height 47
type textarea "endurance cardio"
click at [816, 245] on div at bounding box center [952, 239] width 401 height 47
type textarea "marathon runners, fitness enthusiasts"
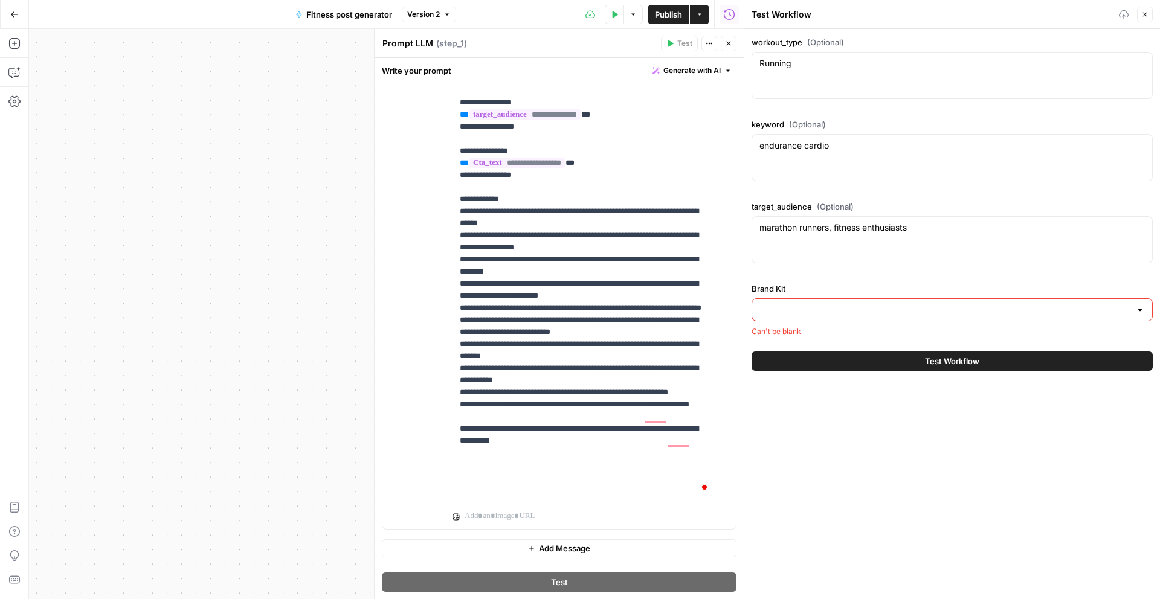
click at [803, 311] on input "Brand Kit" at bounding box center [945, 310] width 371 height 12
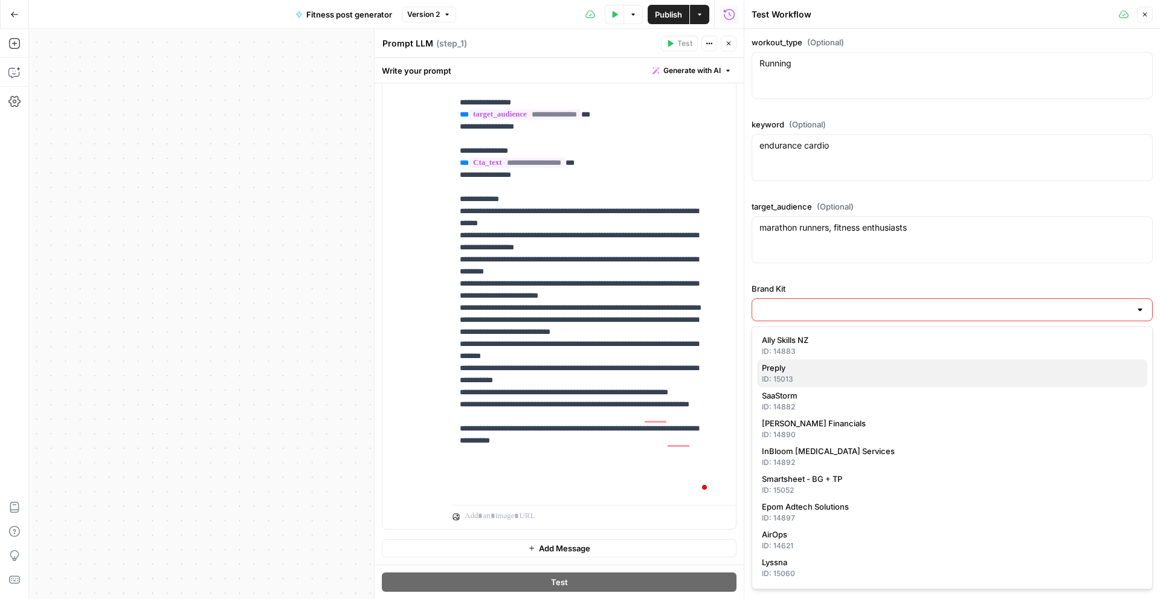
click at [780, 374] on div "ID: 15013" at bounding box center [952, 379] width 381 height 11
type input "Preply"
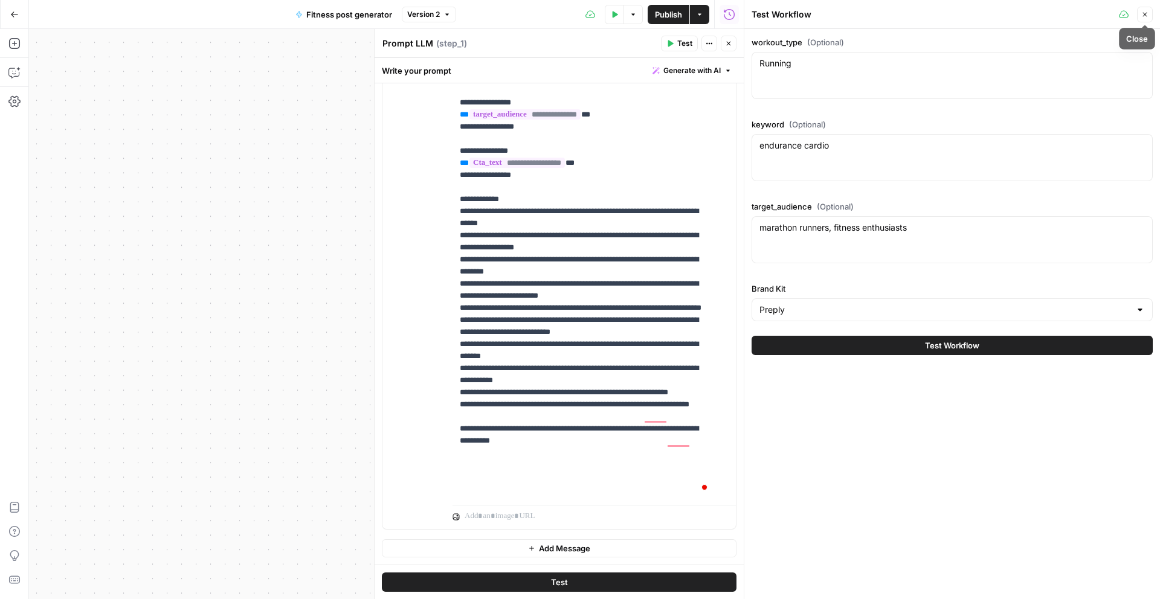
click at [1147, 13] on icon "button" at bounding box center [1145, 15] width 4 height 4
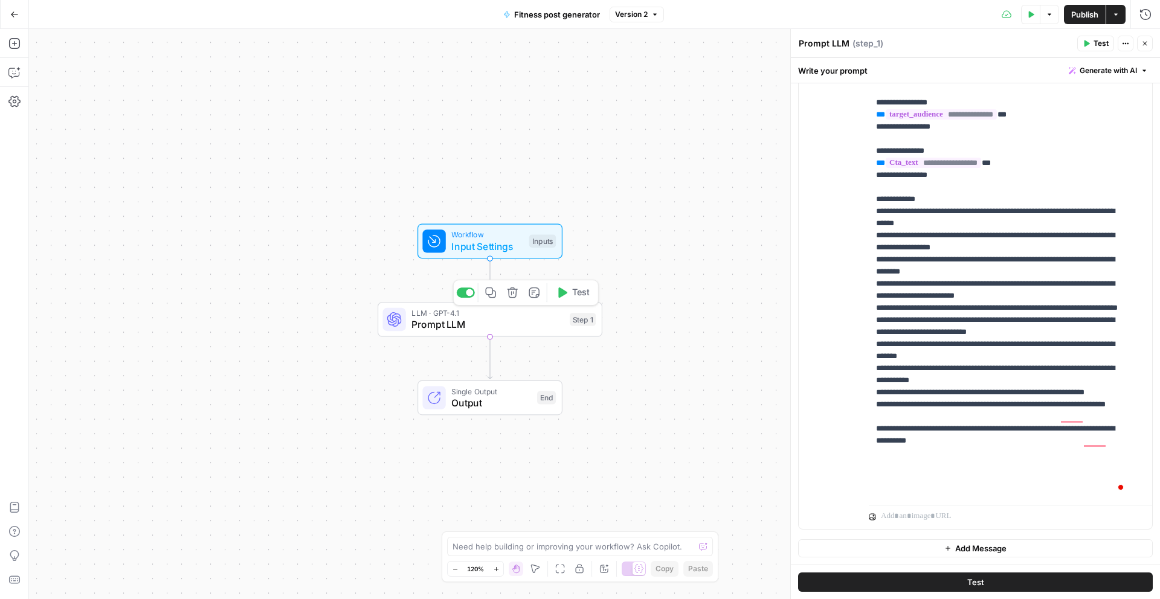
click at [517, 326] on span "Prompt LLM" at bounding box center [488, 324] width 152 height 15
click at [1097, 44] on span "Test" at bounding box center [1101, 43] width 15 height 11
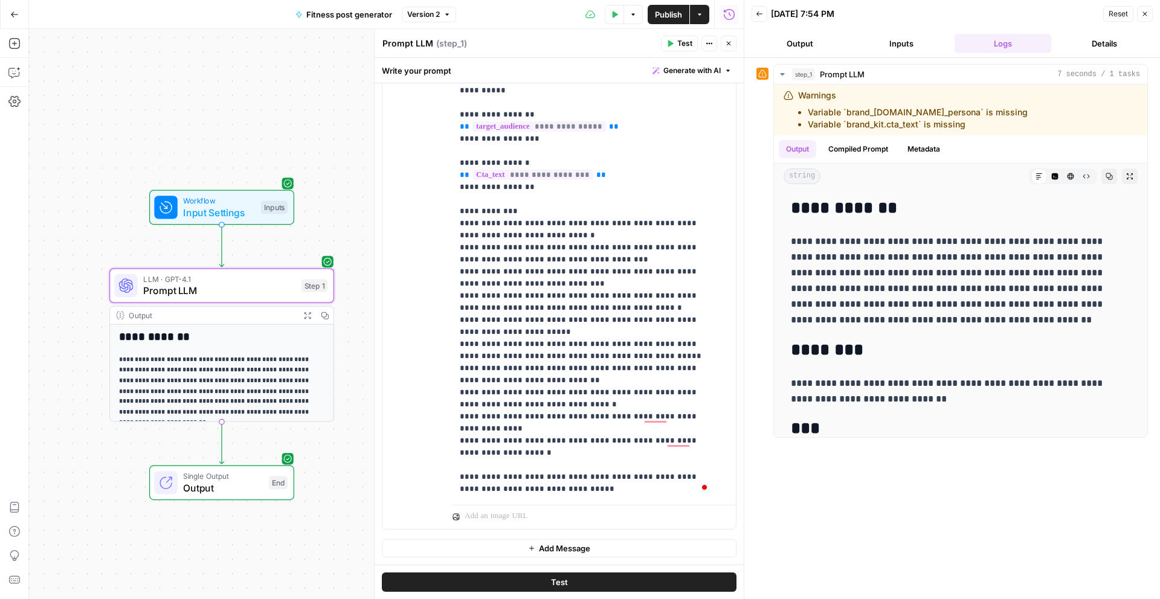
drag, startPoint x: 282, startPoint y: 352, endPoint x: 14, endPoint y: 318, distance: 270.4
click at [14, 318] on div "**********" at bounding box center [372, 314] width 744 height 570
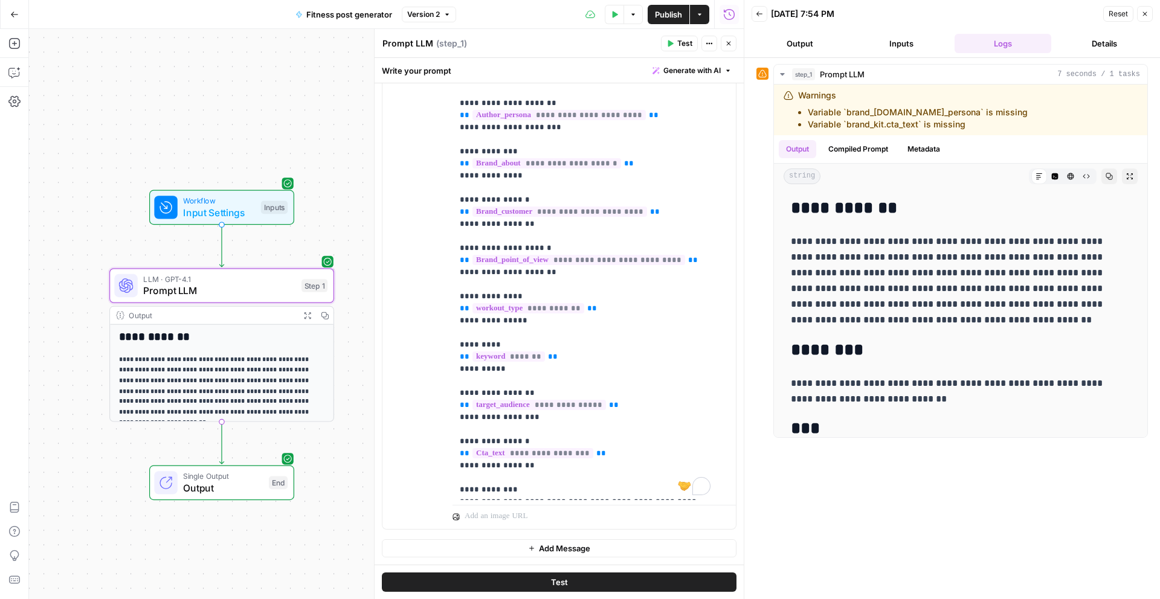
click at [922, 47] on button "Inputs" at bounding box center [901, 43] width 97 height 19
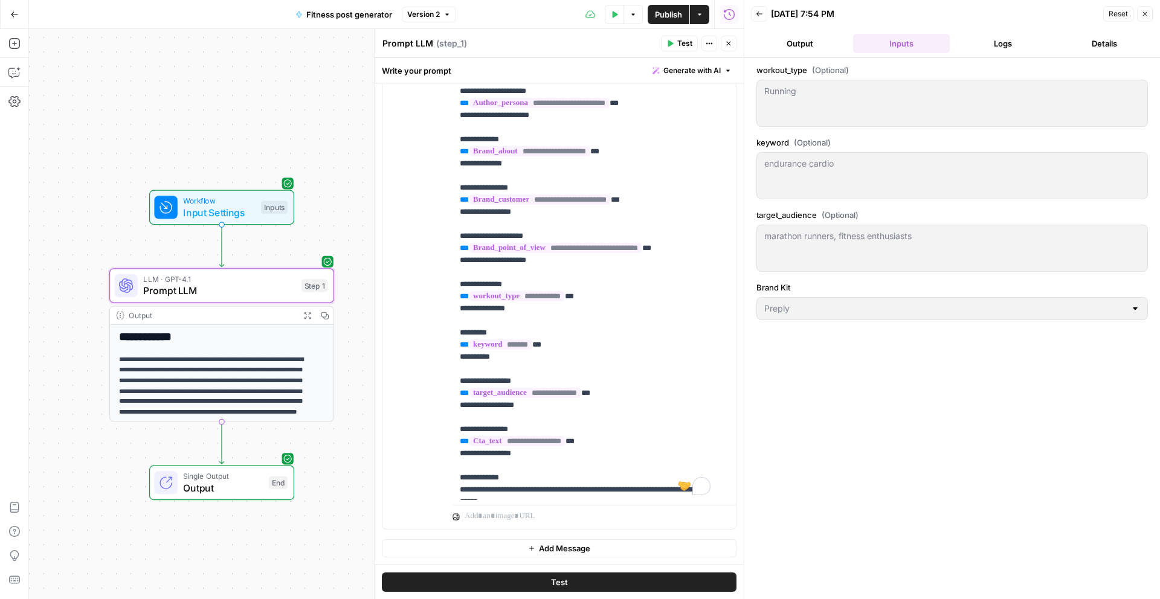
click at [983, 40] on button "Logs" at bounding box center [1003, 43] width 97 height 19
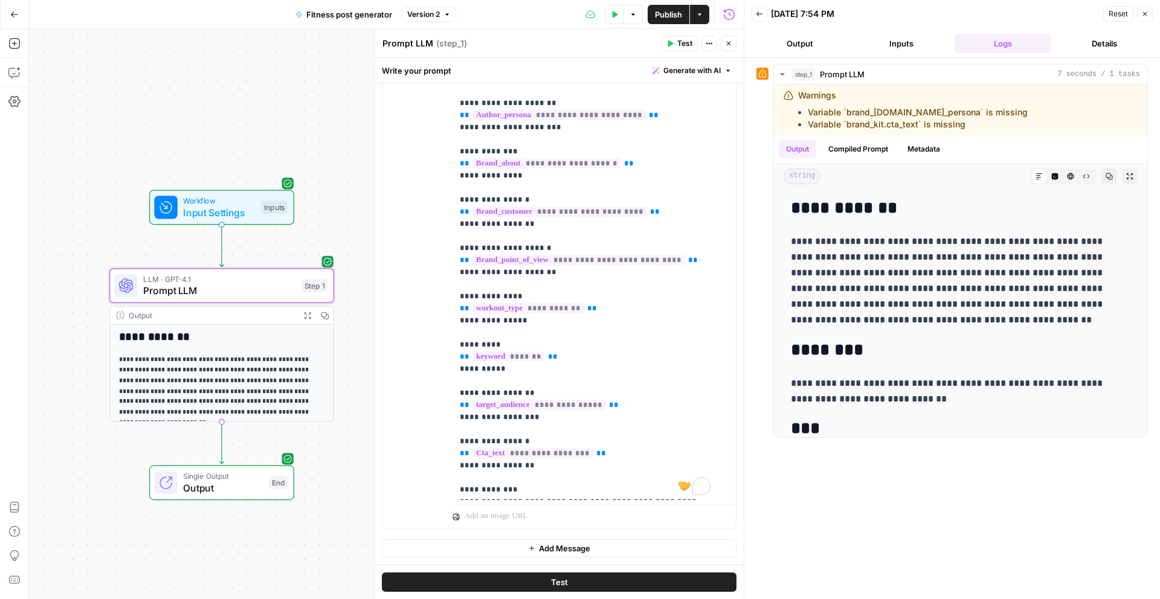
click at [819, 42] on button "Output" at bounding box center [800, 43] width 97 height 19
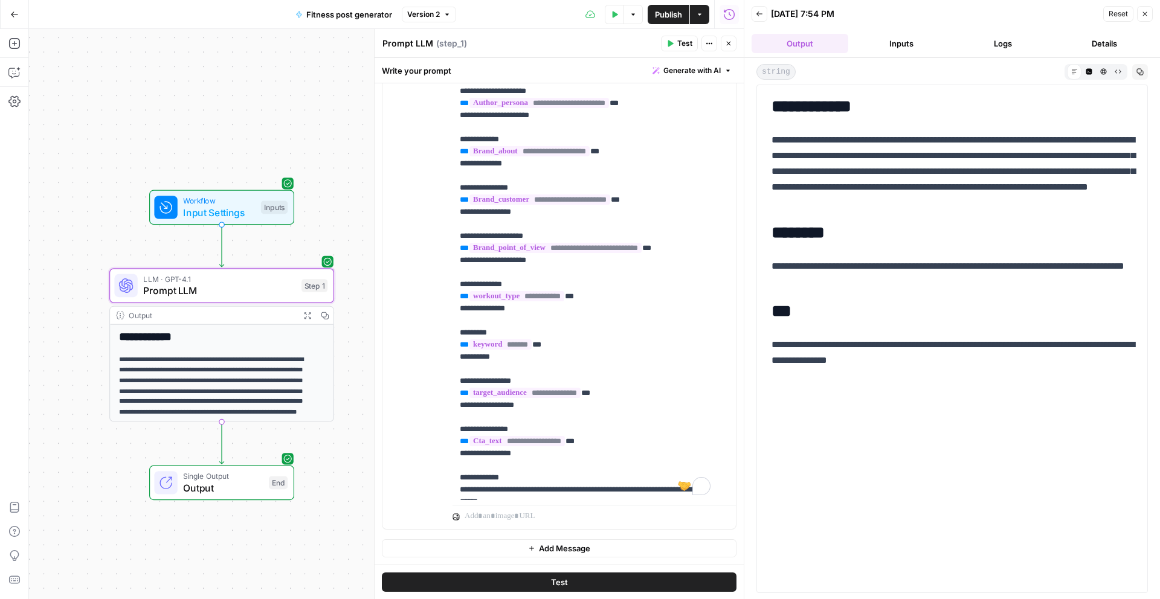
click at [899, 41] on button "Inputs" at bounding box center [901, 43] width 97 height 19
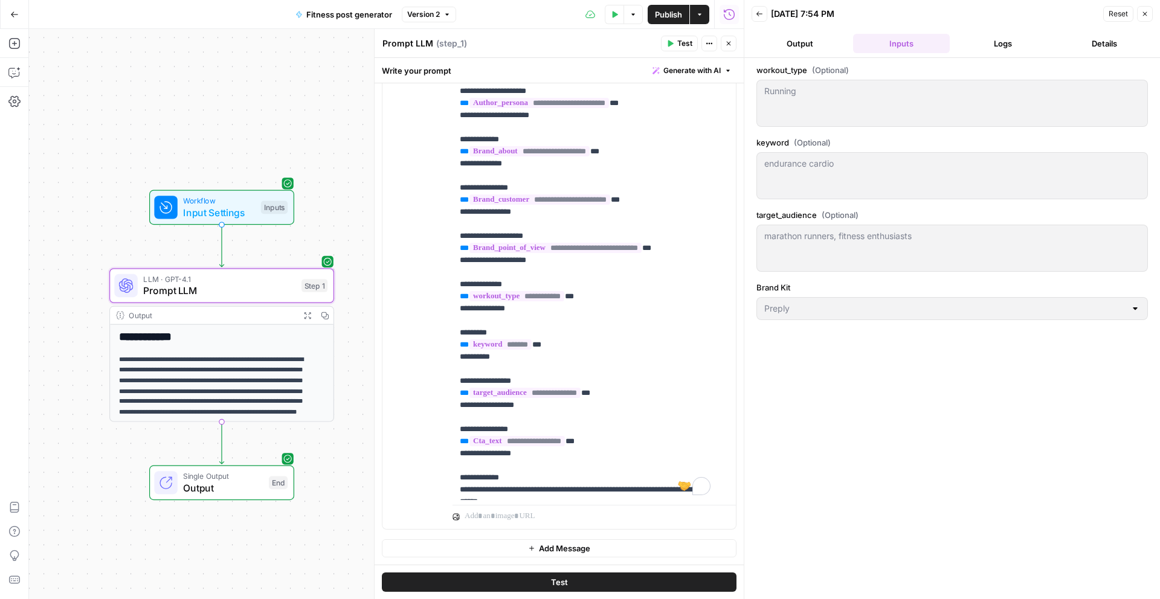
click at [983, 40] on button "Logs" at bounding box center [1003, 43] width 97 height 19
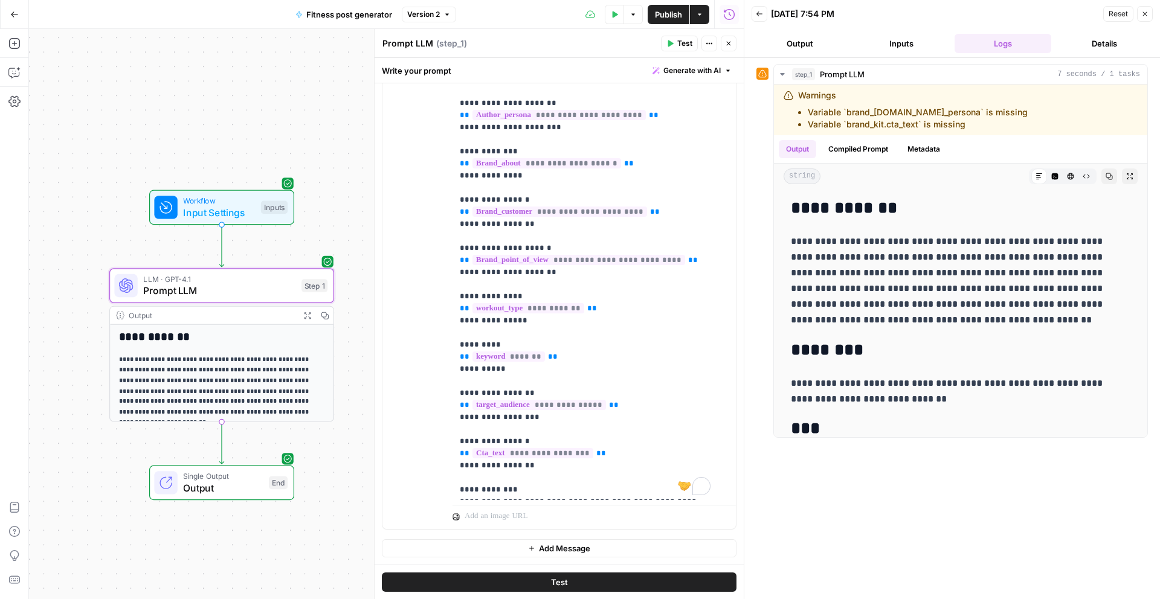
click at [1087, 40] on button "Details" at bounding box center [1104, 43] width 97 height 19
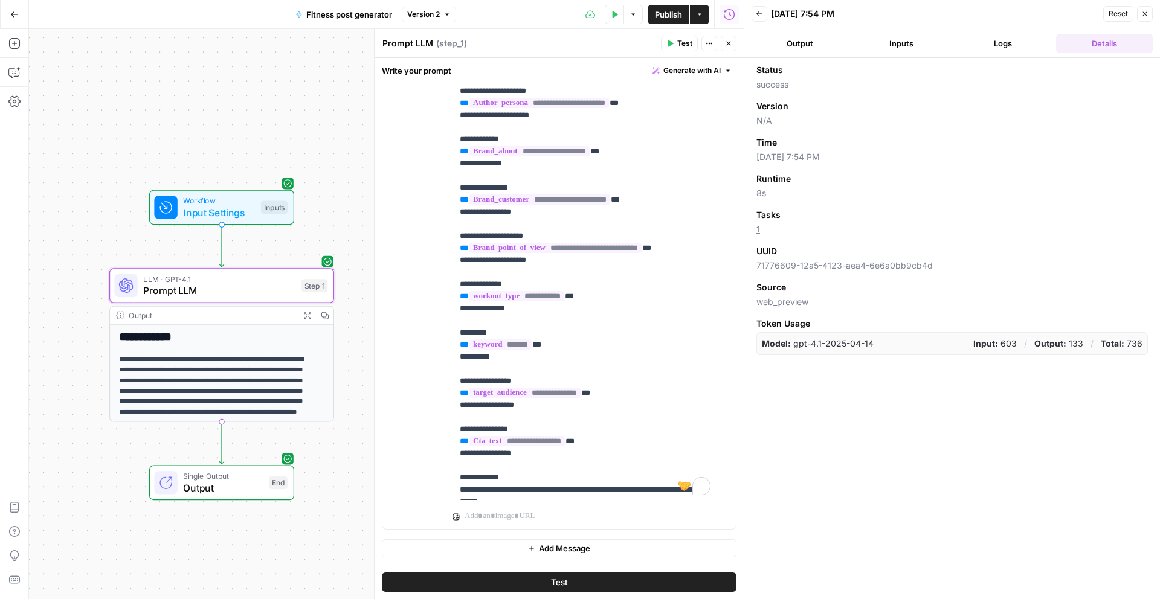
click at [1009, 48] on button "Logs" at bounding box center [1003, 43] width 97 height 19
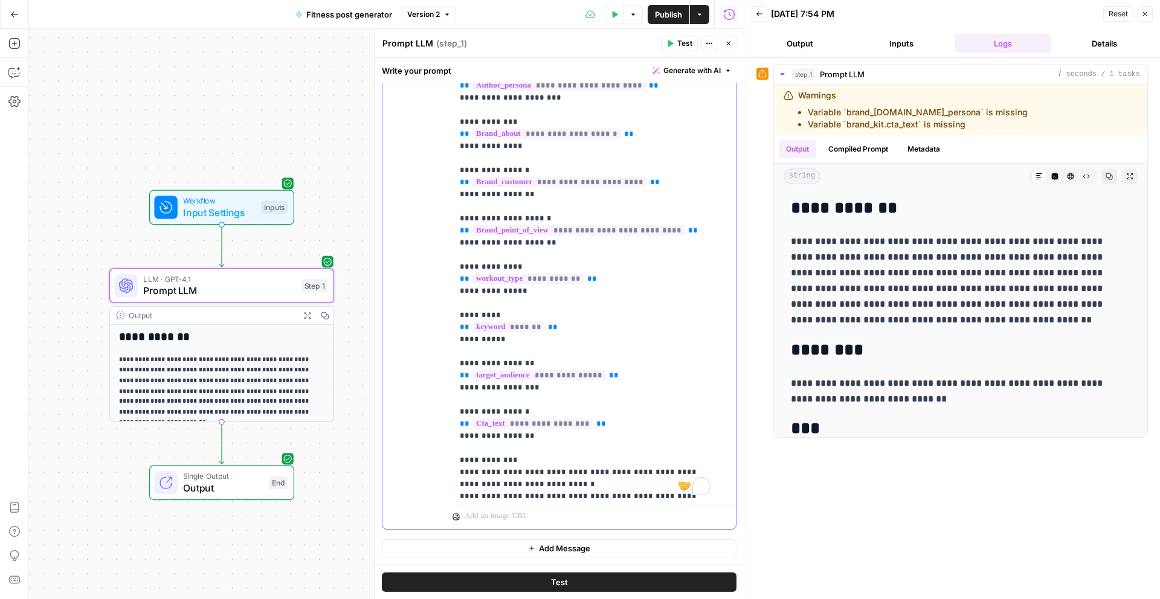
scroll to position [15, 0]
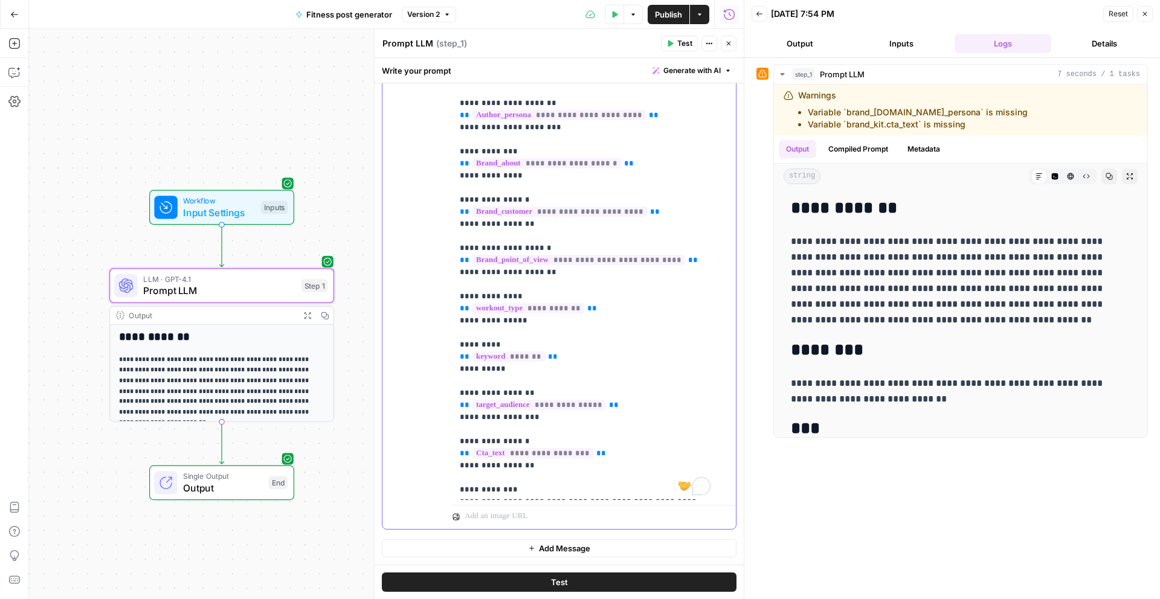
drag, startPoint x: 656, startPoint y: 112, endPoint x: 455, endPoint y: 120, distance: 201.4
click at [455, 120] on div "**********" at bounding box center [590, 254] width 274 height 493
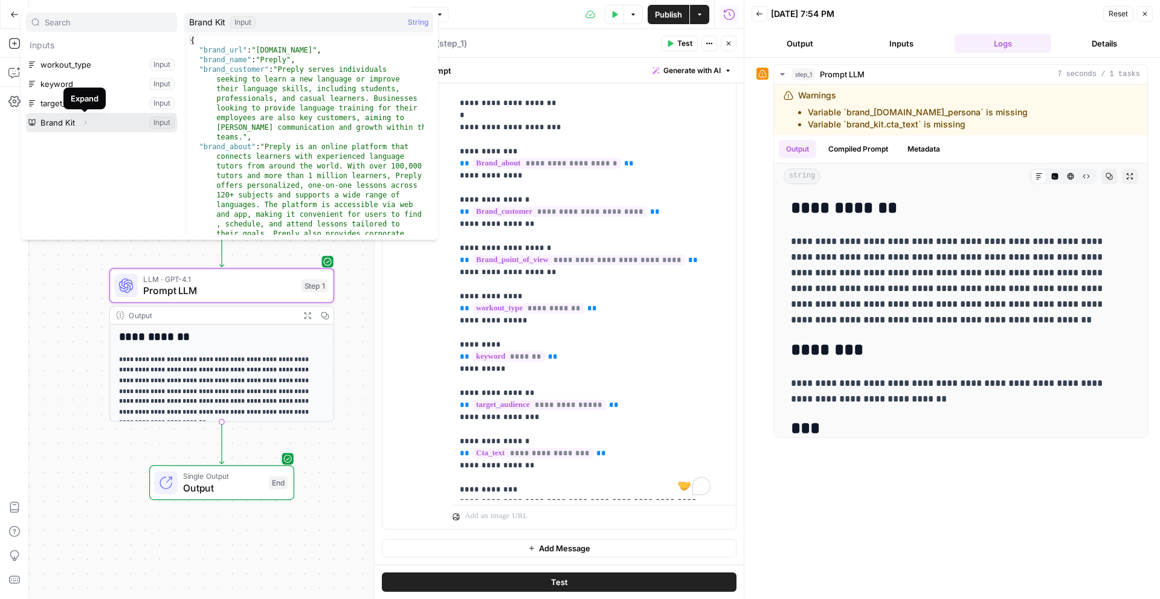
click at [78, 116] on button "Expand" at bounding box center [85, 123] width 16 height 16
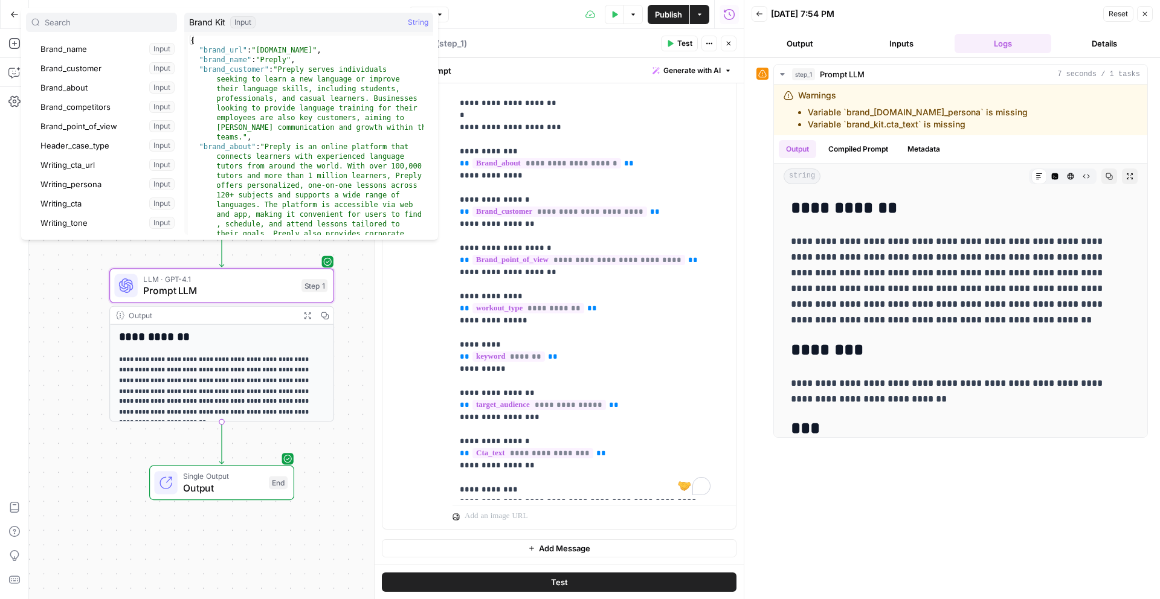
scroll to position [119, 0]
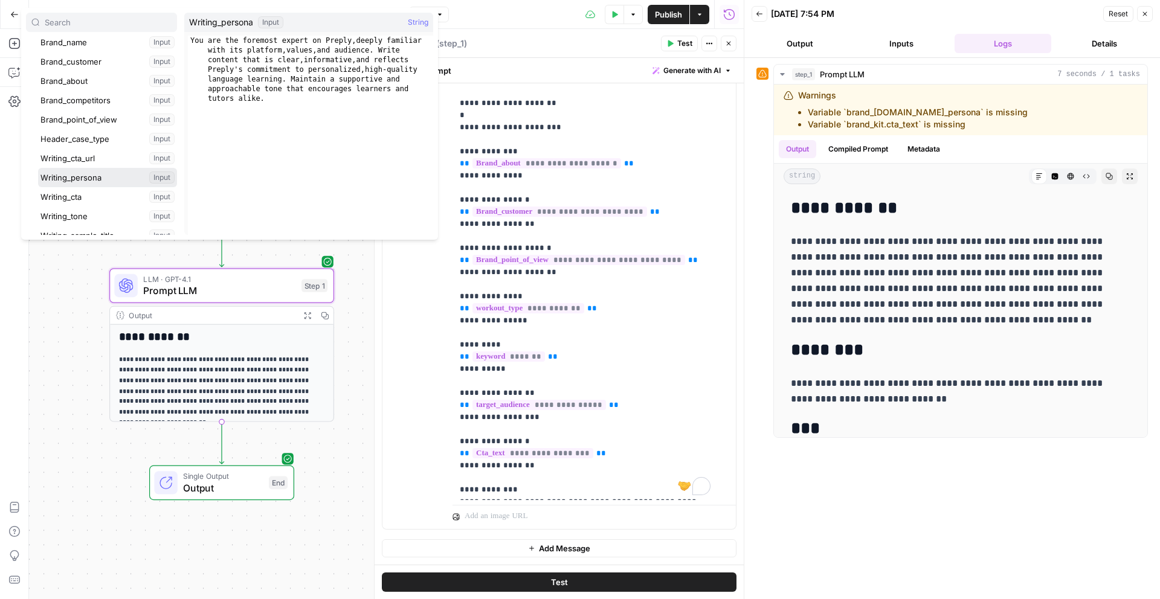
click at [117, 176] on button "Select variable Writing_persona" at bounding box center [107, 177] width 139 height 19
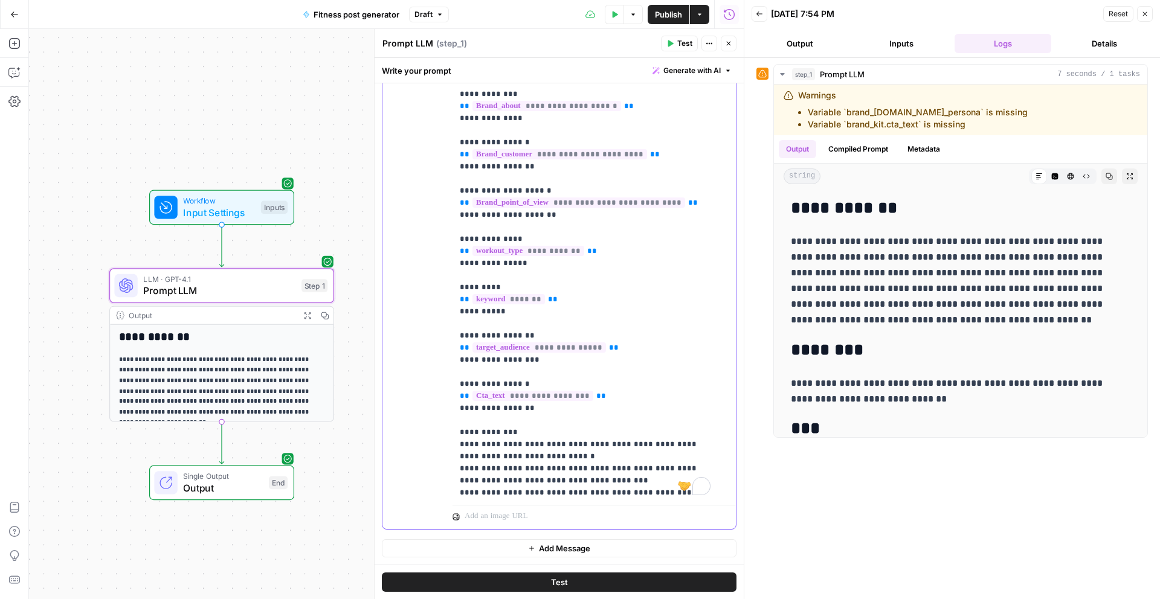
scroll to position [59, 0]
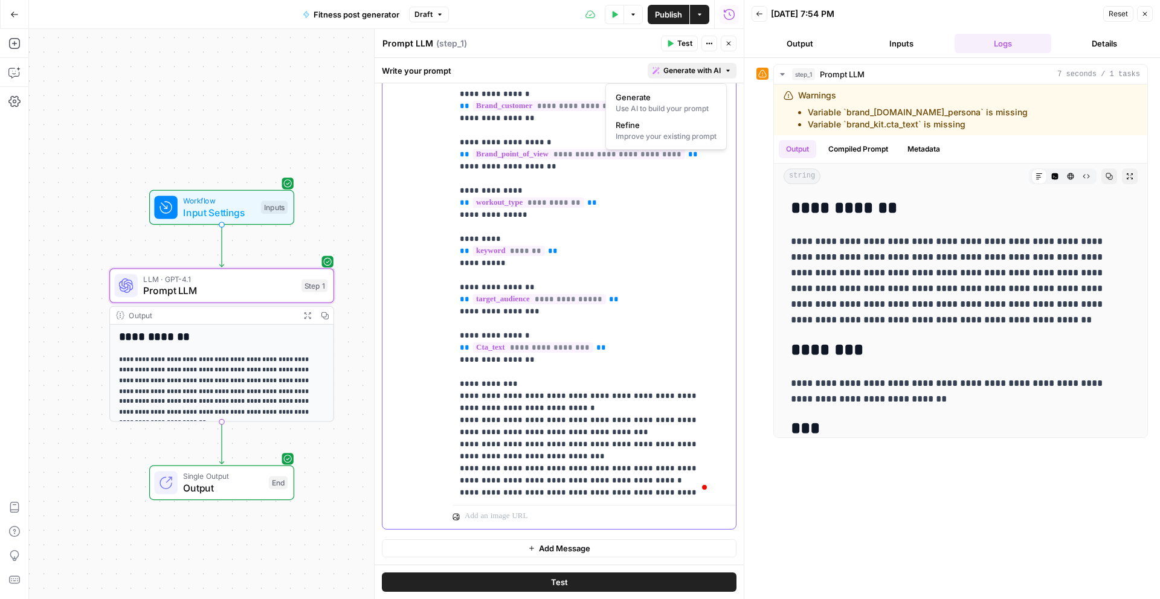
click at [725, 71] on icon "button" at bounding box center [728, 70] width 7 height 7
click at [670, 132] on div "Improve your existing prompt" at bounding box center [666, 136] width 101 height 11
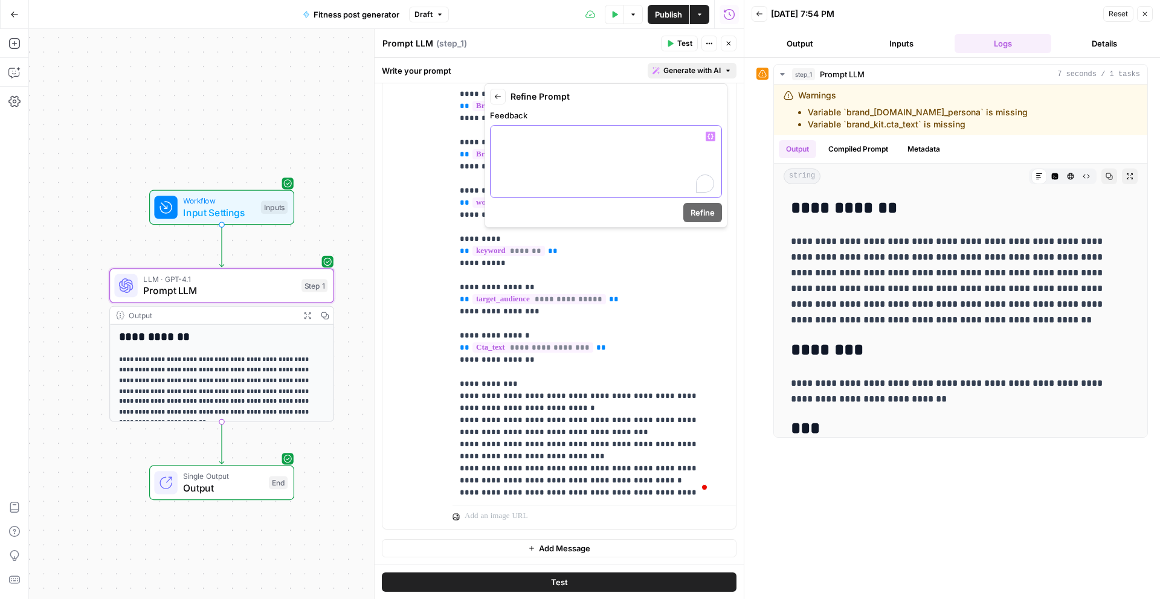
click at [623, 153] on div "To enrich screen reader interactions, please activate Accessibility in Grammarl…" at bounding box center [606, 162] width 231 height 72
click at [651, 135] on p "**********" at bounding box center [606, 149] width 216 height 36
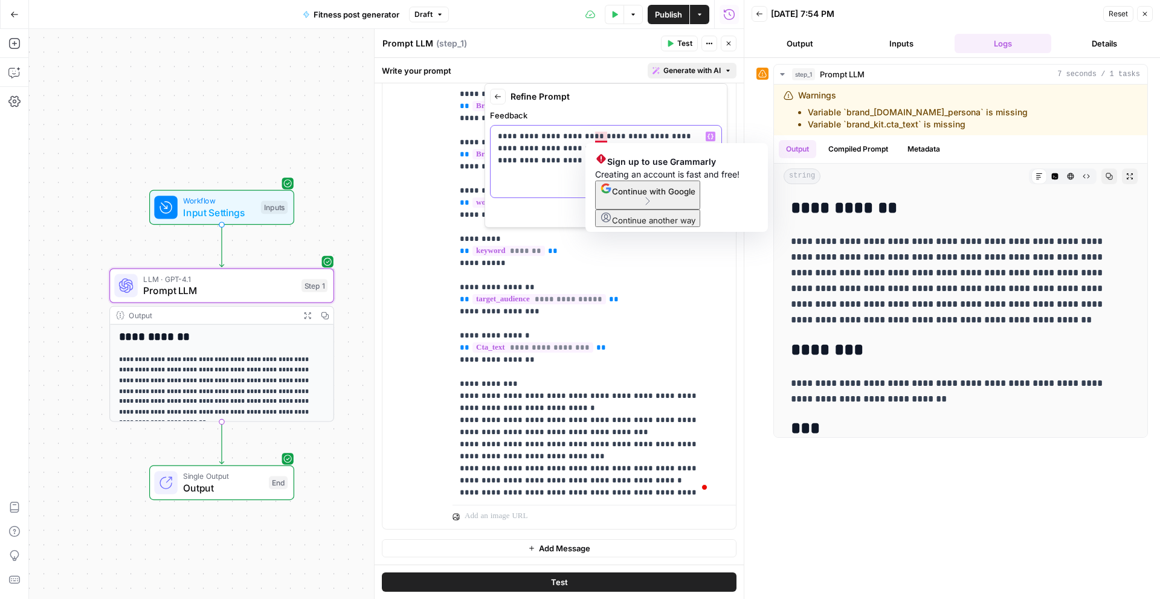
click at [566, 142] on p "**********" at bounding box center [606, 149] width 216 height 36
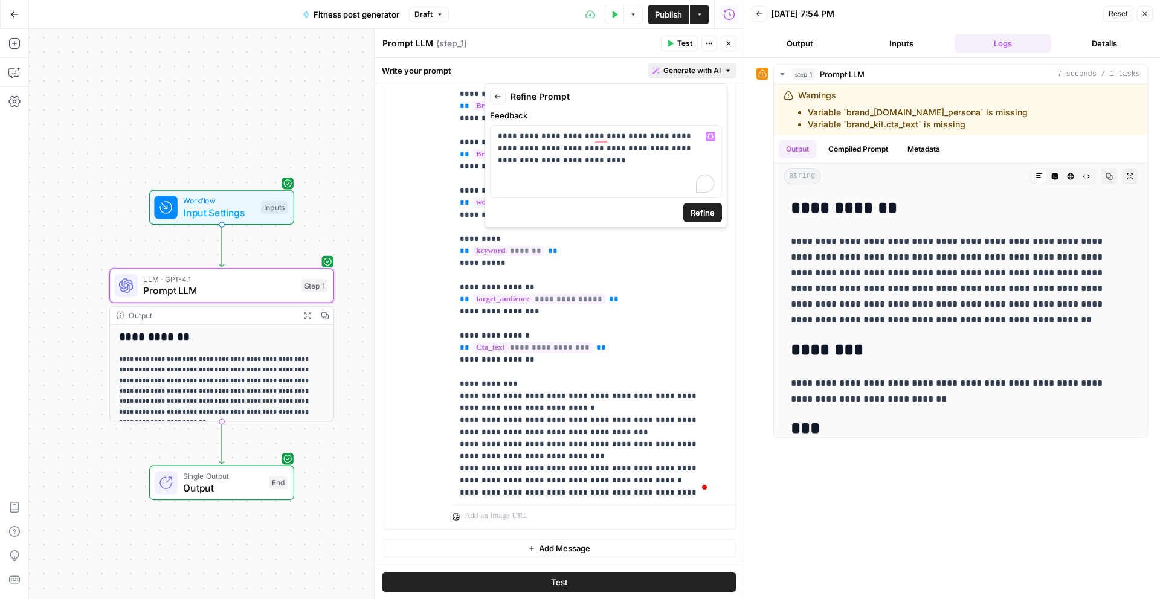
click at [503, 99] on button "Back" at bounding box center [498, 97] width 16 height 16
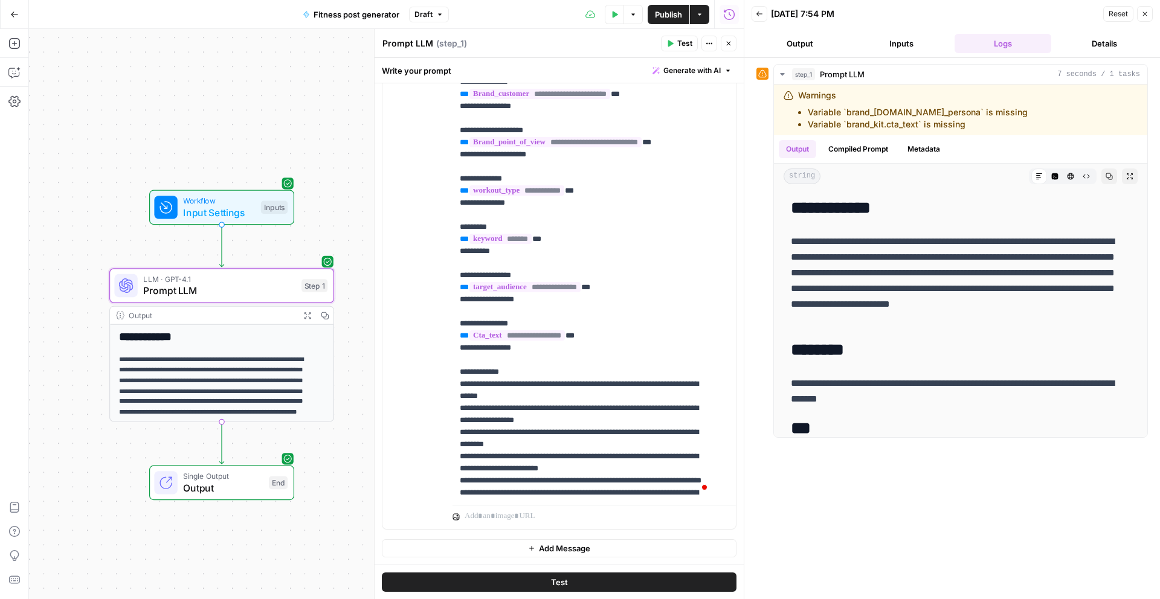
click at [431, 204] on div "user Delete" at bounding box center [422, 268] width 41 height 511
click at [729, 42] on icon "button" at bounding box center [728, 43] width 7 height 7
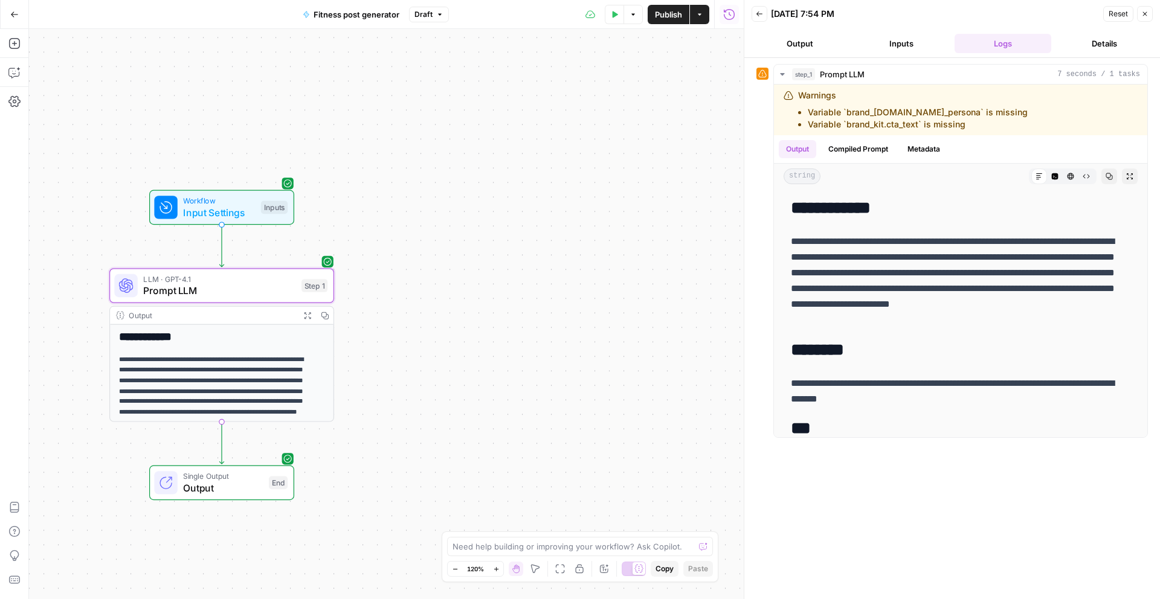
click at [698, 133] on div "**********" at bounding box center [386, 314] width 715 height 570
click at [795, 44] on button "Output" at bounding box center [800, 43] width 97 height 19
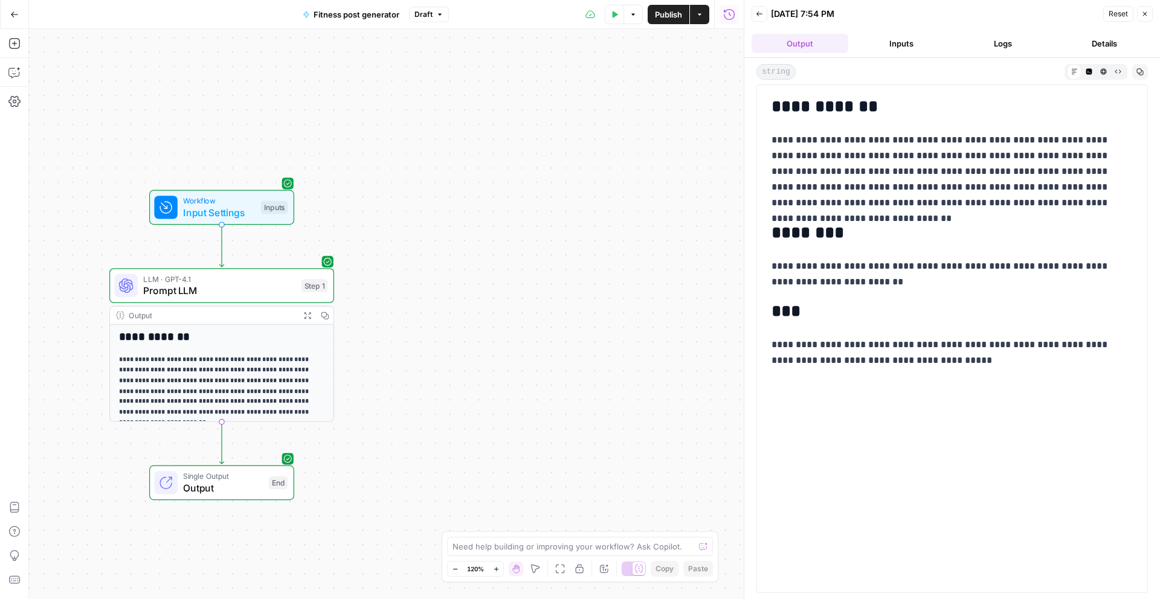
click at [905, 41] on button "Inputs" at bounding box center [901, 43] width 97 height 19
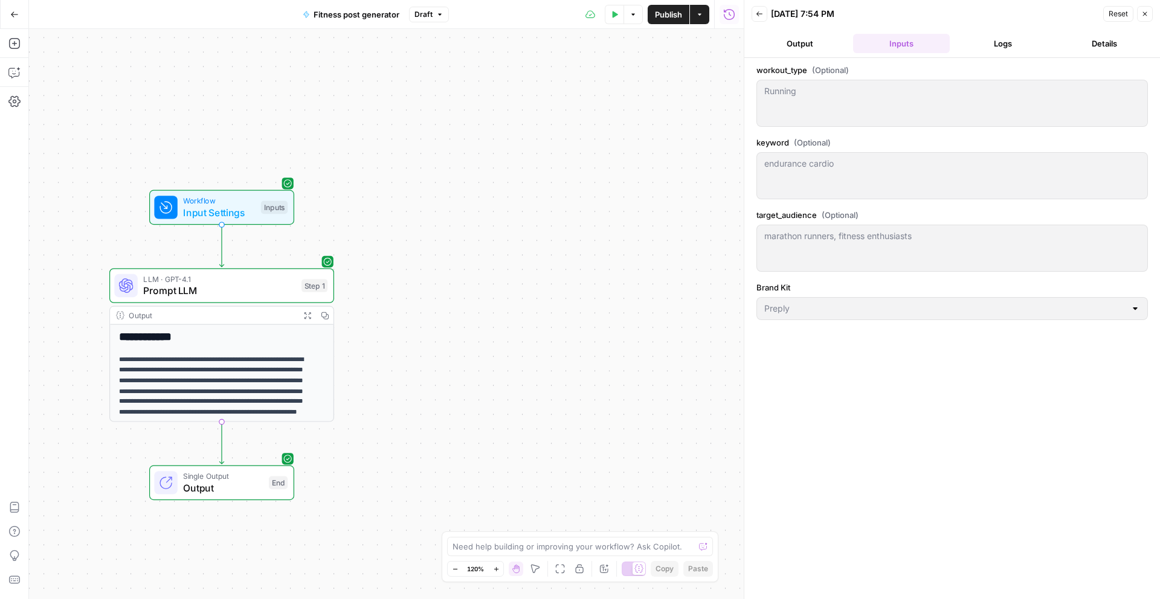
click at [1146, 15] on icon "button" at bounding box center [1145, 14] width 4 height 4
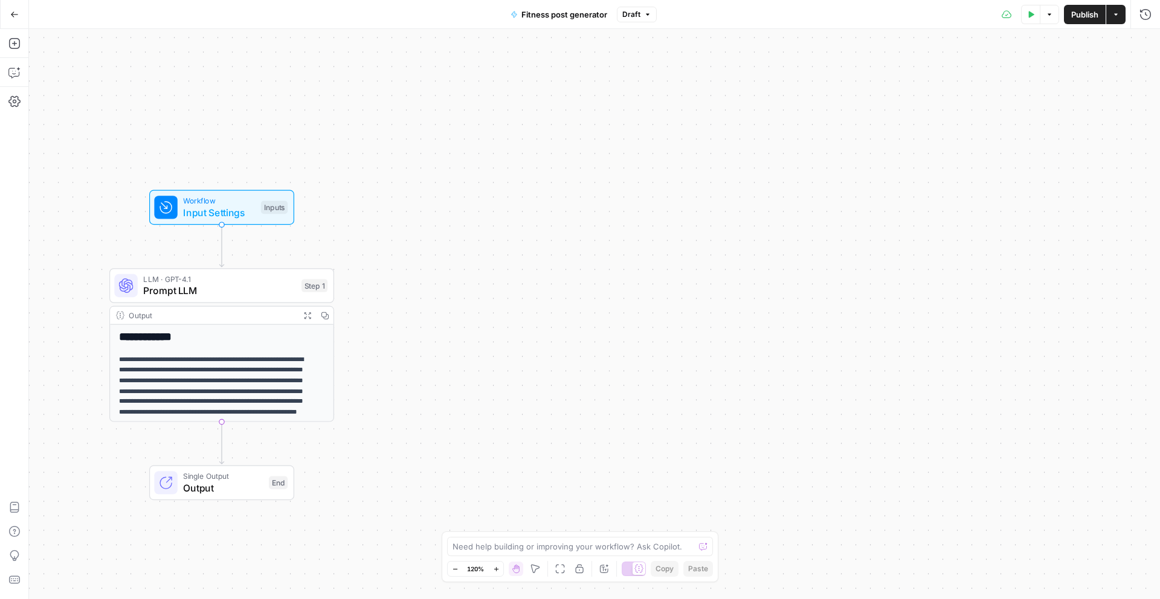
click at [1084, 14] on span "Publish" at bounding box center [1084, 14] width 27 height 12
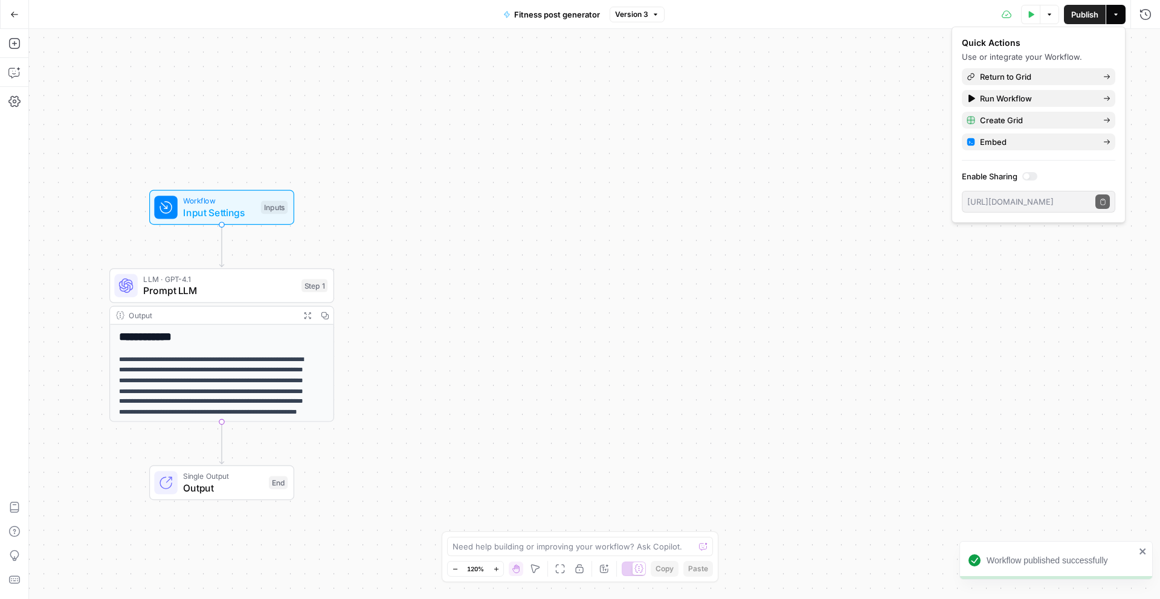
click at [214, 276] on span "LLM · GPT-4.1" at bounding box center [219, 279] width 152 height 11
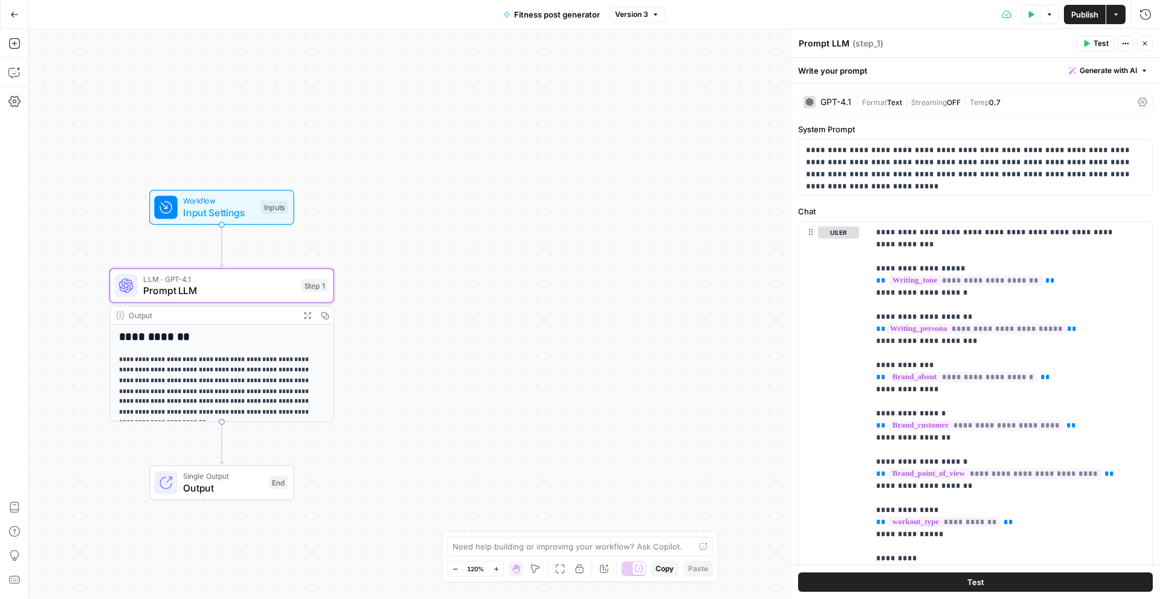
click at [1116, 16] on icon "button" at bounding box center [1116, 14] width 7 height 7
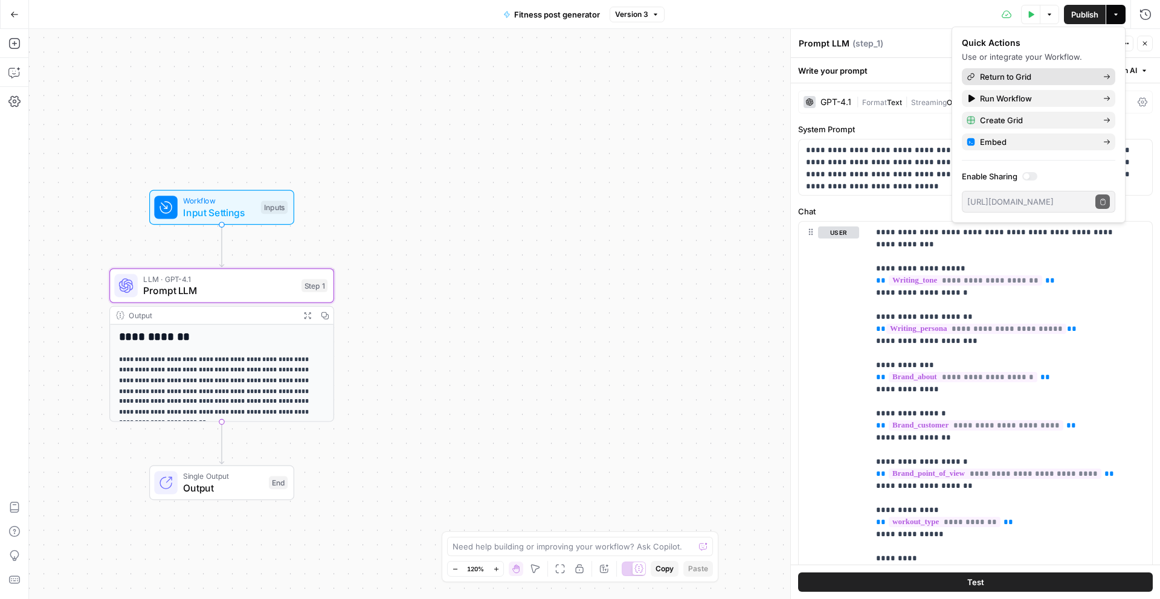
click at [1052, 73] on span "Return to Grid" at bounding box center [1037, 77] width 114 height 12
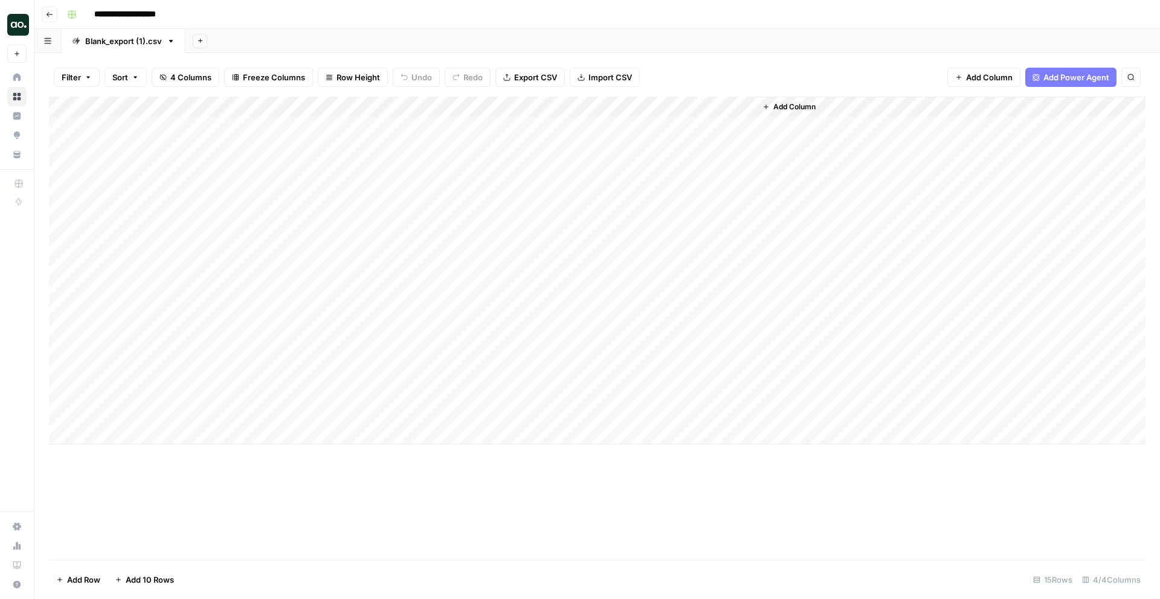
click at [629, 126] on div "Add Column" at bounding box center [597, 271] width 1097 height 348
click at [680, 127] on div "Add Column" at bounding box center [597, 271] width 1097 height 348
click at [679, 107] on div "Add Column" at bounding box center [597, 271] width 1097 height 348
click at [690, 204] on span "Configure Inputs" at bounding box center [690, 208] width 106 height 12
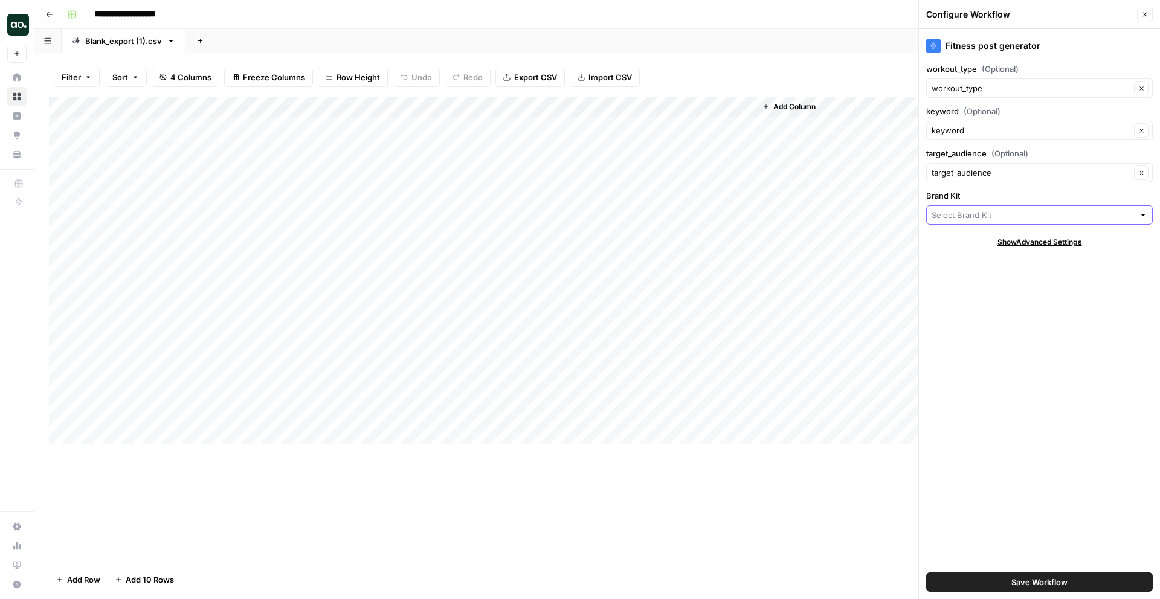
click at [1000, 218] on input "Brand Kit" at bounding box center [1033, 215] width 202 height 12
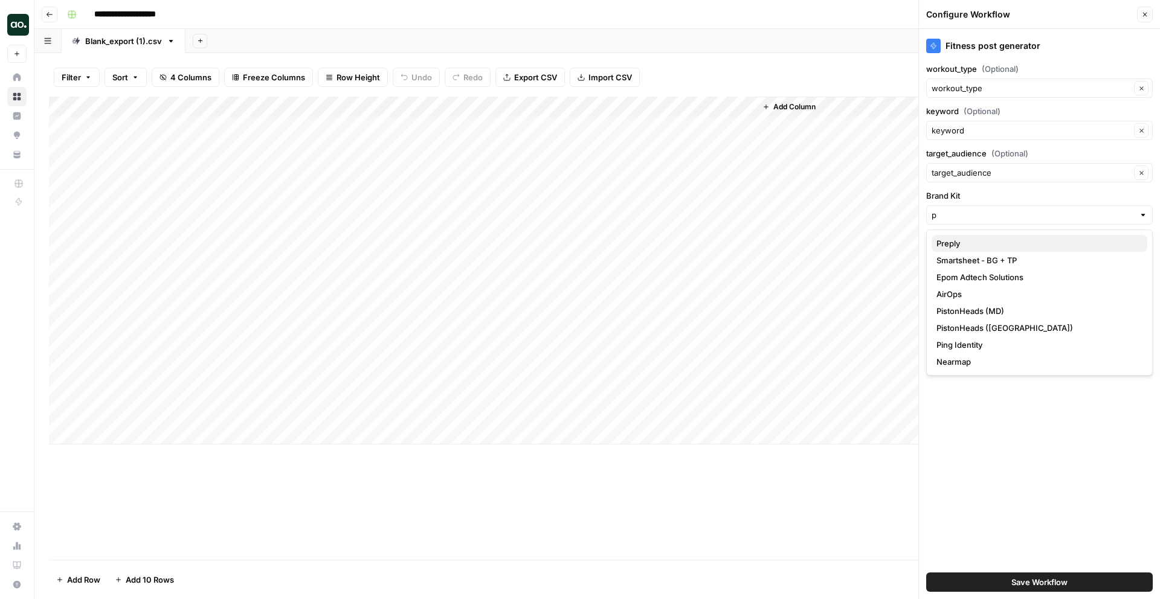
click at [994, 247] on span "Preply" at bounding box center [1037, 244] width 201 height 12
type input "Preply"
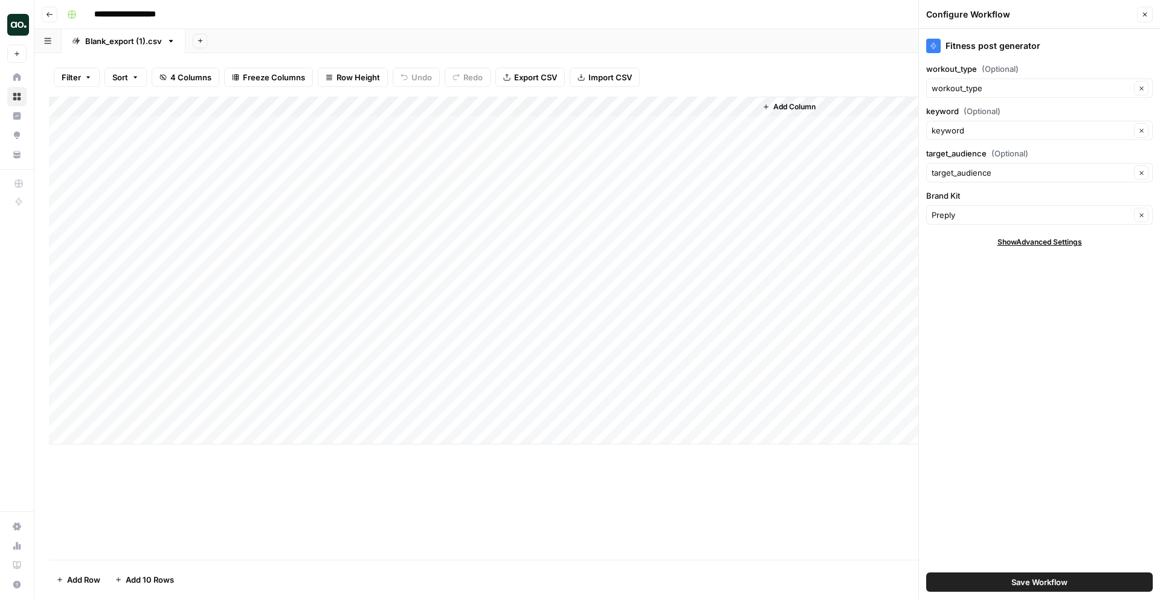
click at [1035, 583] on span "Save Workflow" at bounding box center [1040, 583] width 56 height 12
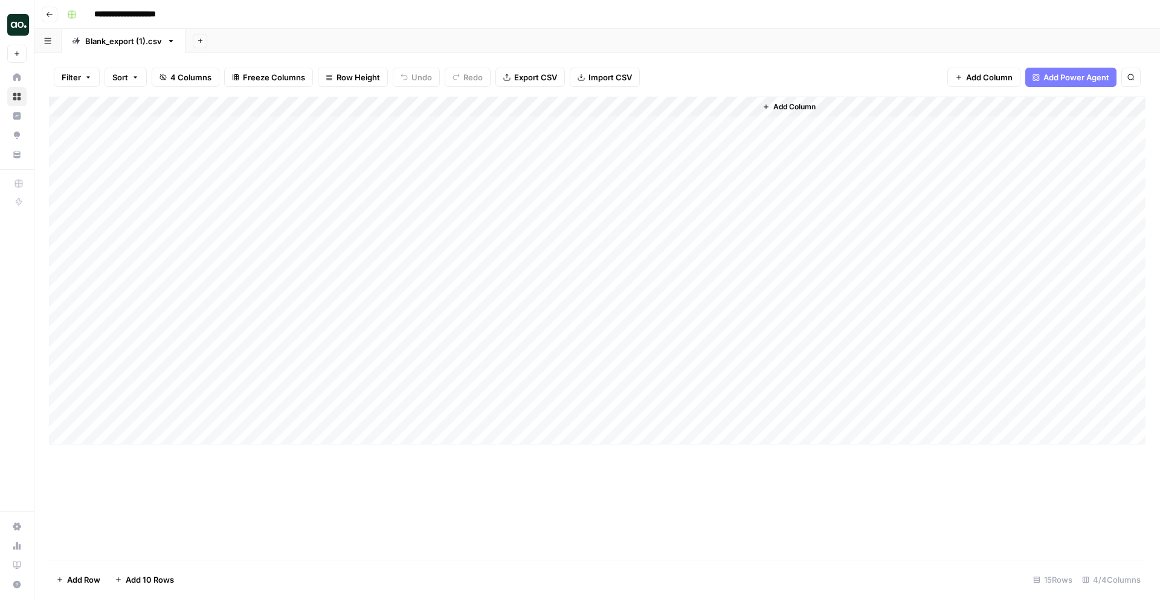
click at [683, 124] on div "Add Column" at bounding box center [597, 271] width 1097 height 348
click at [853, 125] on div "Add Column" at bounding box center [597, 271] width 1097 height 348
